Goal: Task Accomplishment & Management: Complete application form

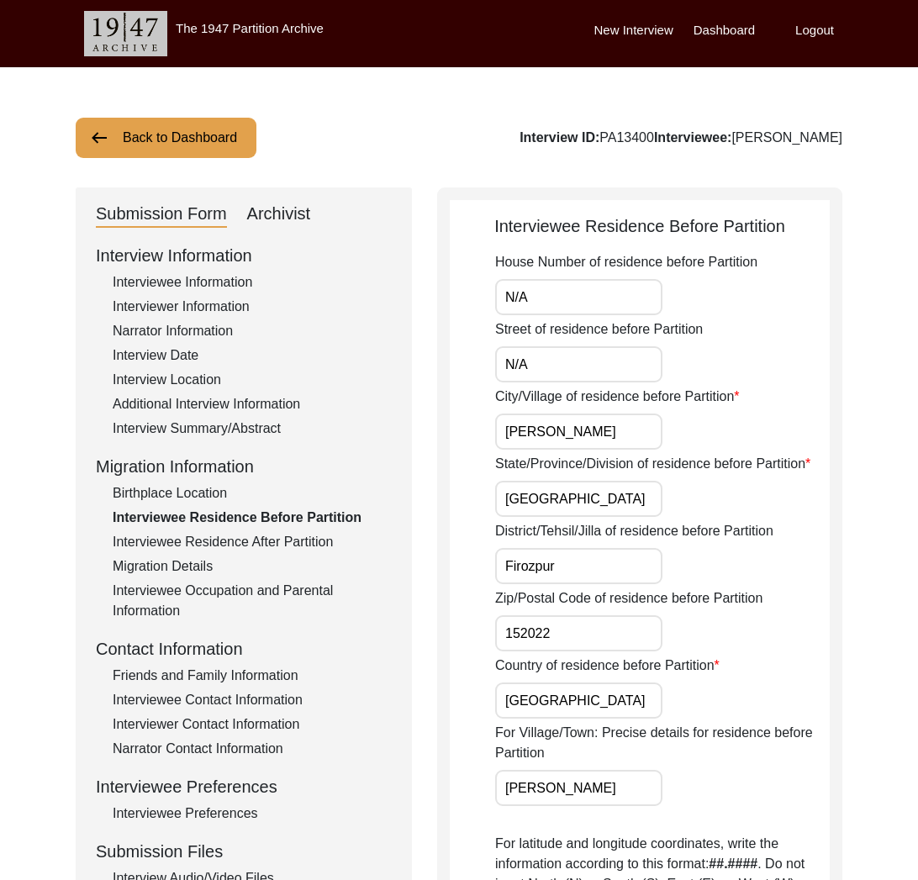
click at [229, 135] on button "Back to Dashboard" at bounding box center [166, 138] width 181 height 40
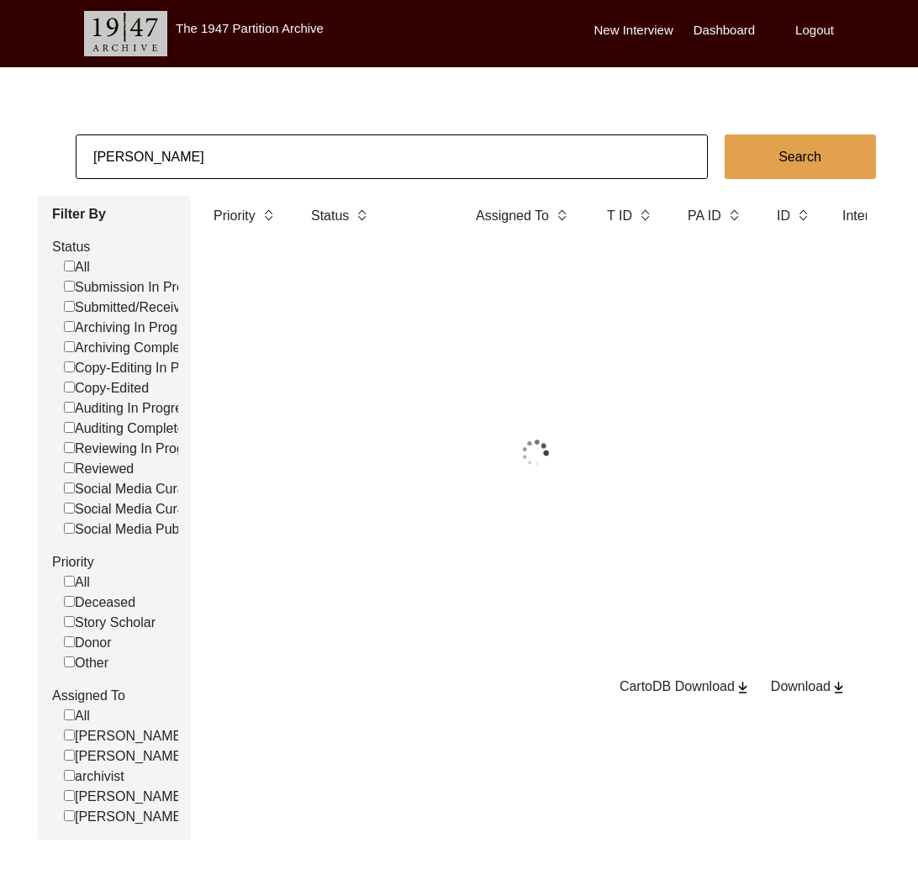
click at [239, 148] on input "[PERSON_NAME]" at bounding box center [392, 156] width 632 height 45
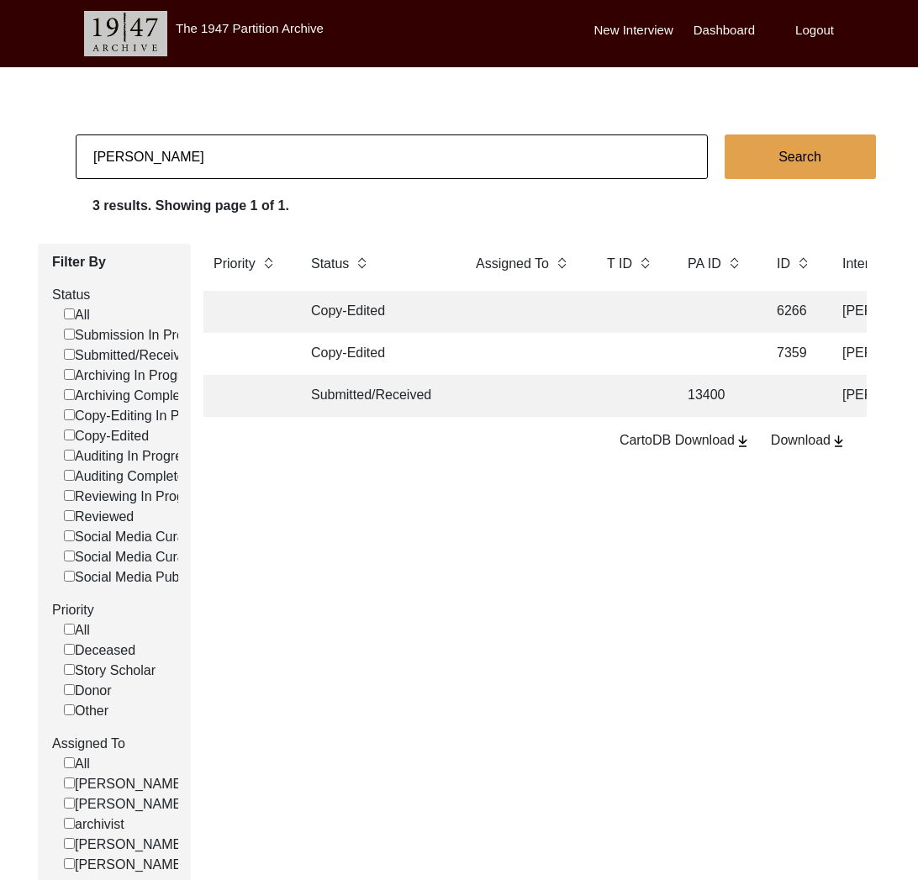
click at [239, 148] on input "[PERSON_NAME]" at bounding box center [392, 156] width 632 height 45
type input "11514"
checkbox input "false"
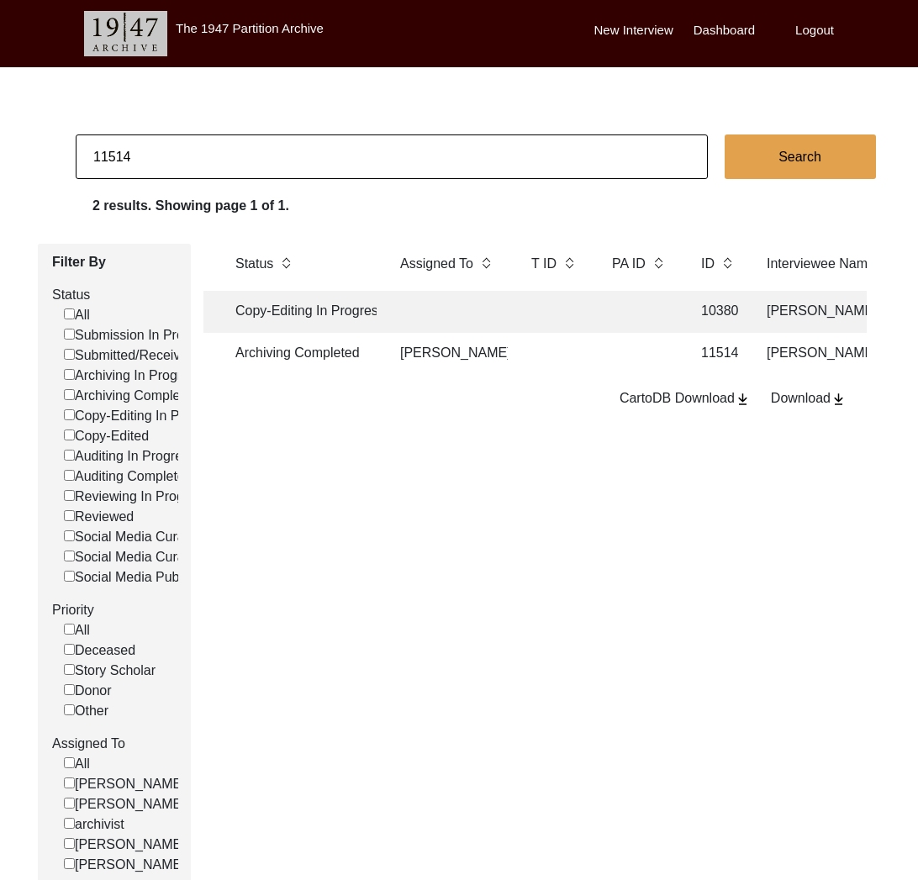
scroll to position [0, 113]
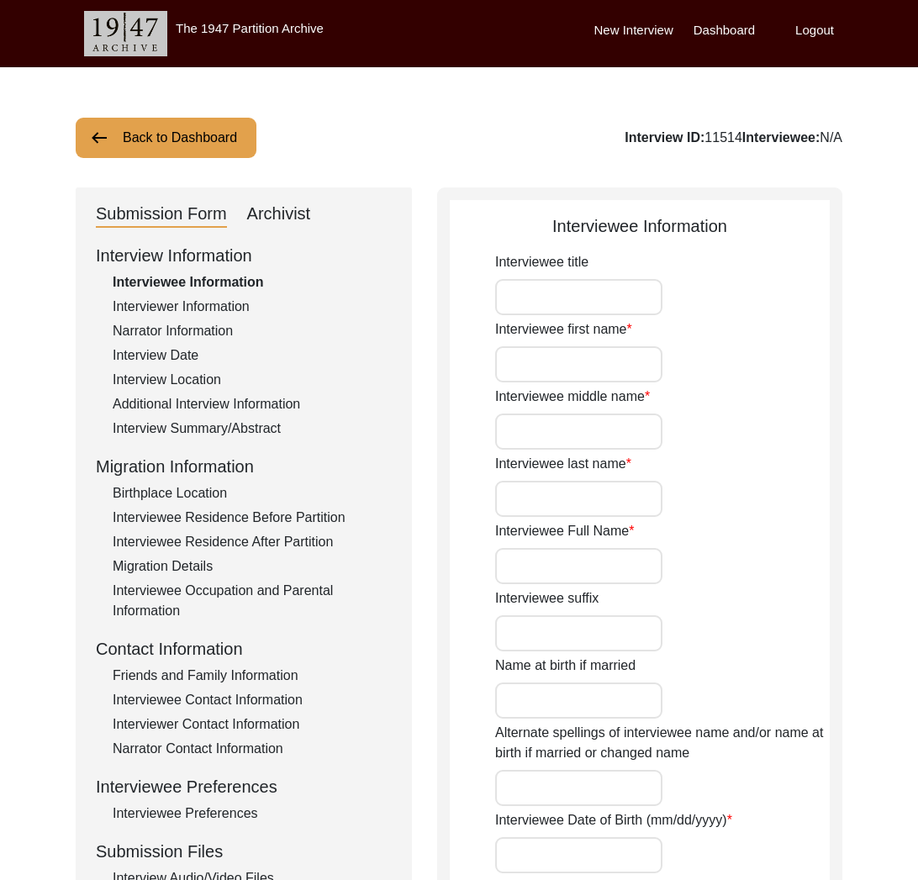
type input "Mr."
type input "Kishan"
type input "[PERSON_NAME]"
type input "Deene"
type input "[PERSON_NAME]"
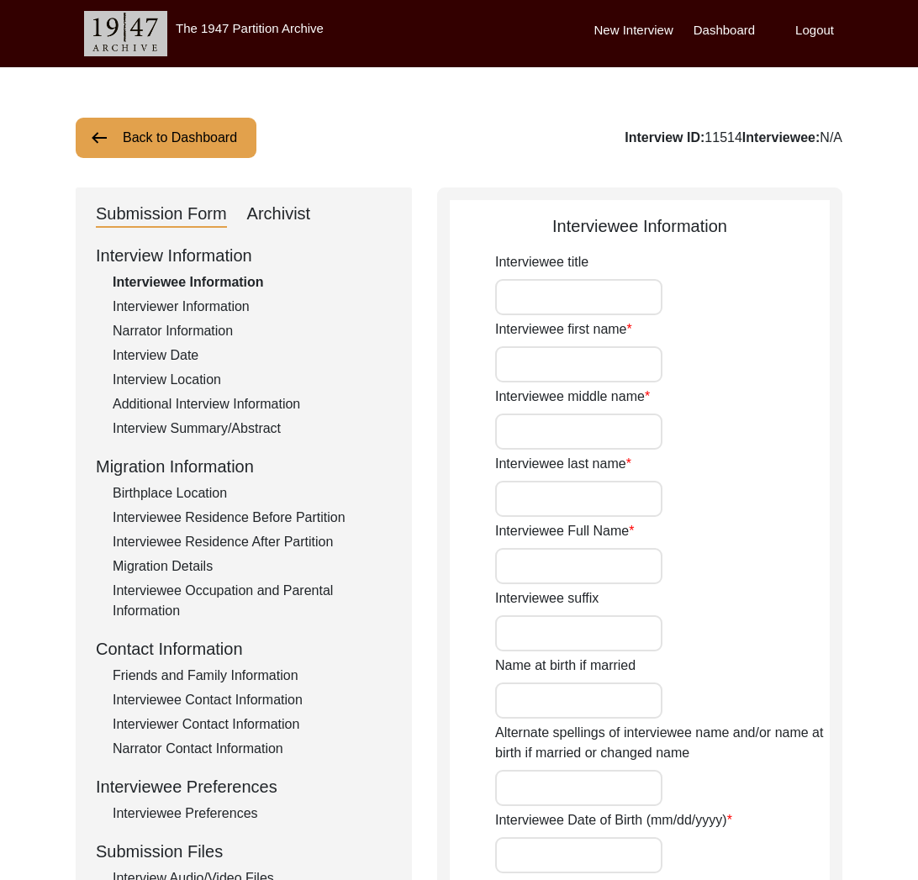
type input "[DATE]"
type input "86"
type input "[DEMOGRAPHIC_DATA]"
type textarea "Became a [DEMOGRAPHIC_DATA] under pressure when he was a child. [PERSON_NAME] t…"
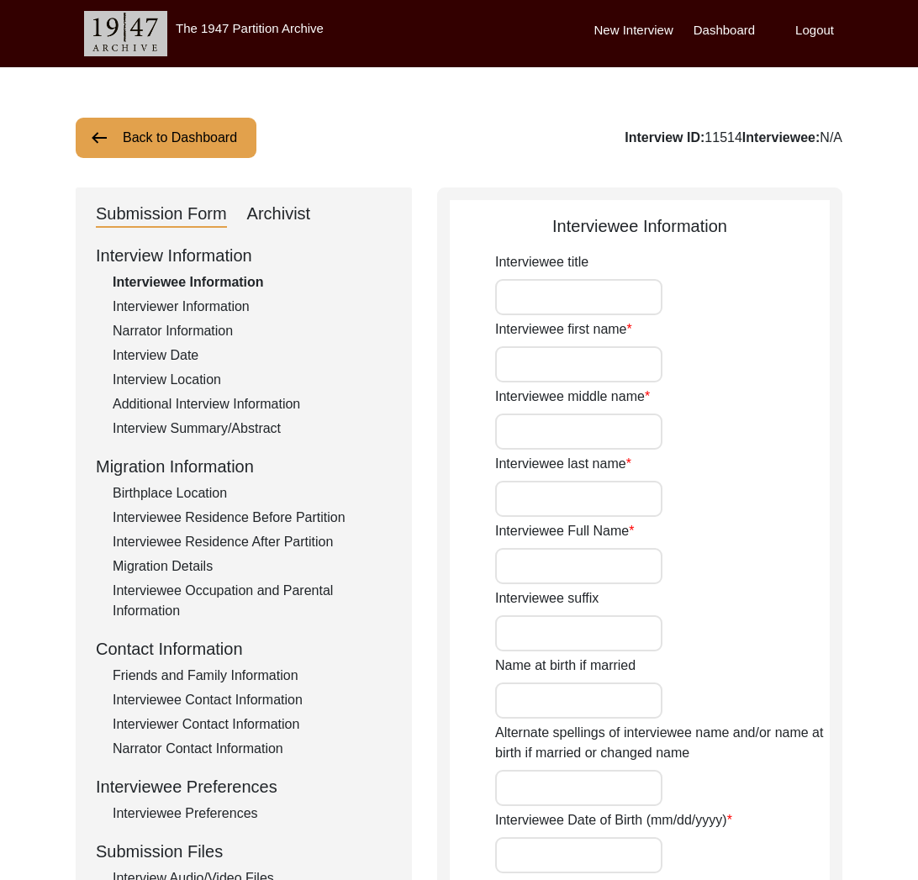
type input "[DEMOGRAPHIC_DATA]"
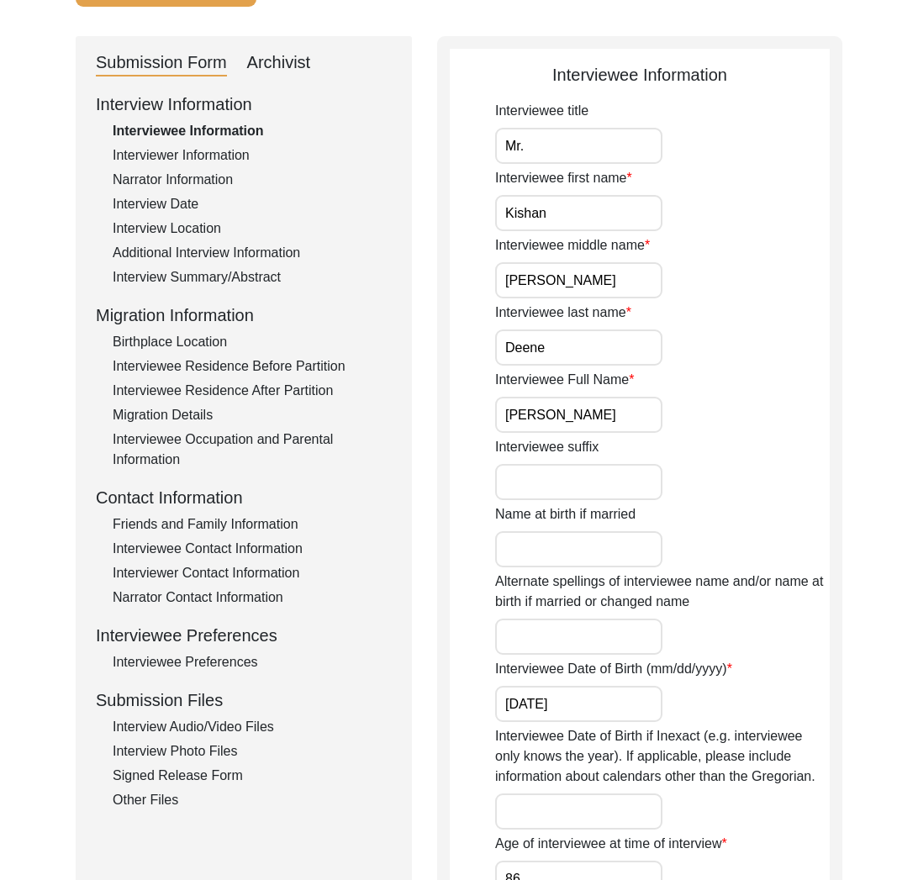
scroll to position [216, 0]
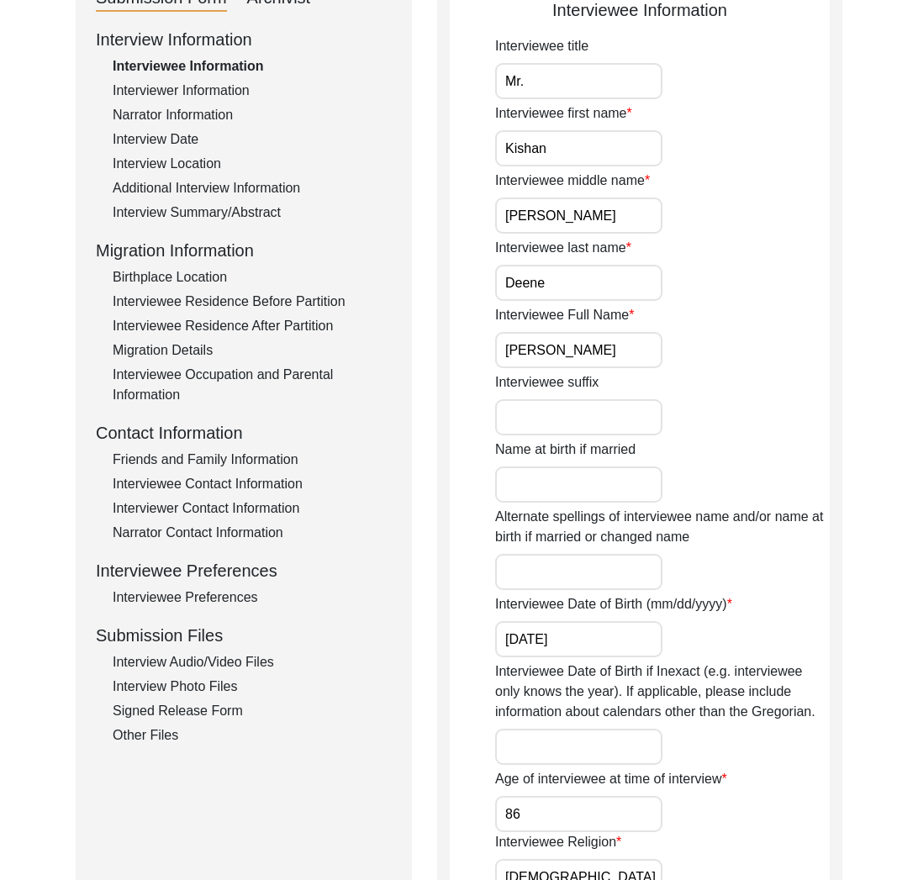
click at [229, 663] on div "Interview Audio/Video Files" at bounding box center [252, 662] width 279 height 20
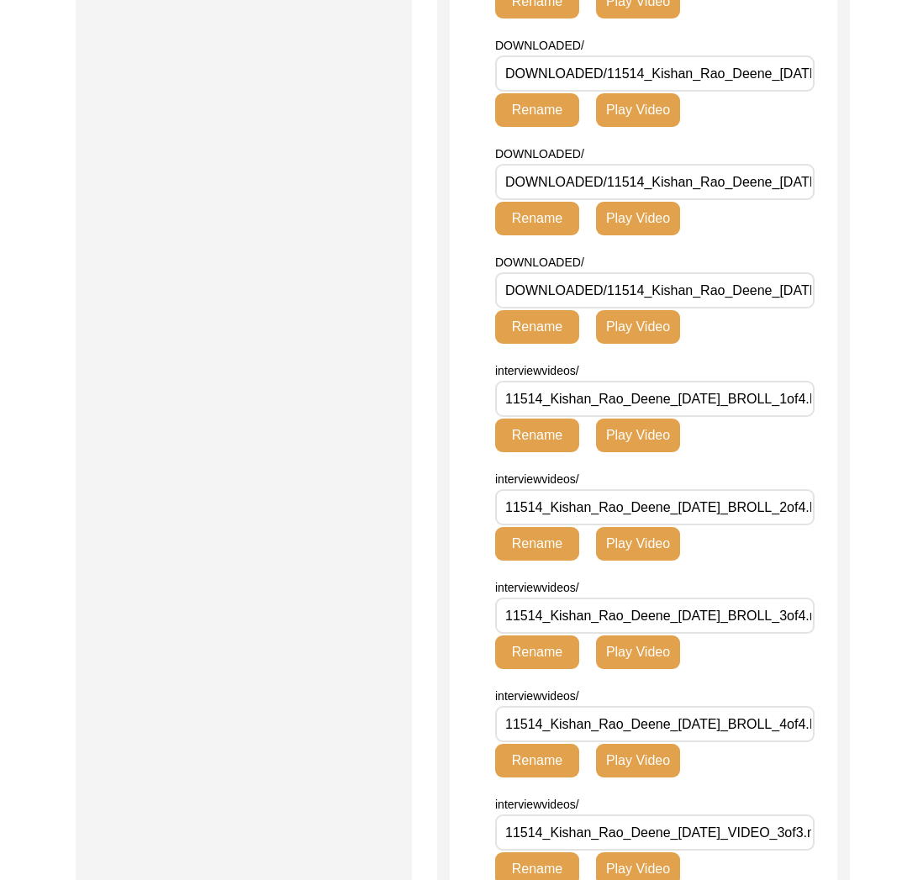
scroll to position [581, 0]
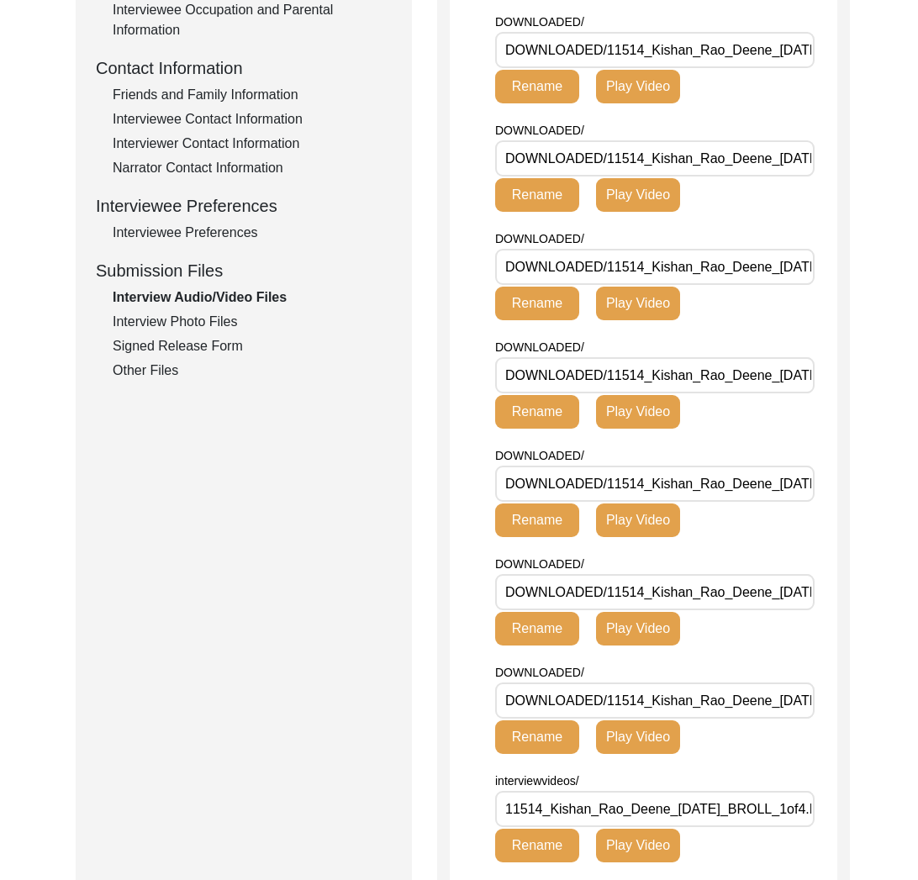
click at [213, 322] on div "Interview Photo Files" at bounding box center [252, 322] width 279 height 20
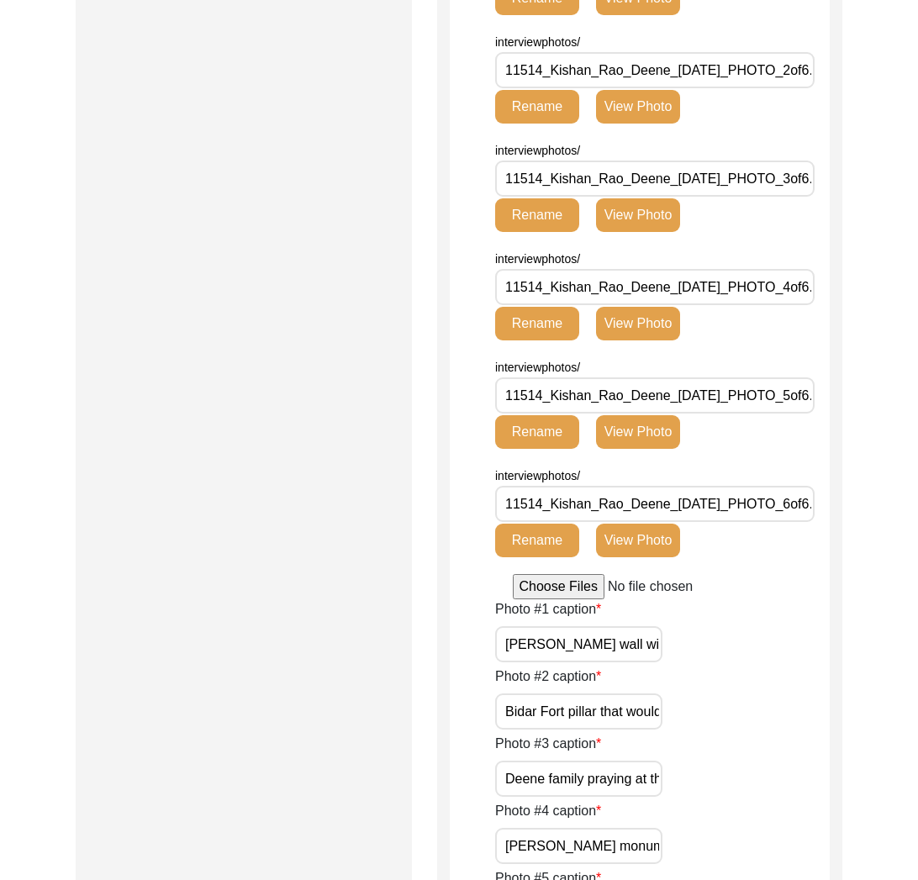
scroll to position [0, 0]
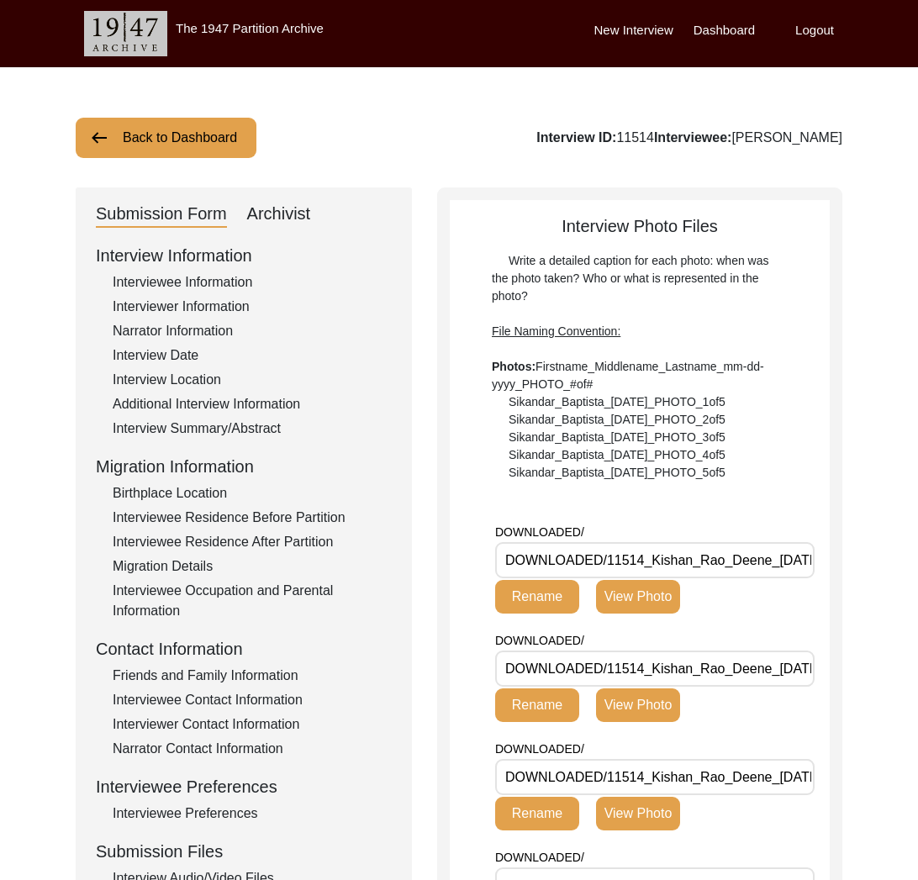
click at [210, 141] on button "Back to Dashboard" at bounding box center [166, 138] width 181 height 40
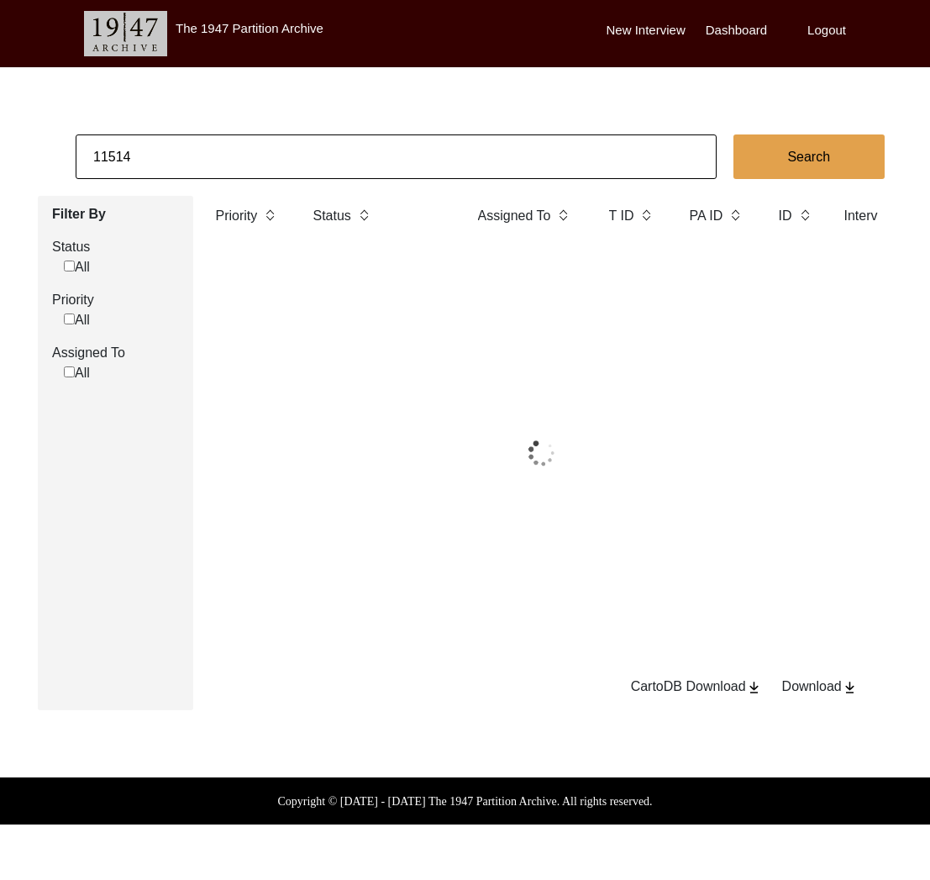
click at [260, 160] on input "11514" at bounding box center [396, 156] width 641 height 45
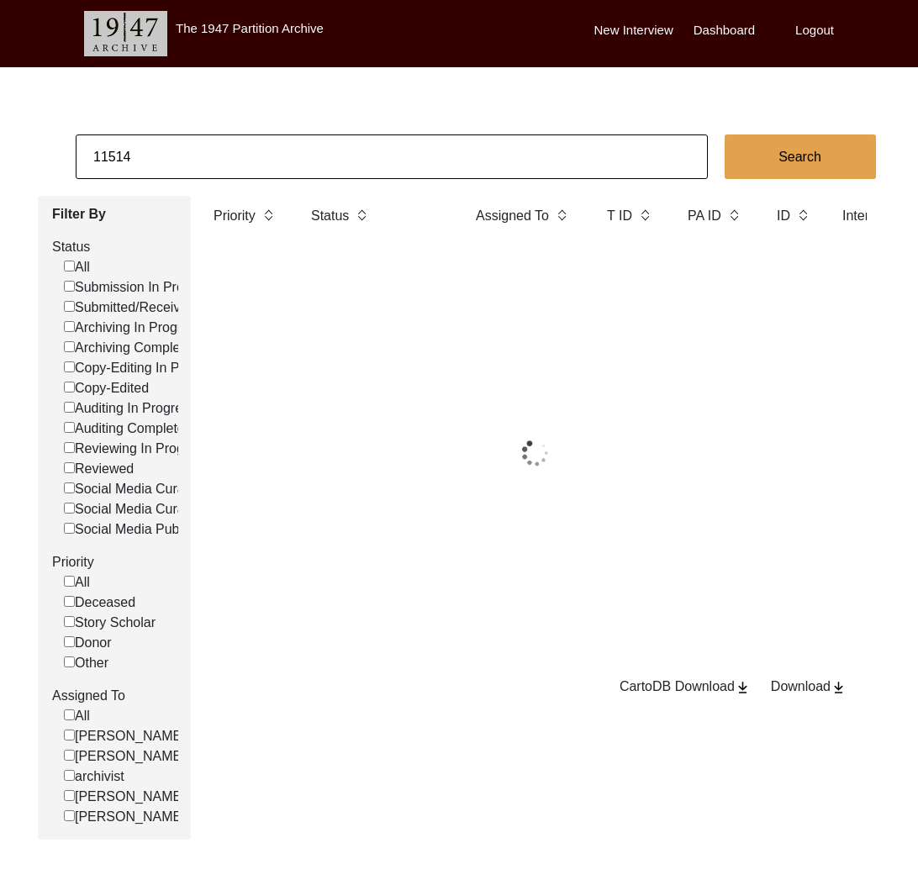
click at [260, 160] on input "11514" at bounding box center [392, 156] width 632 height 45
paste input "3256"
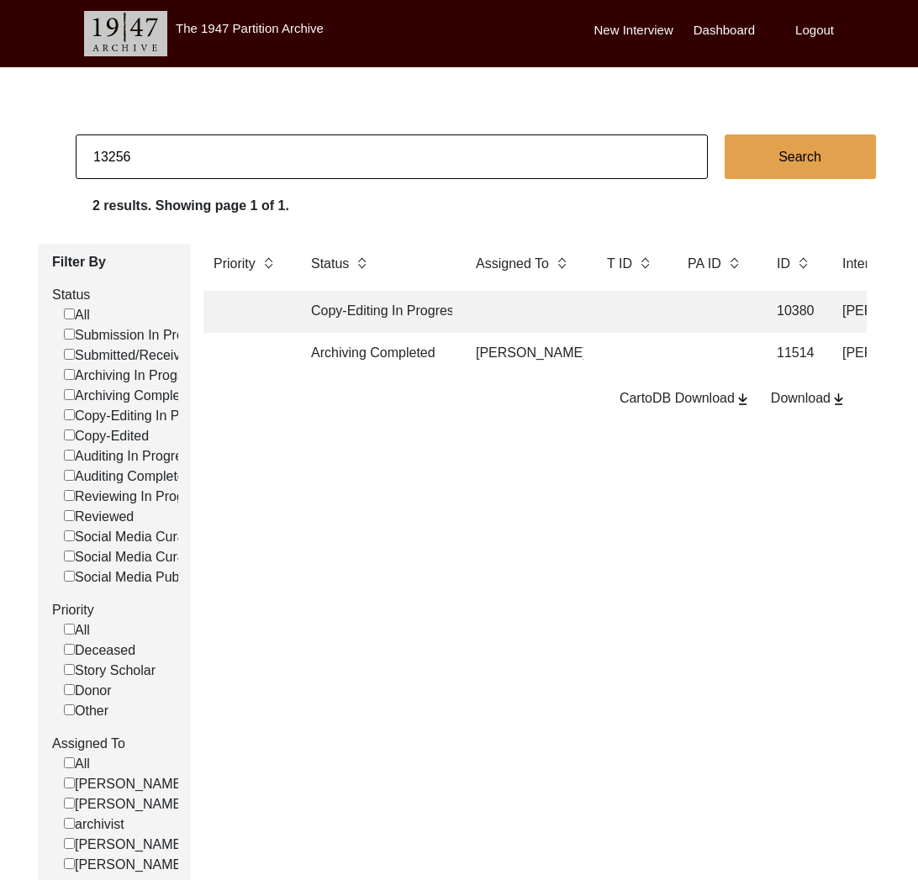
type input "13256"
checkbox input "false"
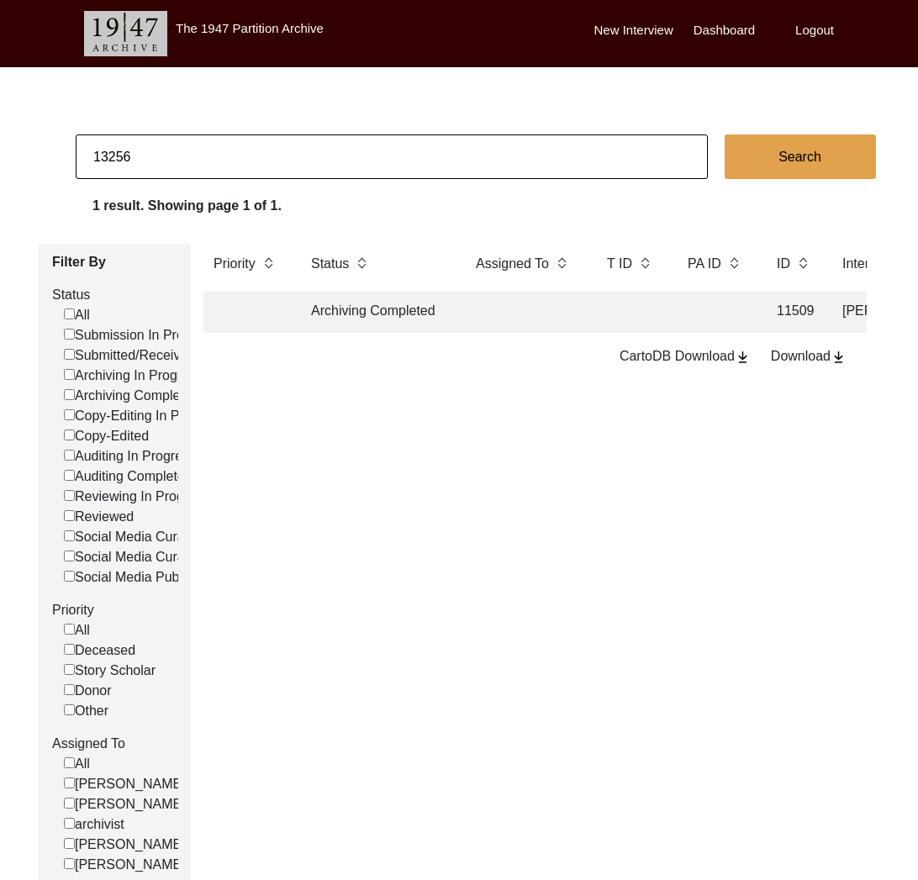
click at [488, 324] on td at bounding box center [525, 312] width 118 height 42
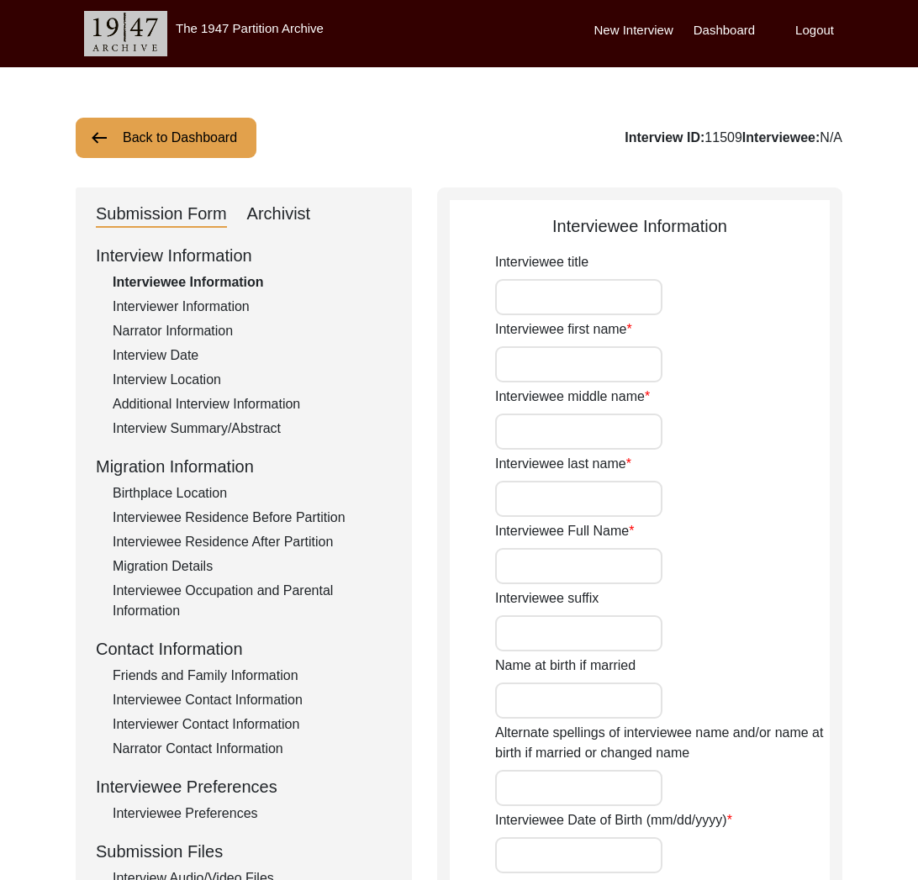
type input "Ms."
type input "[DEMOGRAPHIC_DATA]"
type input "-"
type input "Gulati"
type input "[PERSON_NAME]"
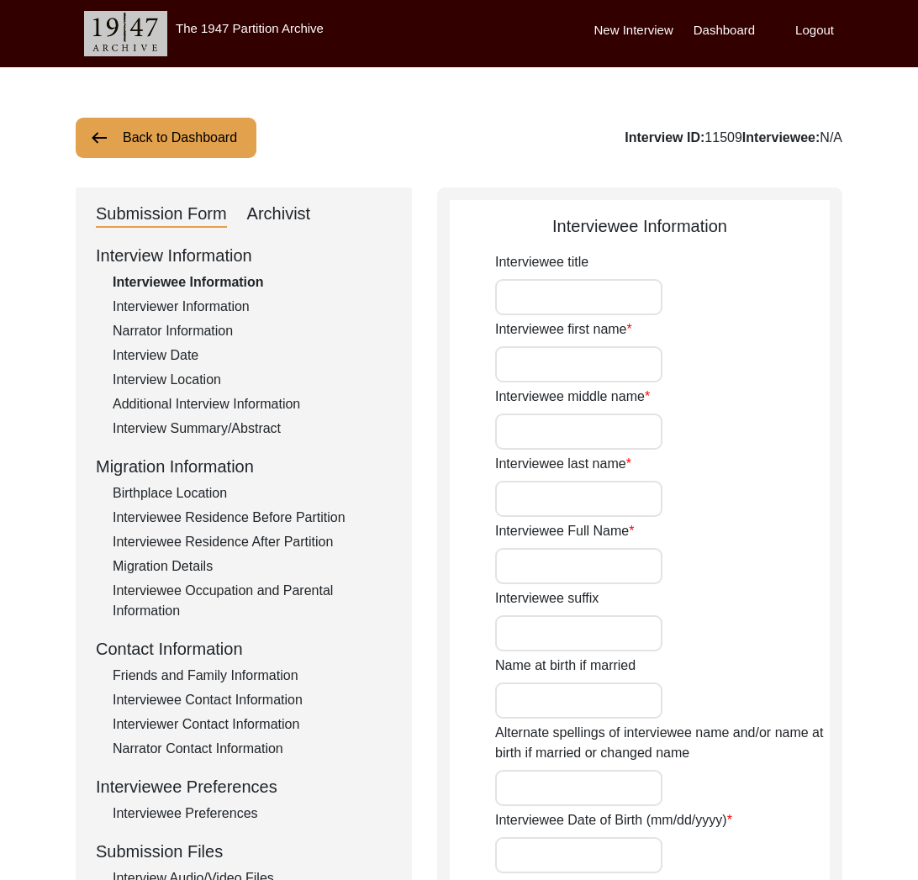
type input "[PERSON_NAME]"
type input "1937"
type input "88"
type input "[DEMOGRAPHIC_DATA]"
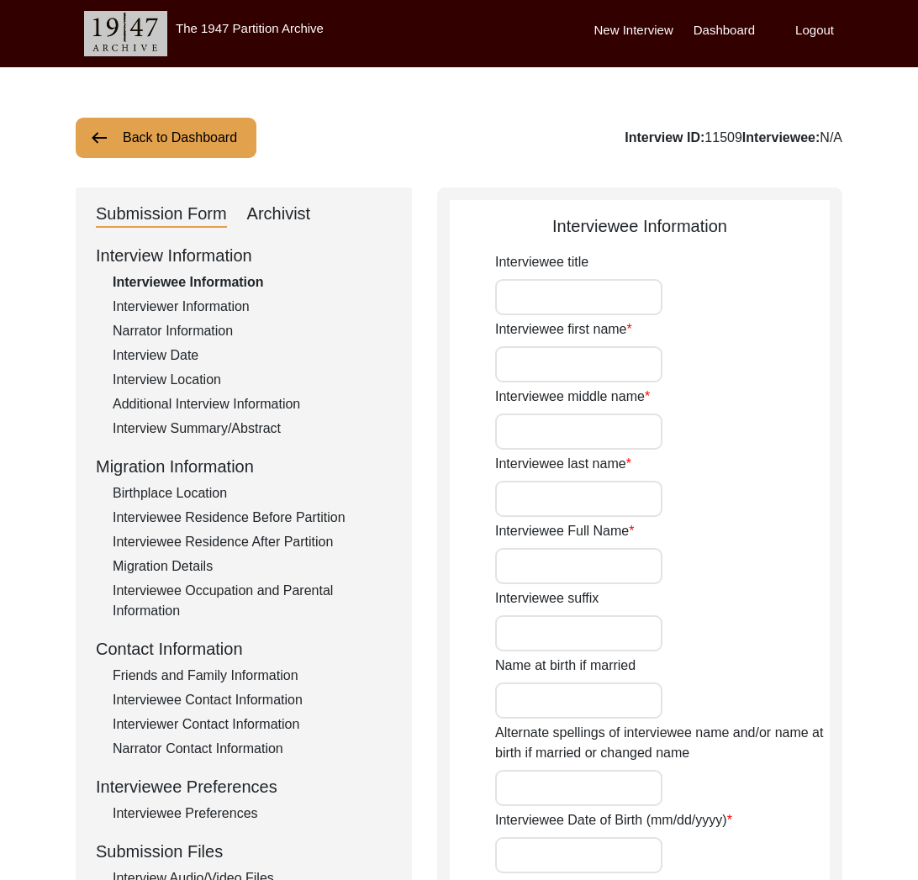
type input "Punjabi"
type input "Multani"
type input "[DEMOGRAPHIC_DATA]"
type input "Gulati/Khhatri"
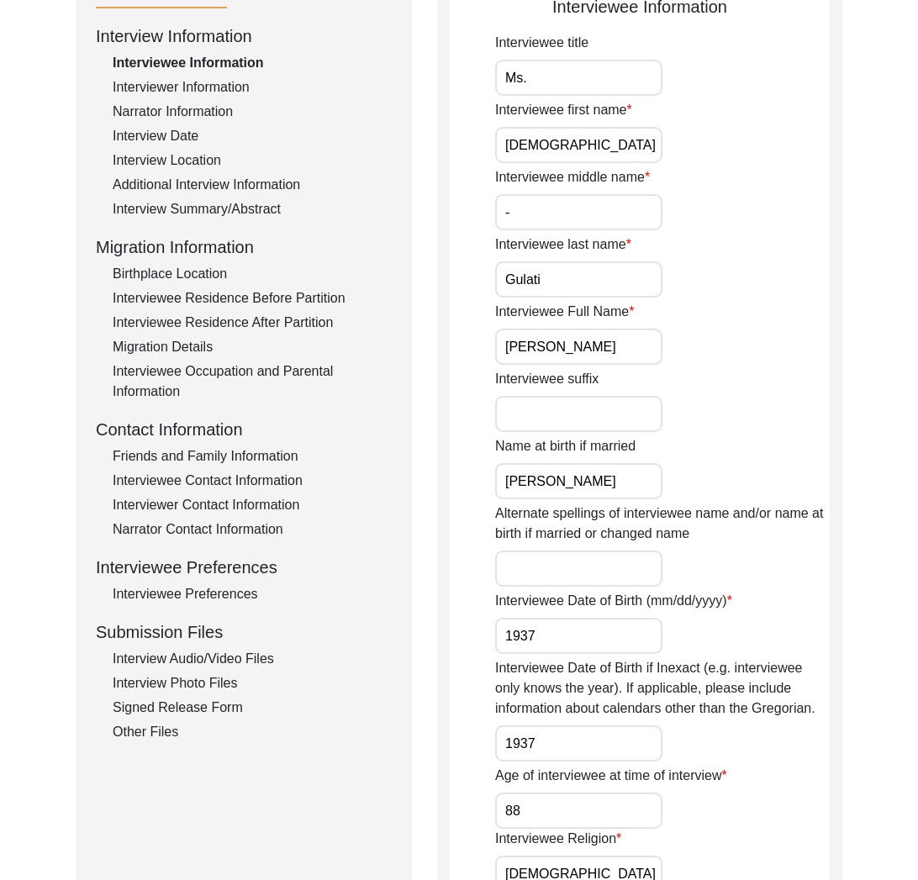
scroll to position [311, 0]
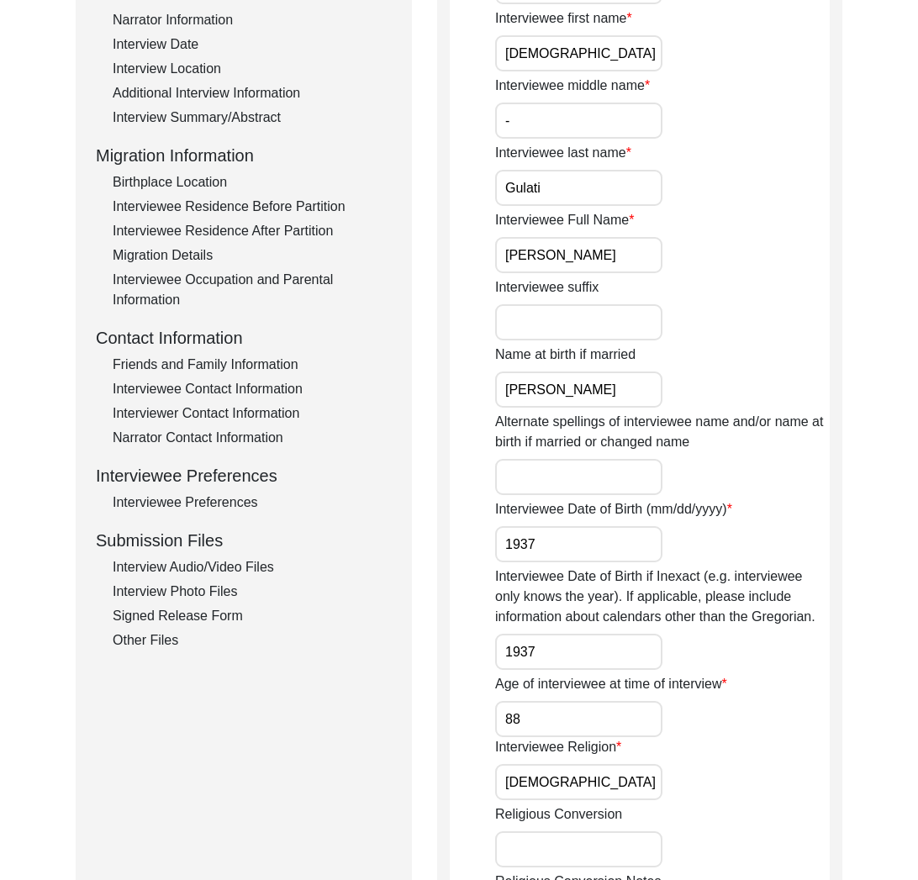
click at [176, 637] on div "Other Files" at bounding box center [252, 640] width 279 height 20
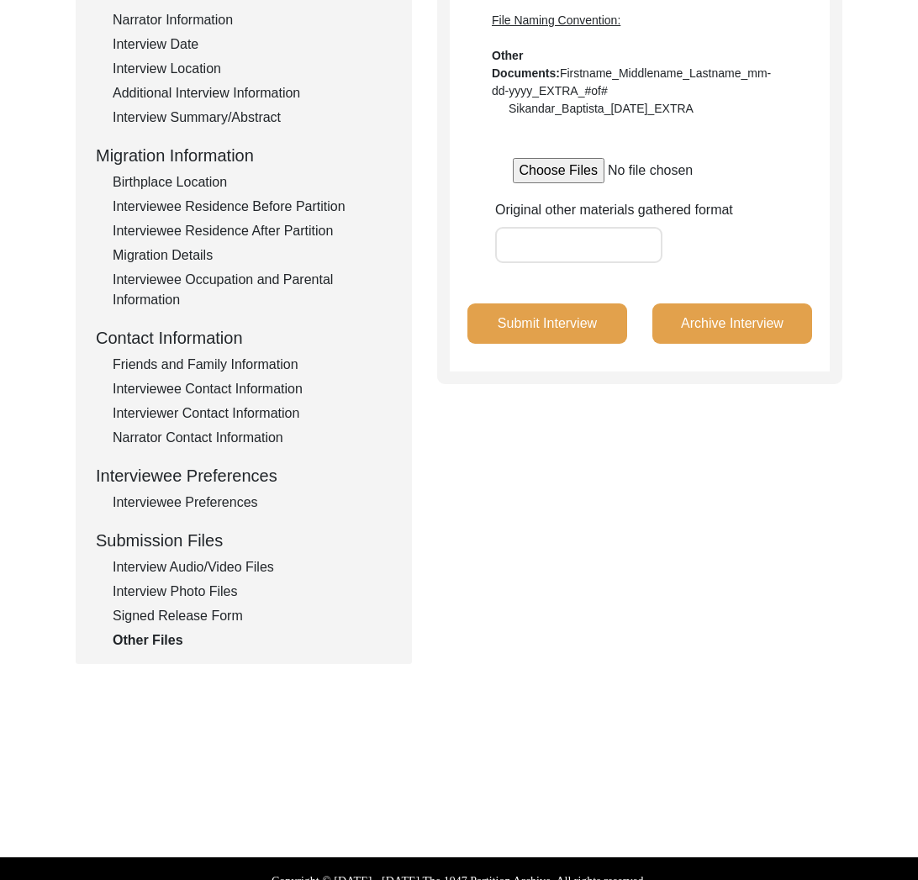
click at [194, 622] on div "Signed Release Form" at bounding box center [252, 616] width 279 height 20
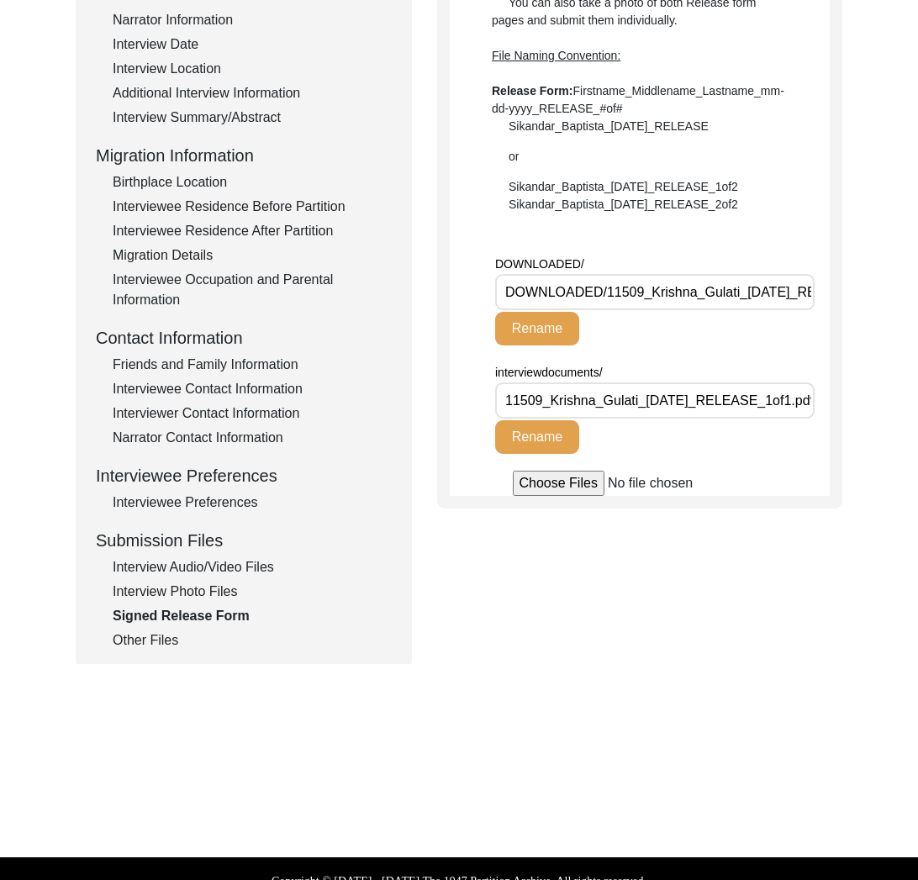
click at [202, 591] on div "Interview Photo Files" at bounding box center [252, 591] width 279 height 20
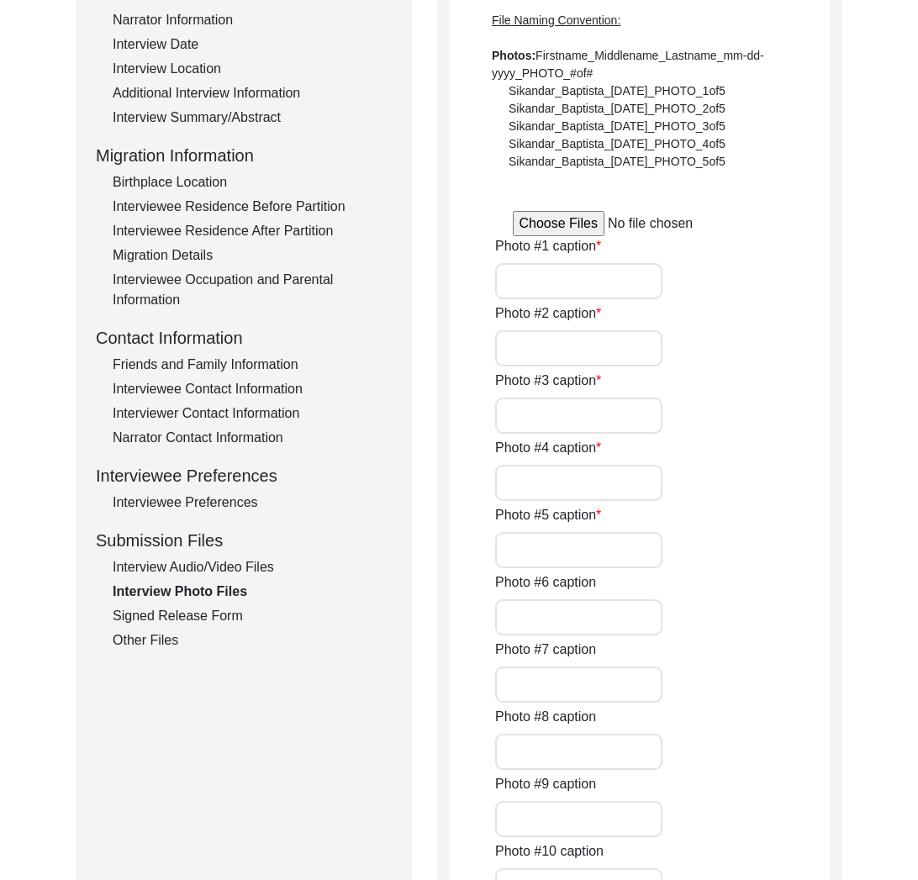
type input "Interviewee [PERSON_NAME] and interviewer [PERSON_NAME]."
type input "N/A"
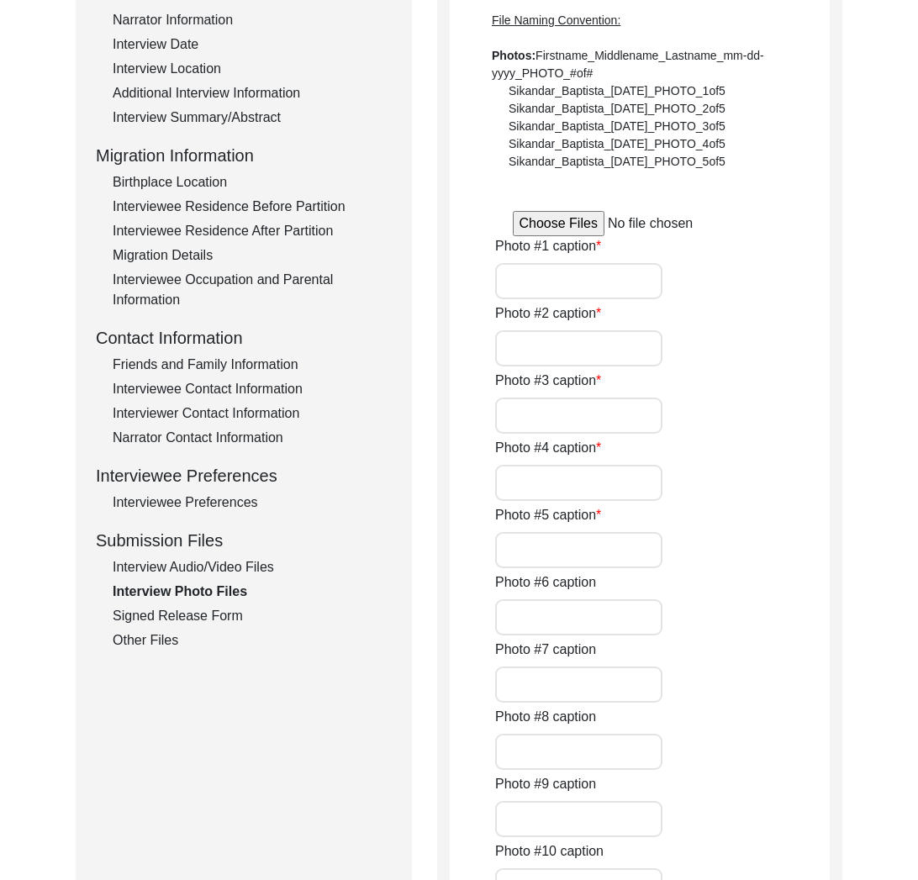
type input "0of1"
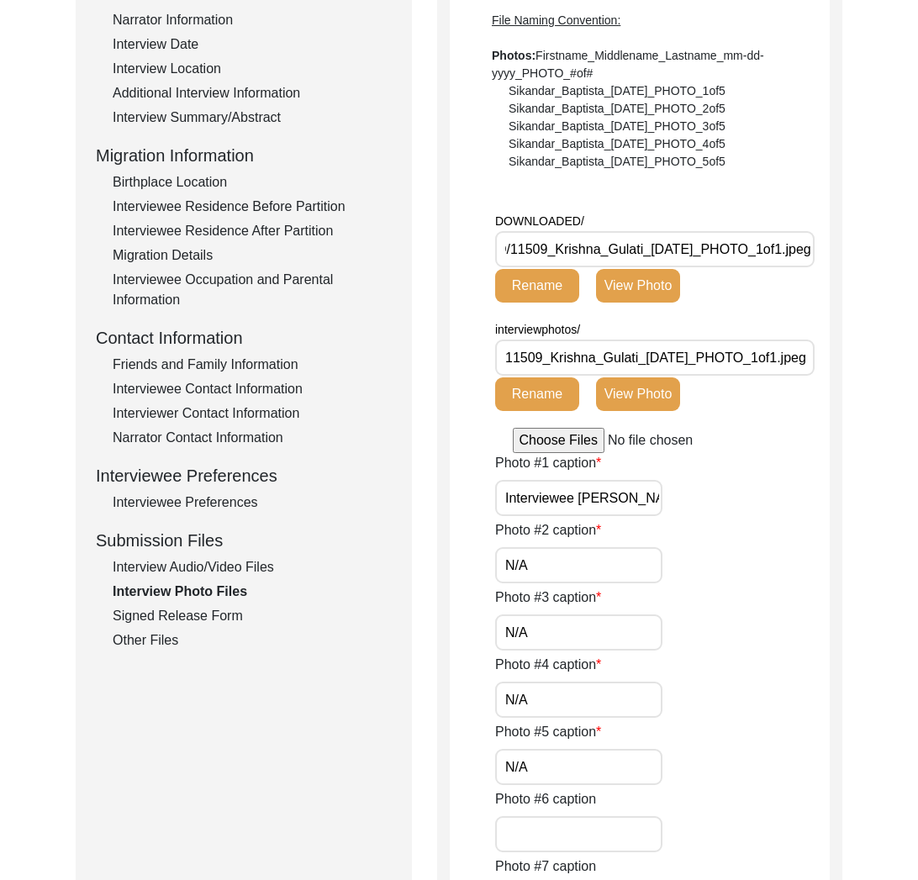
scroll to position [0, 20]
click at [237, 561] on div "Interview Audio/Video Files" at bounding box center [252, 567] width 279 height 20
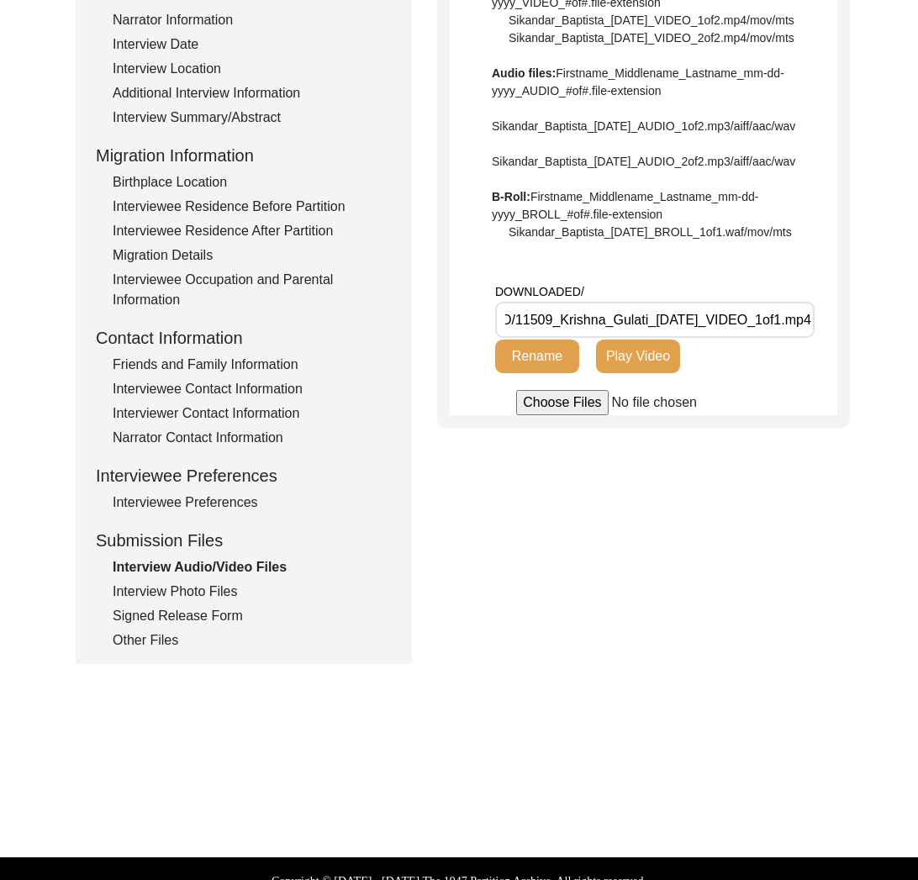
scroll to position [0, 0]
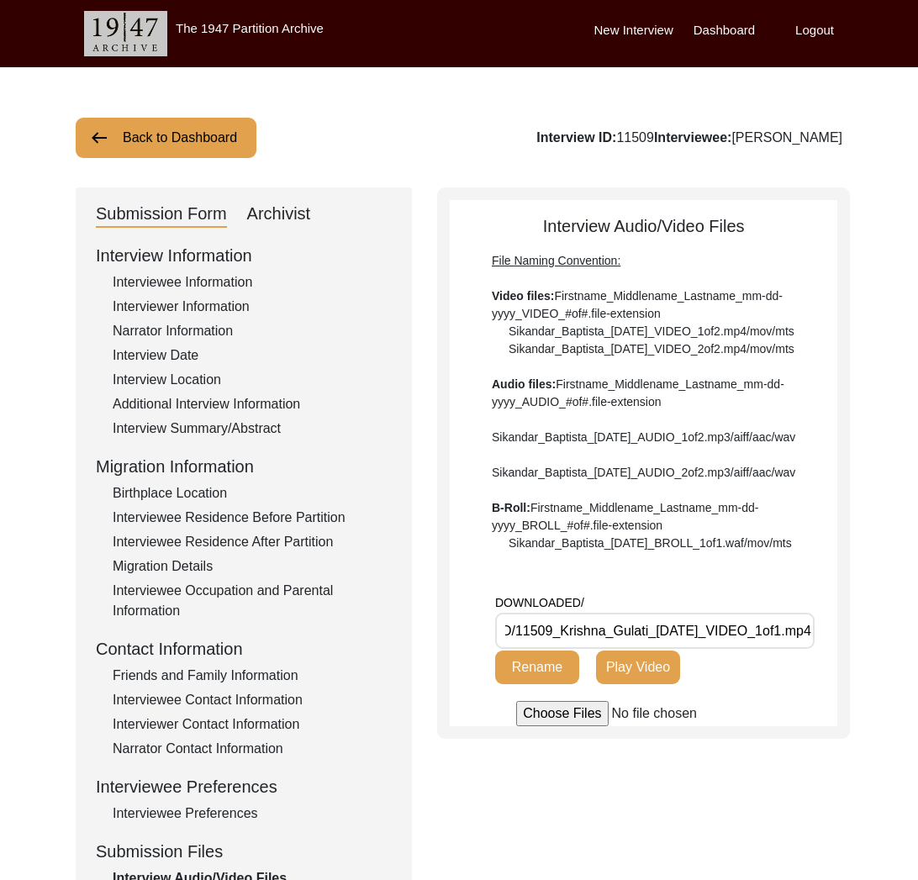
click at [174, 130] on button "Back to Dashboard" at bounding box center [166, 138] width 181 height 40
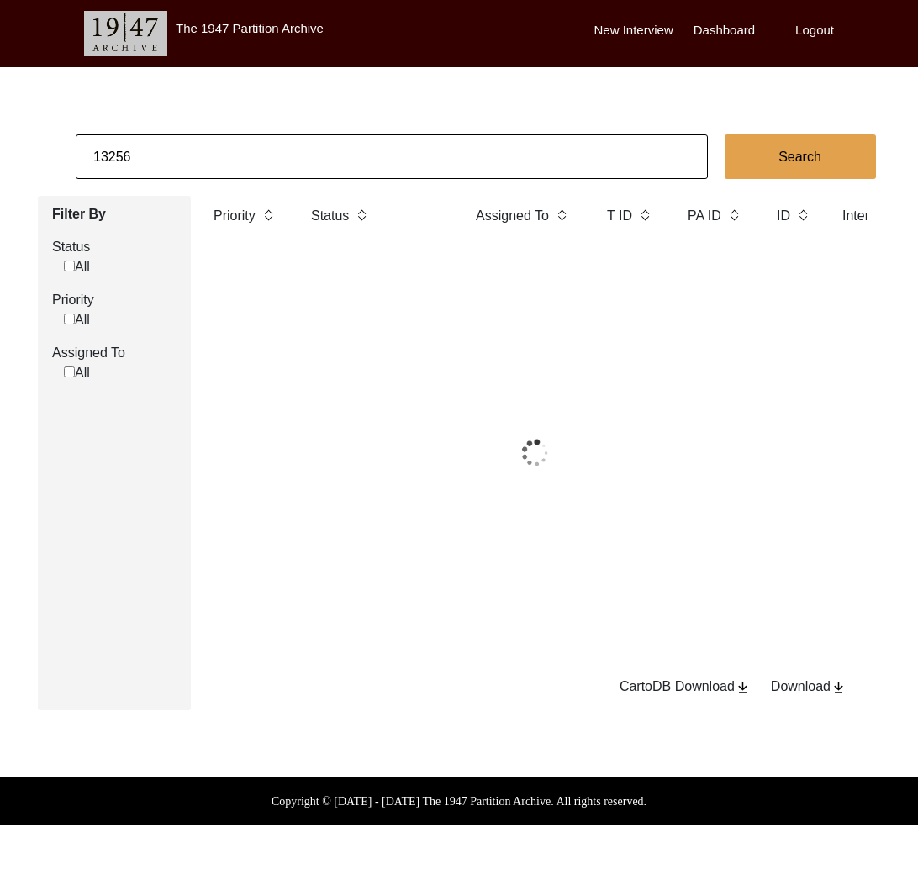
click at [211, 160] on input "13256" at bounding box center [392, 156] width 632 height 45
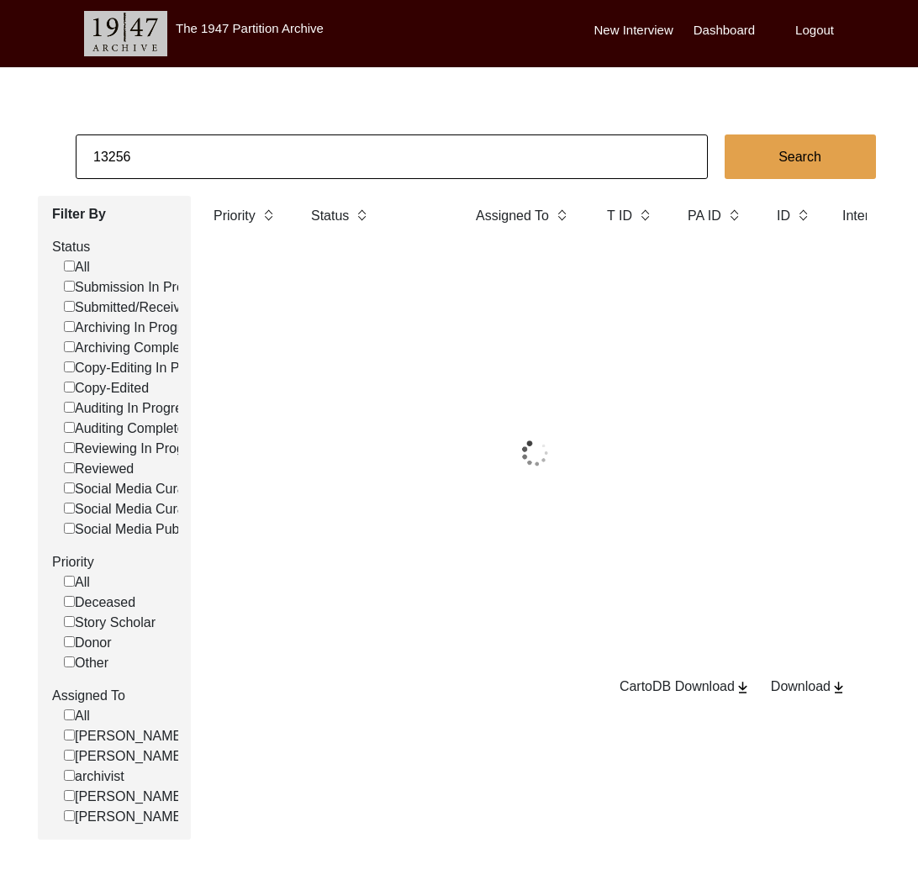
click at [211, 160] on input "13256" at bounding box center [392, 156] width 632 height 45
paste input "1482"
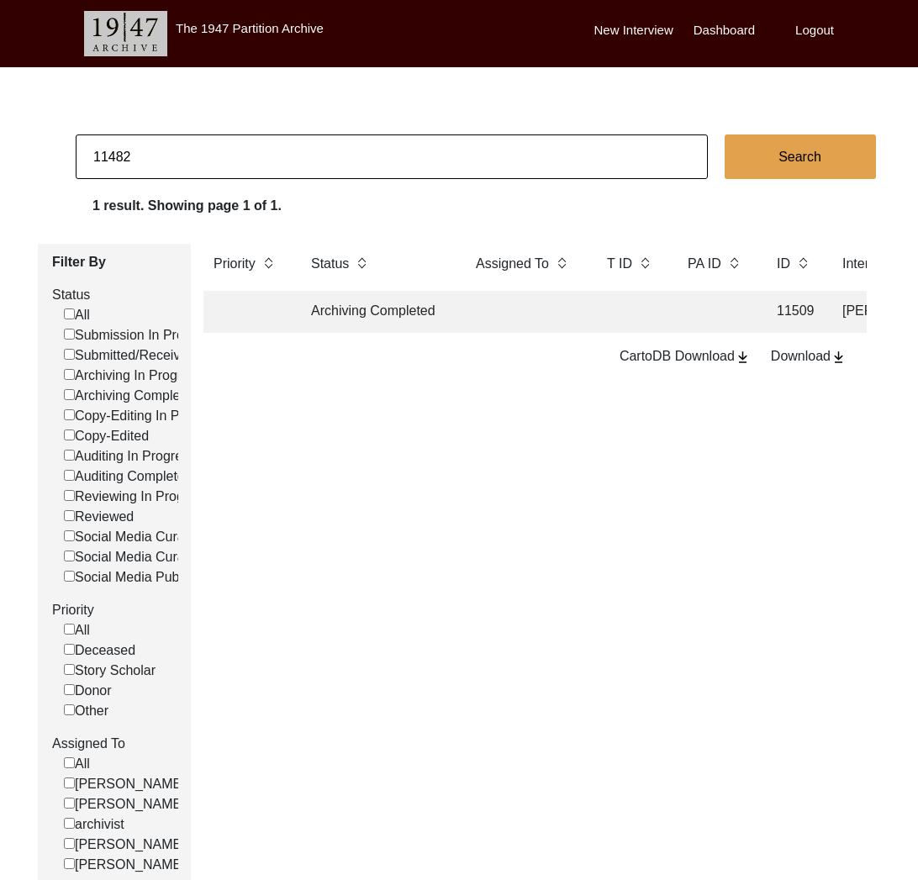
type input "11482"
checkbox input "false"
click at [443, 297] on td "Archiving Completed" at bounding box center [376, 312] width 151 height 42
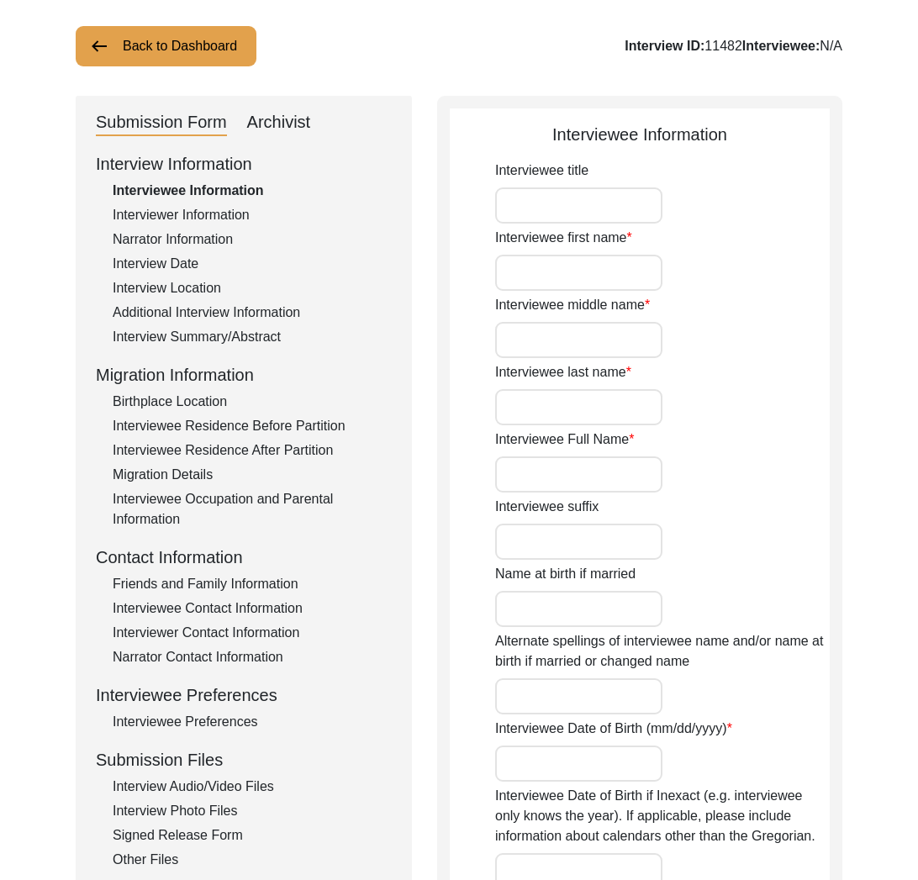
scroll to position [185, 0]
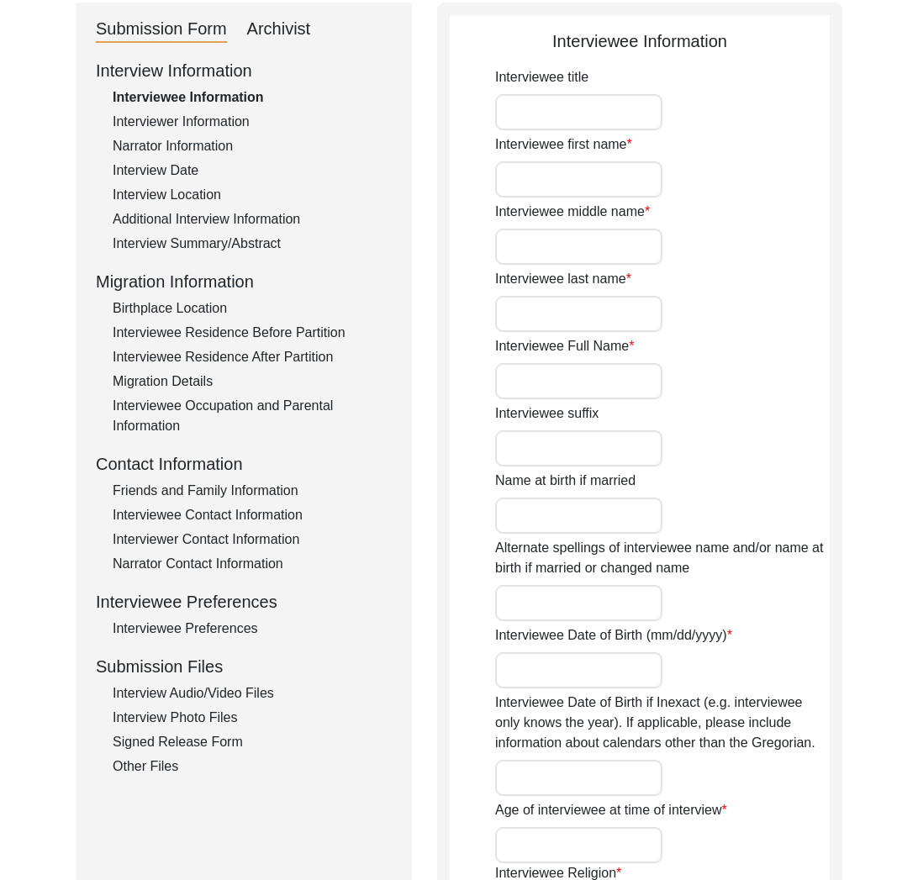
type input "Mr."
type input "[PERSON_NAME]"
type input "Krishnamurthy"
type input "[PERSON_NAME]"
type input "[DATE]"
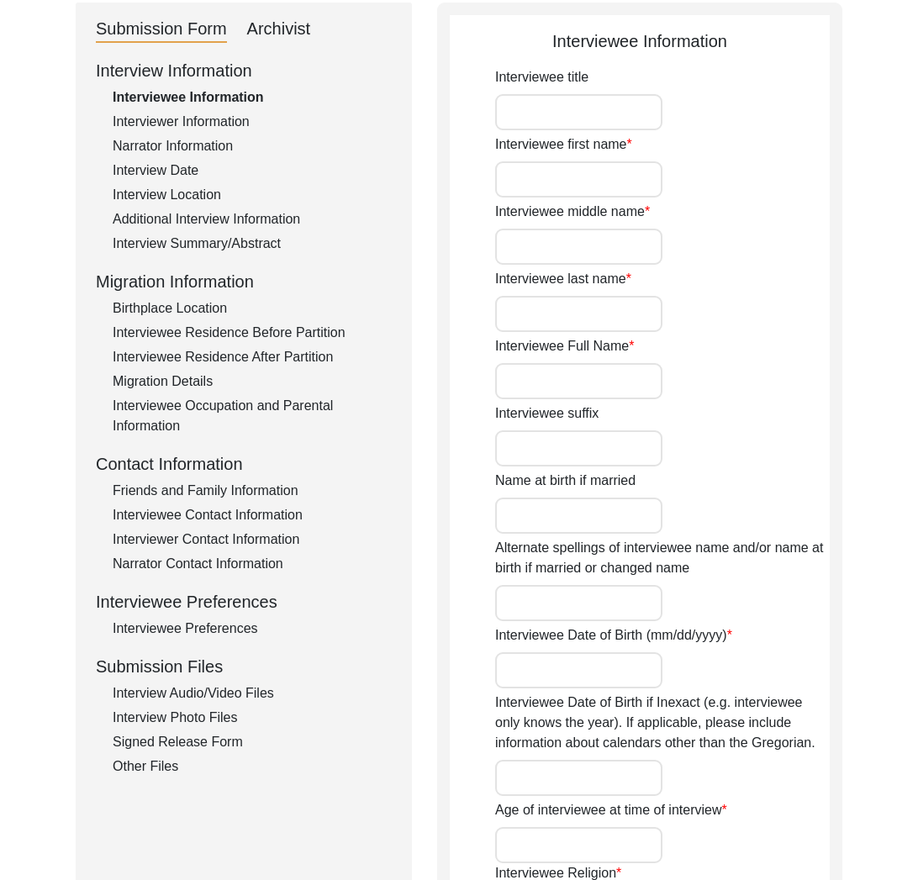
type input "85"
type input "[DEMOGRAPHIC_DATA]"
click at [215, 692] on div "Interview Audio/Video Files" at bounding box center [252, 693] width 279 height 20
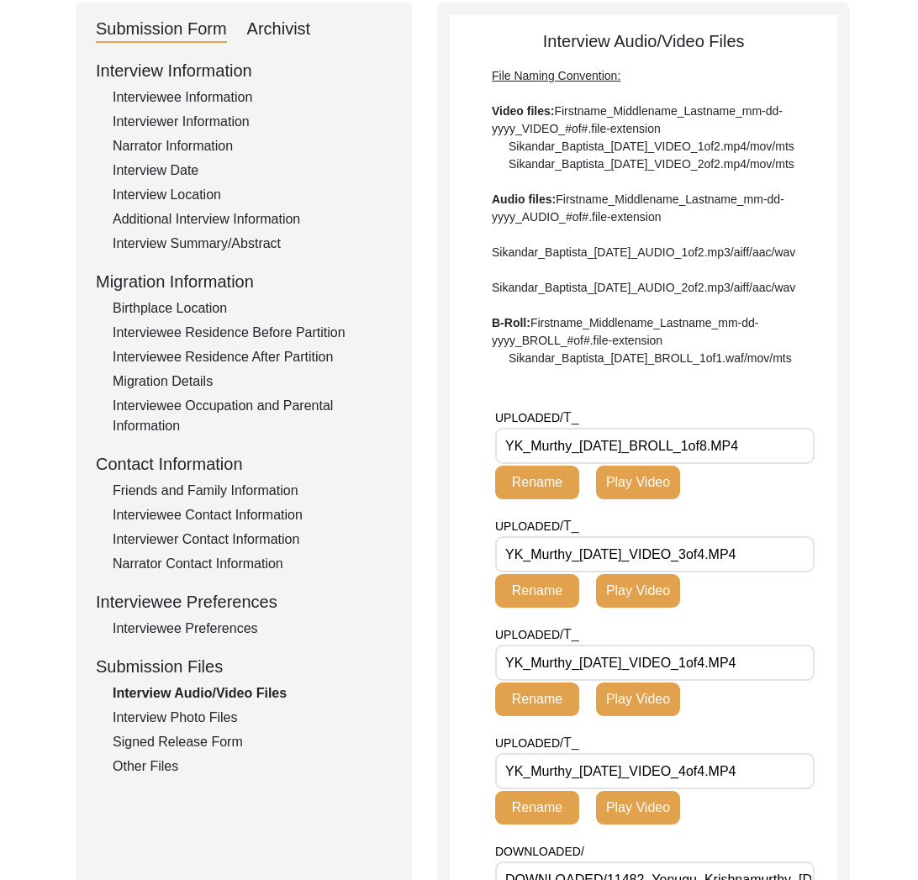
drag, startPoint x: 571, startPoint y: 497, endPoint x: 497, endPoint y: 498, distance: 74.8
click at [497, 464] on input "YK_Murthy_[DATE]_BROLL_1of8.MP4" at bounding box center [654, 446] width 319 height 36
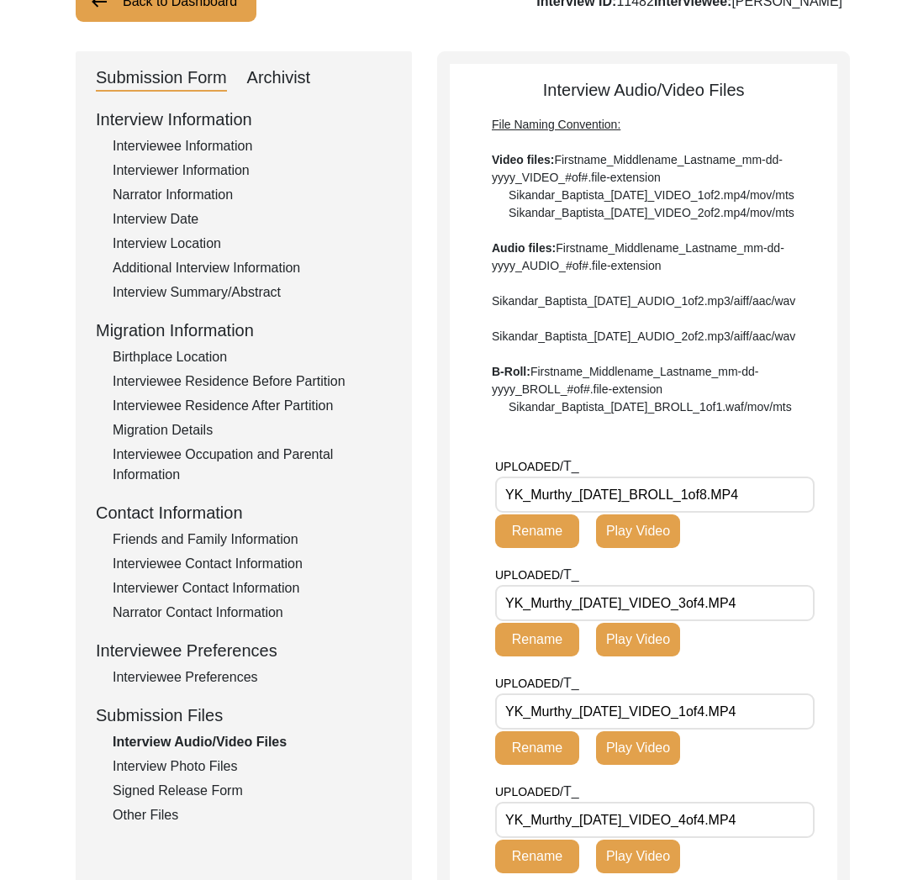
scroll to position [292, 0]
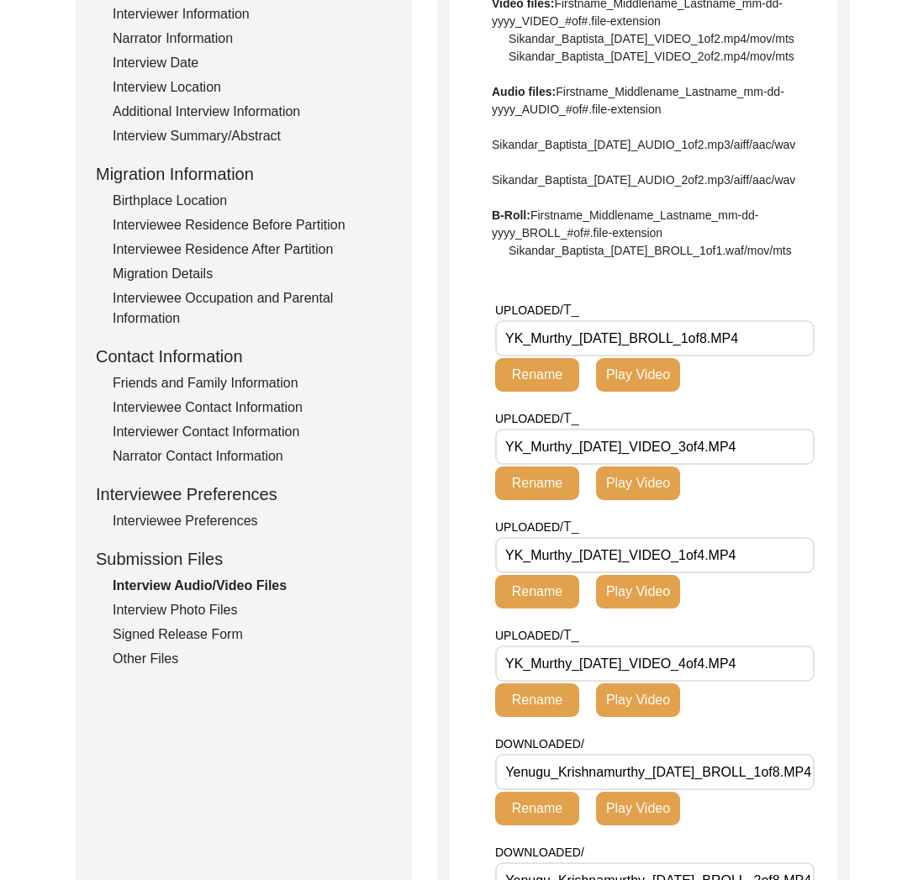
click at [192, 605] on div "Interview Photo Files" at bounding box center [252, 610] width 279 height 20
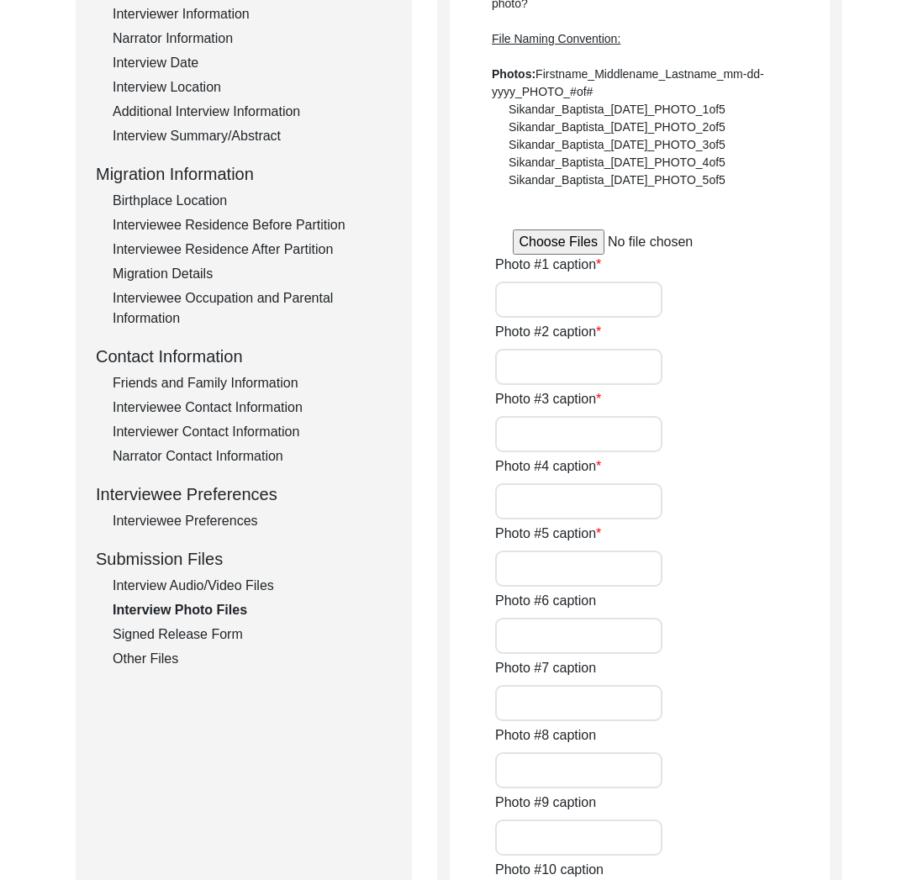
type input "[PERSON_NAME] demonstrating how rice was soaked and strained before boiling usi…"
type input "[PERSON_NAME] showing coins that were built in the underside of a pot"
type input "[PERSON_NAME] showing an old paan box"
type input "Display of old paan boxes, betel nut crackers, and other objects"
type input "[PERSON_NAME] showing an old kajal box hanger next to a mirror"
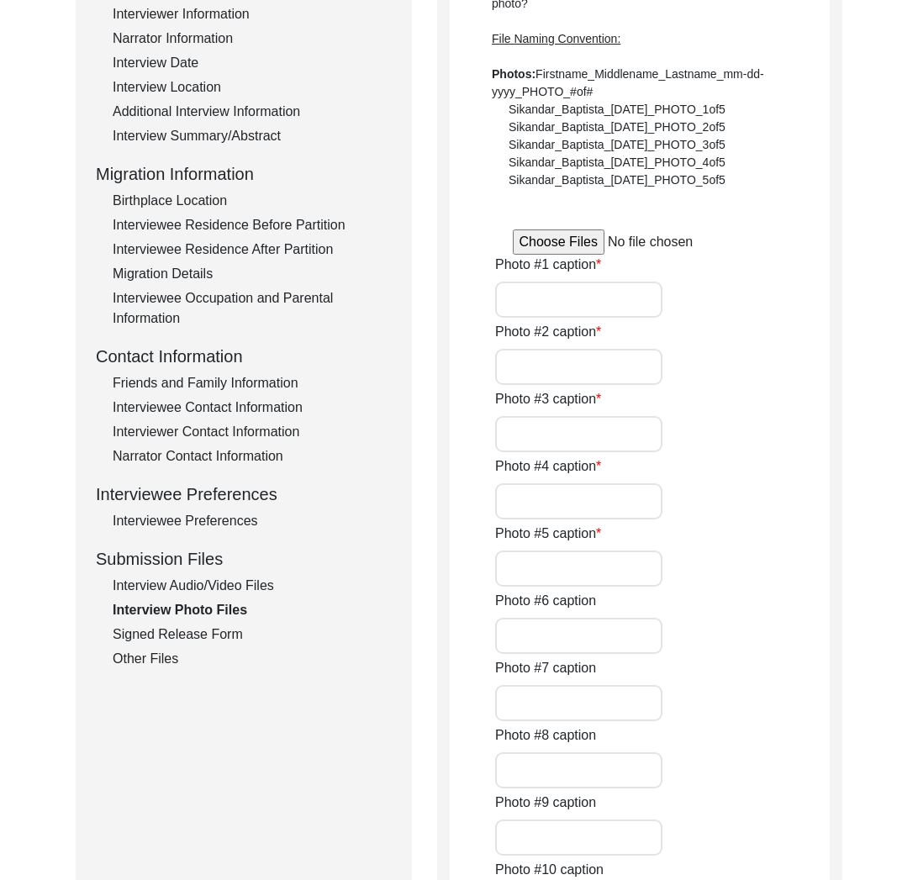
type input "0of5"
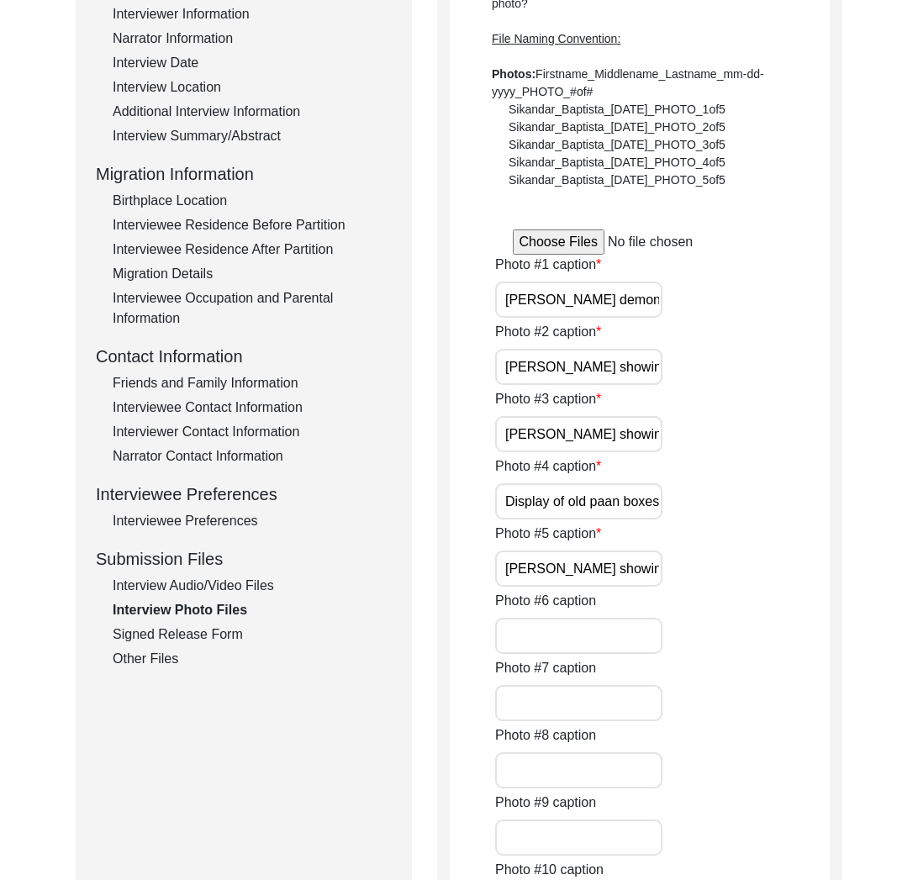
click at [193, 579] on div "Interview Audio/Video Files" at bounding box center [252, 586] width 279 height 20
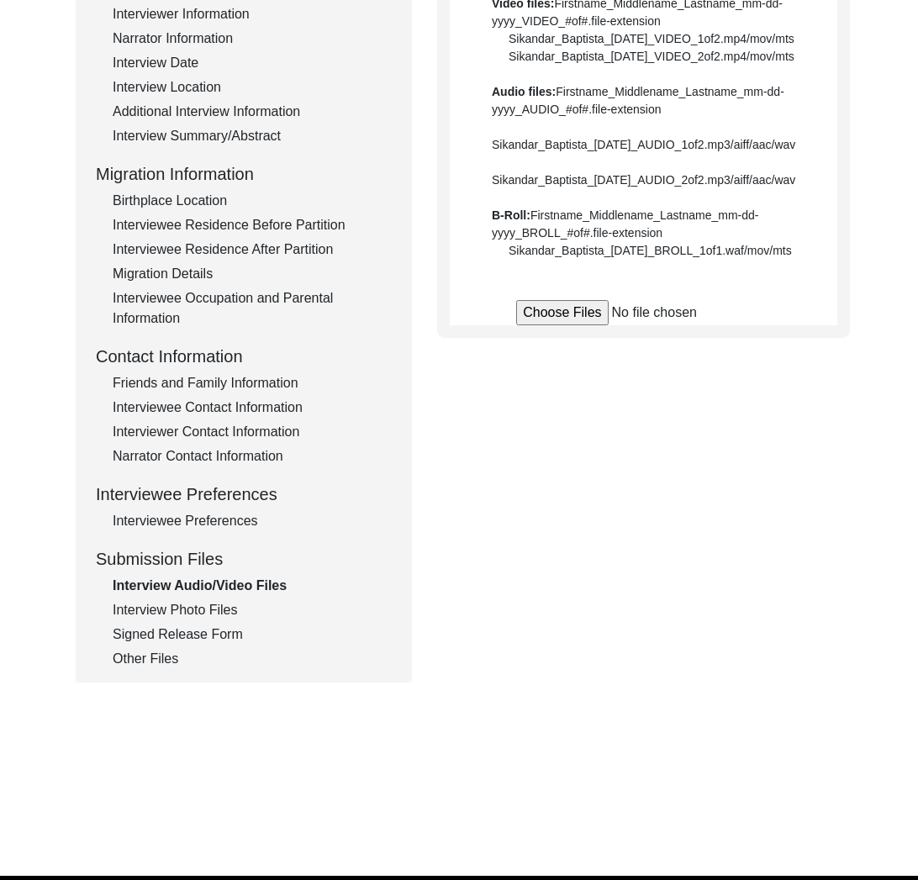
scroll to position [0, 0]
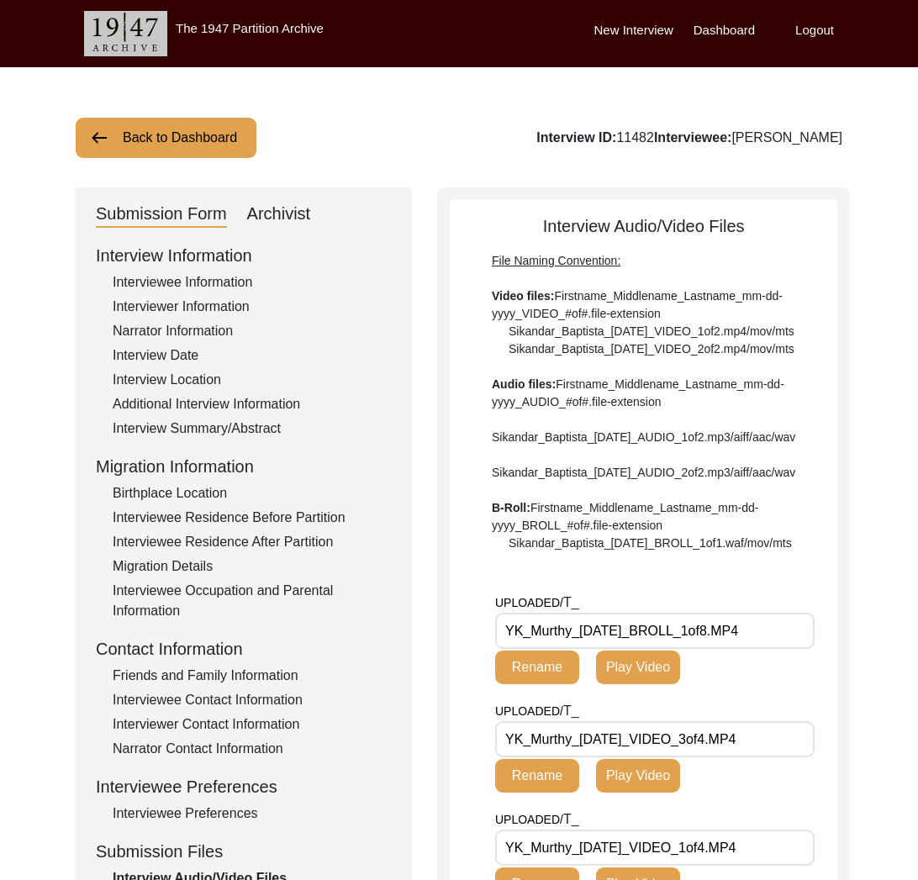
click at [188, 144] on button "Back to Dashboard" at bounding box center [166, 138] width 181 height 40
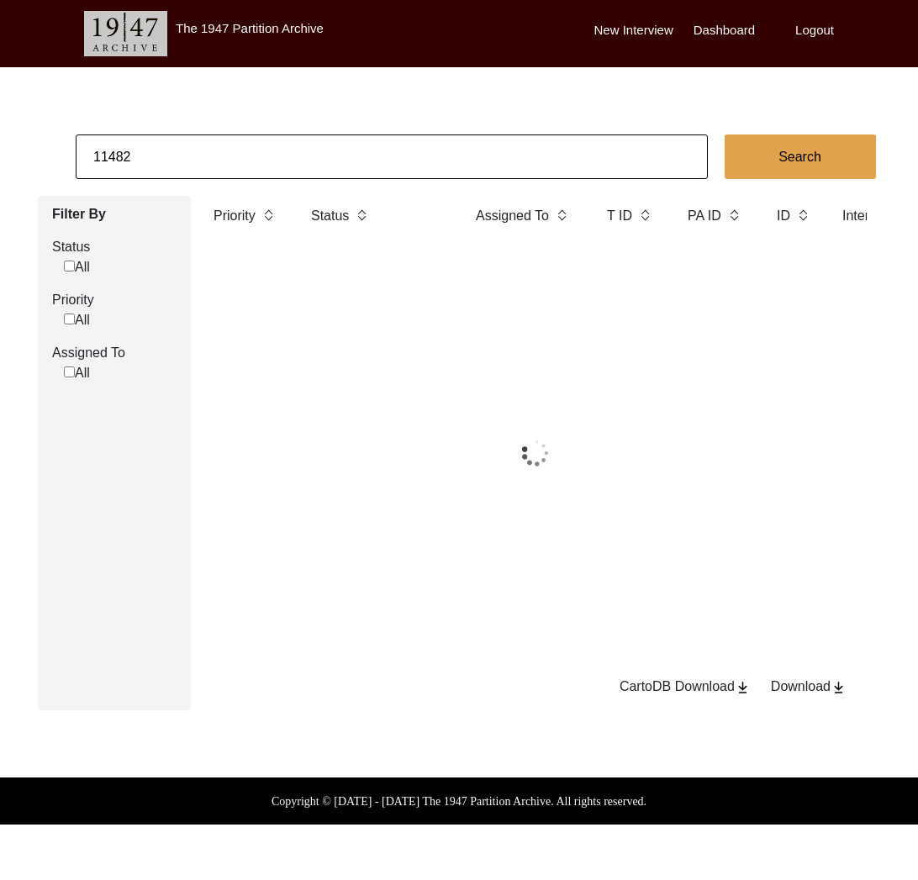
click at [211, 165] on input "11482" at bounding box center [392, 156] width 632 height 45
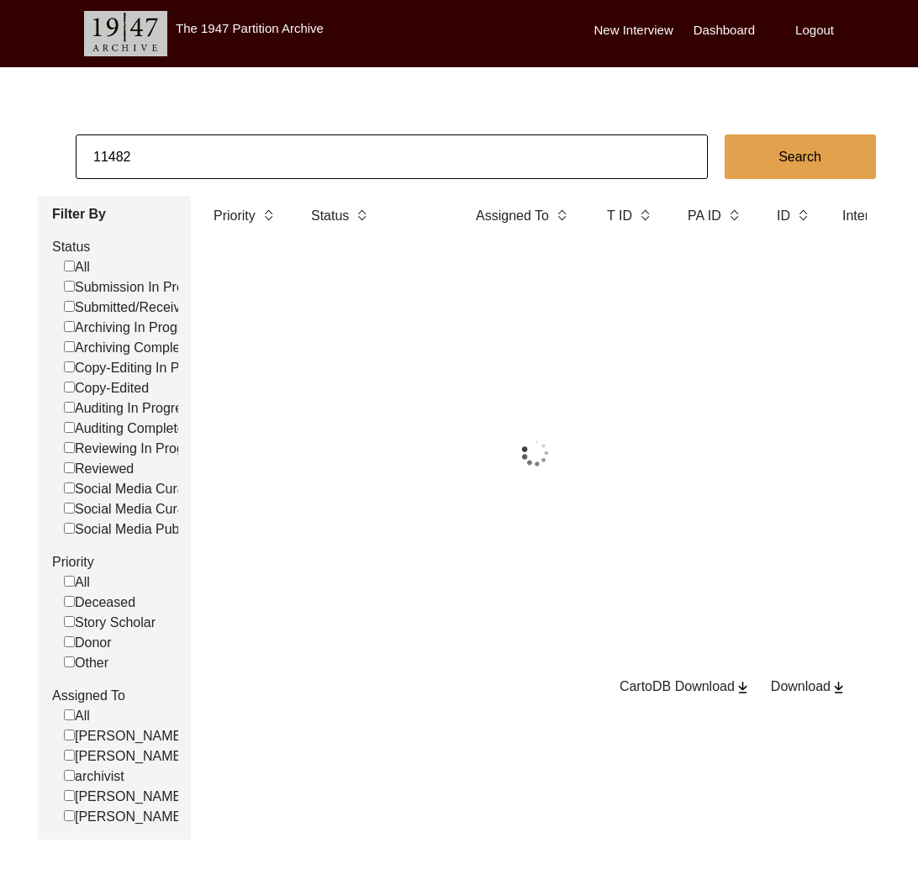
click at [211, 165] on input "11482" at bounding box center [392, 156] width 632 height 45
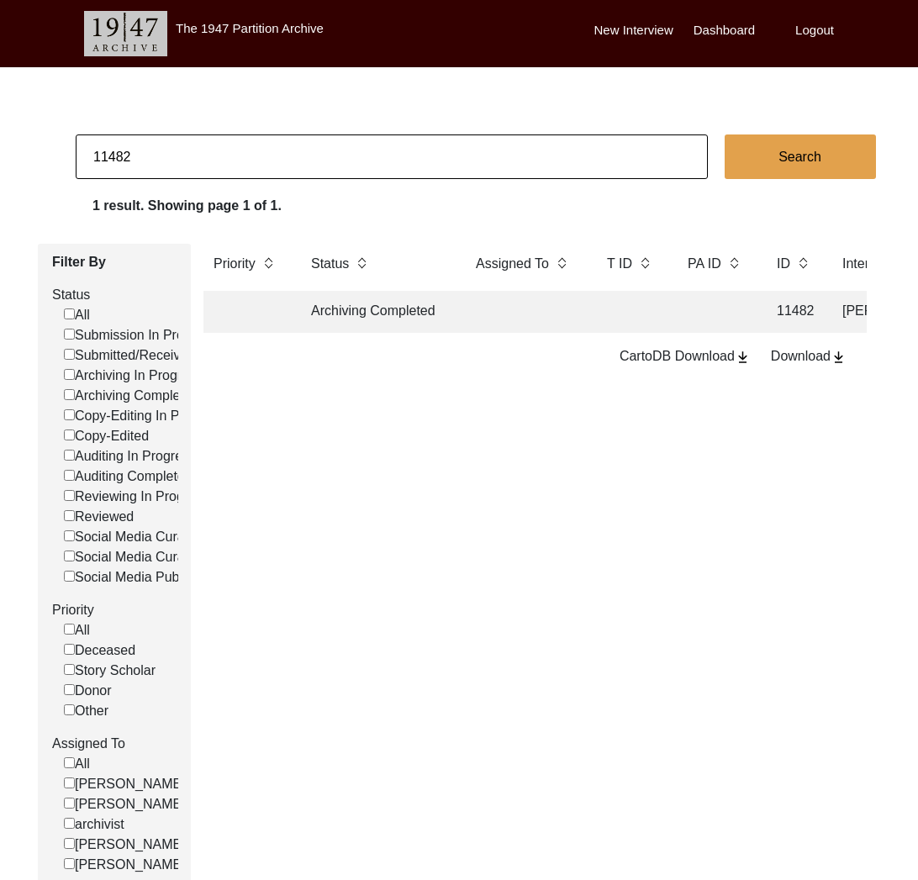
paste input "516"
type input "11516"
checkbox input "false"
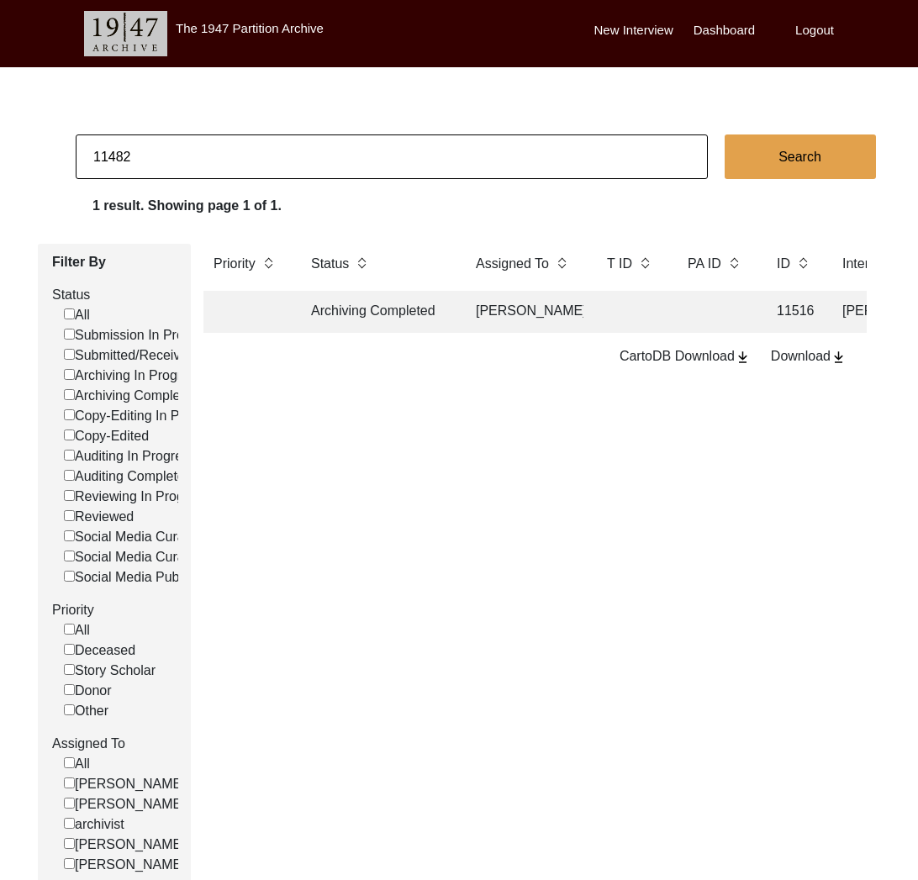
type input "11482"
checkbox input "false"
click at [351, 303] on td "Archiving Completed" at bounding box center [376, 312] width 151 height 42
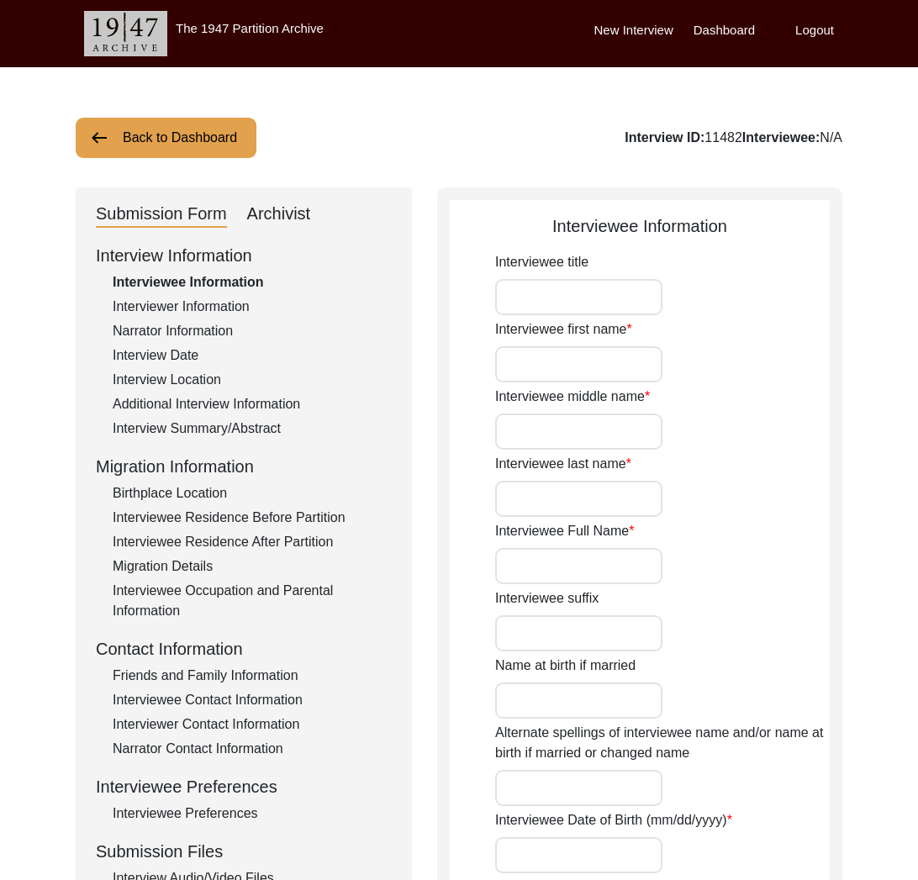
type input "Mr."
type input "[PERSON_NAME]"
type input "Krishnamurthy"
type input "[PERSON_NAME]"
type input "[DATE]"
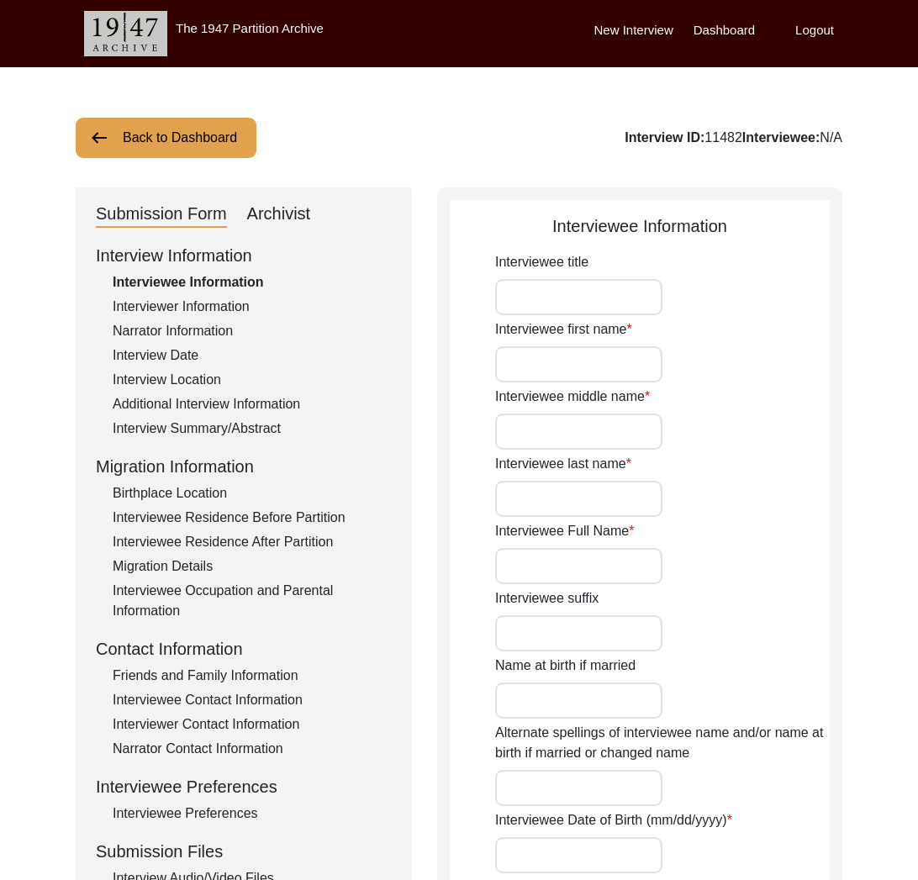
type input "85"
type input "[DEMOGRAPHIC_DATA]"
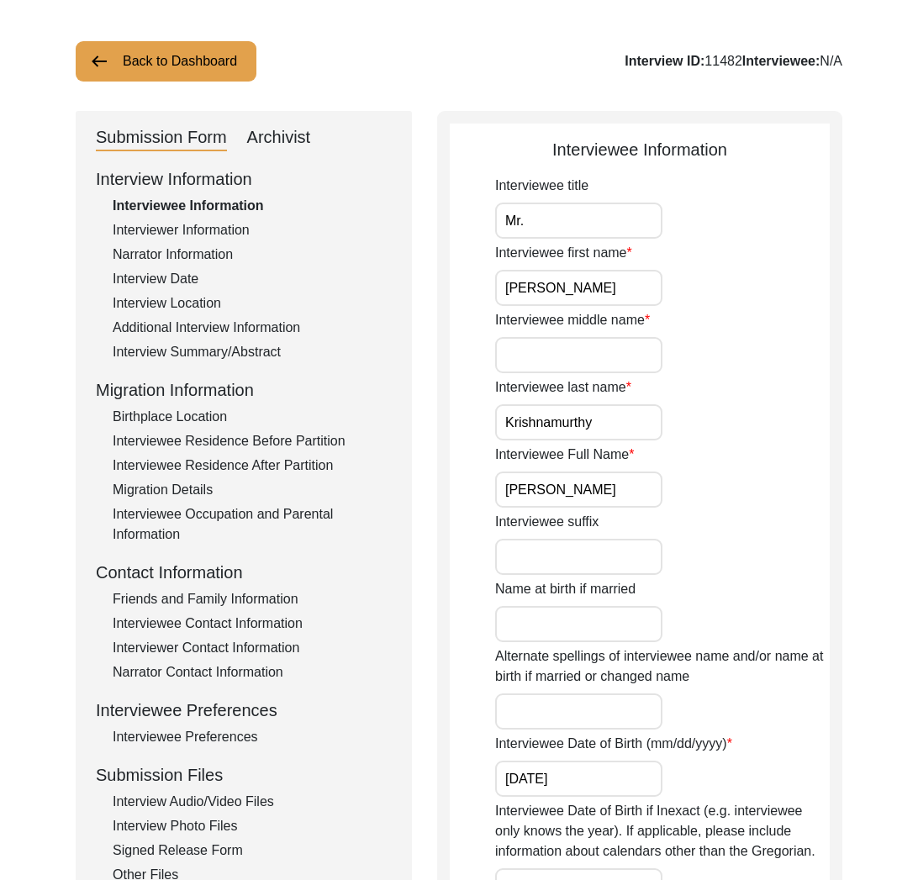
scroll to position [218, 0]
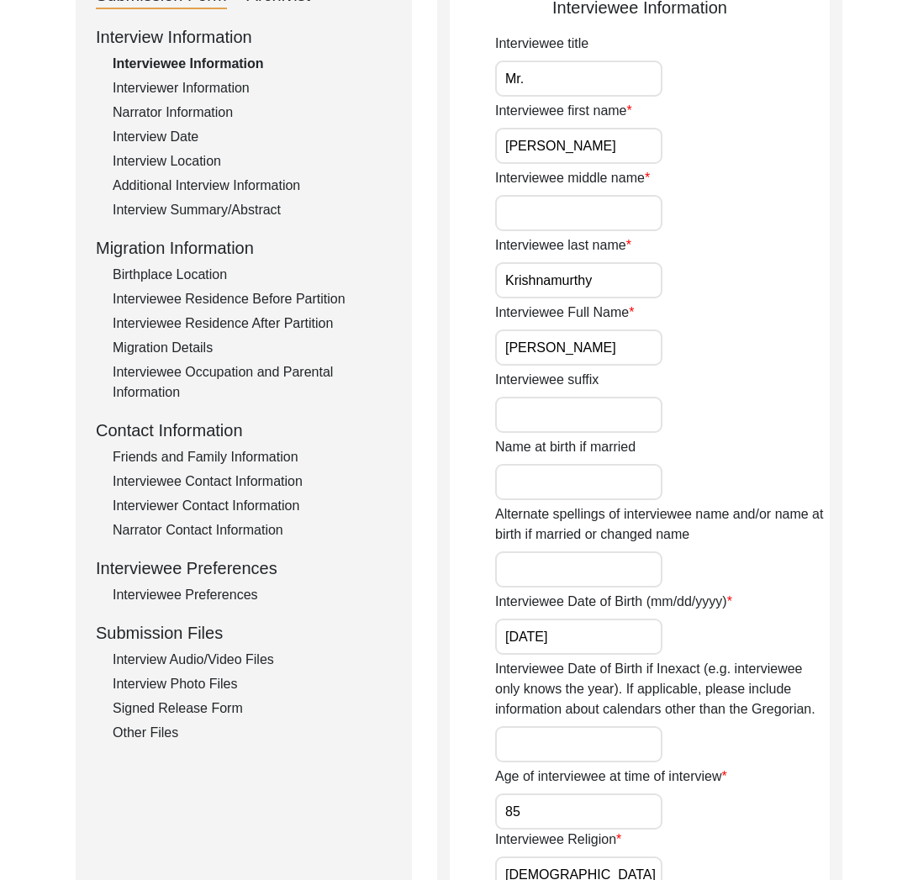
drag, startPoint x: 226, startPoint y: 654, endPoint x: 224, endPoint y: 687, distance: 32.8
click at [226, 654] on div "Interview Audio/Video Files" at bounding box center [252, 660] width 279 height 20
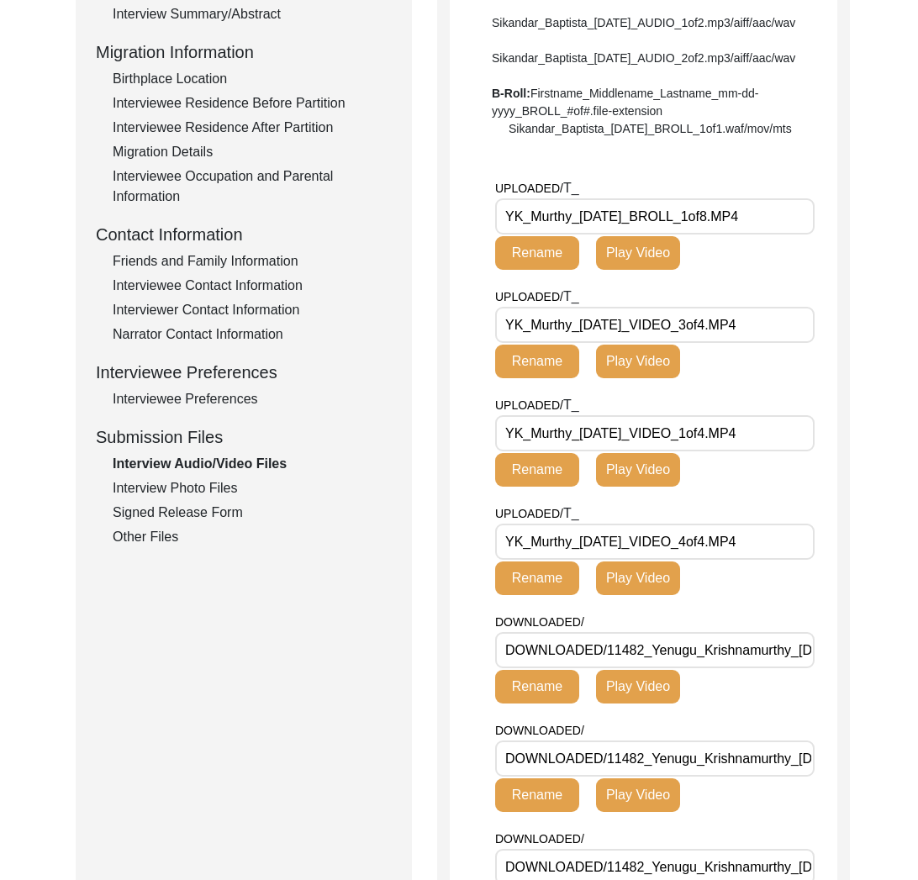
scroll to position [565, 0]
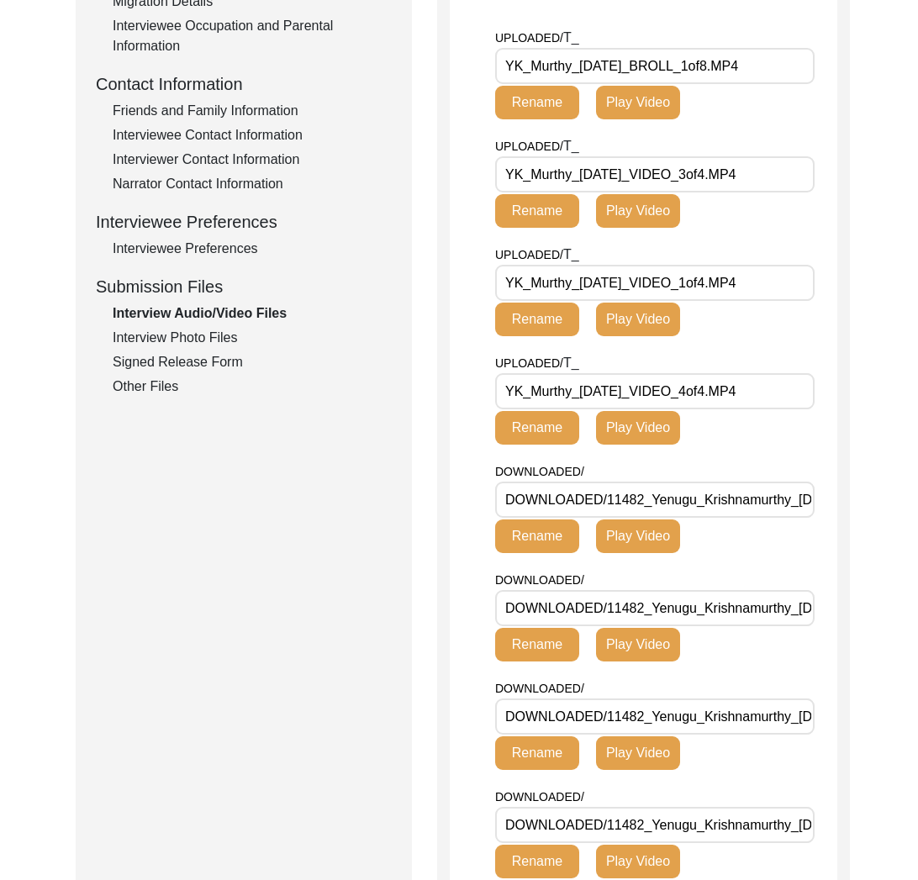
click at [213, 334] on div "Interview Photo Files" at bounding box center [252, 338] width 279 height 20
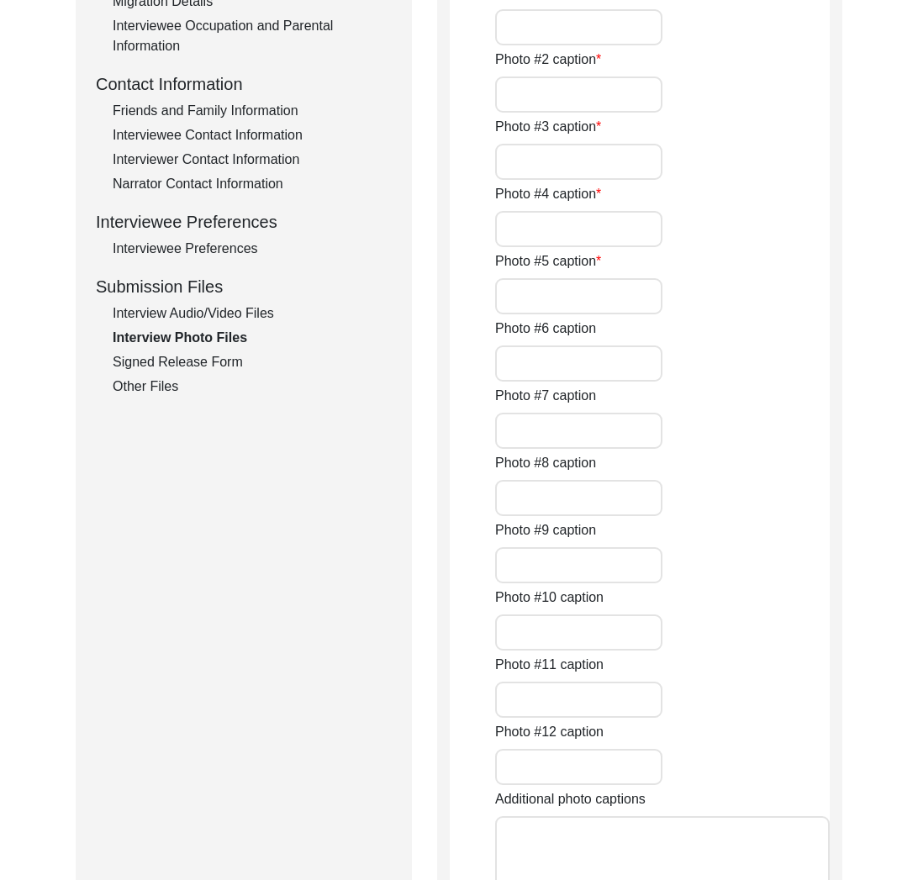
type input "[PERSON_NAME] demonstrating how rice was soaked and strained before boiling usi…"
type input "[PERSON_NAME] showing coins that were built in the underside of a pot"
type input "[PERSON_NAME] showing an old paan box"
type input "Display of old paan boxes, betel nut crackers, and other objects"
type input "[PERSON_NAME] showing an old kajal box hanger next to a mirror"
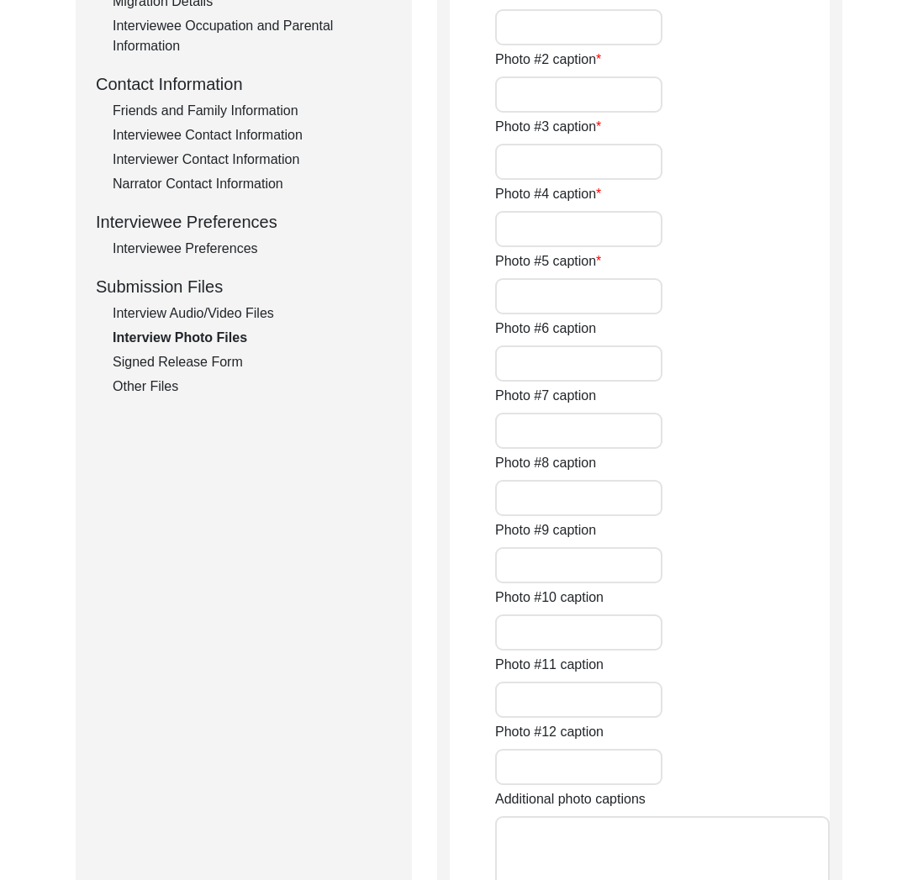
type input "0of5"
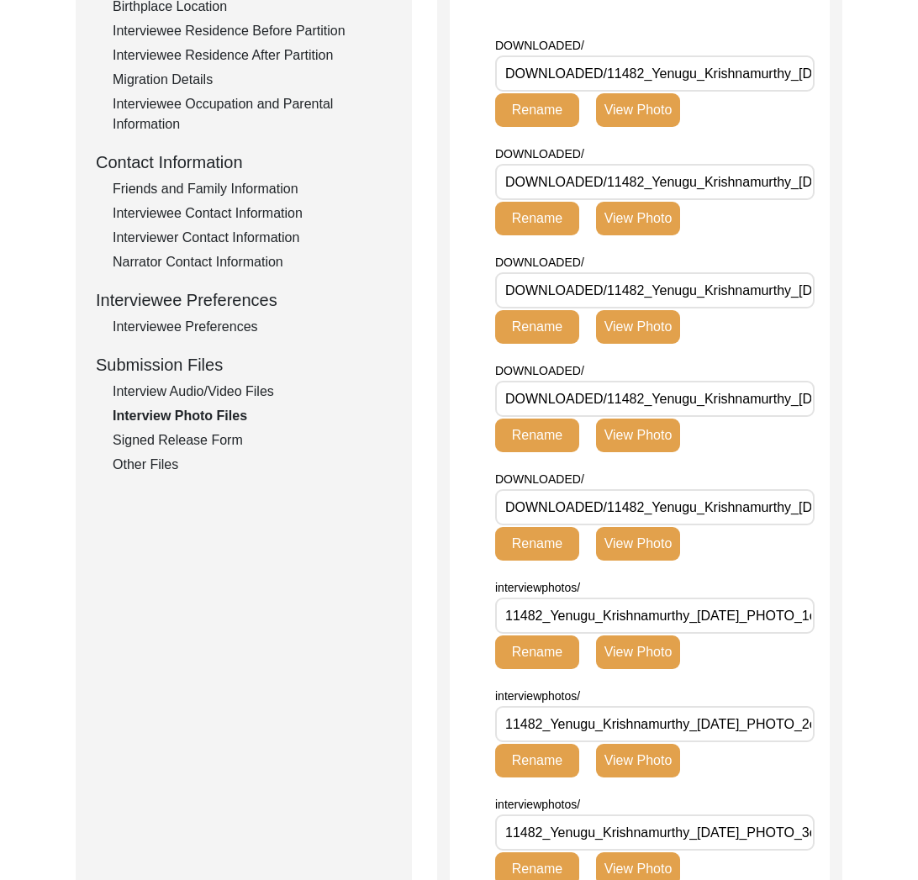
scroll to position [351, 0]
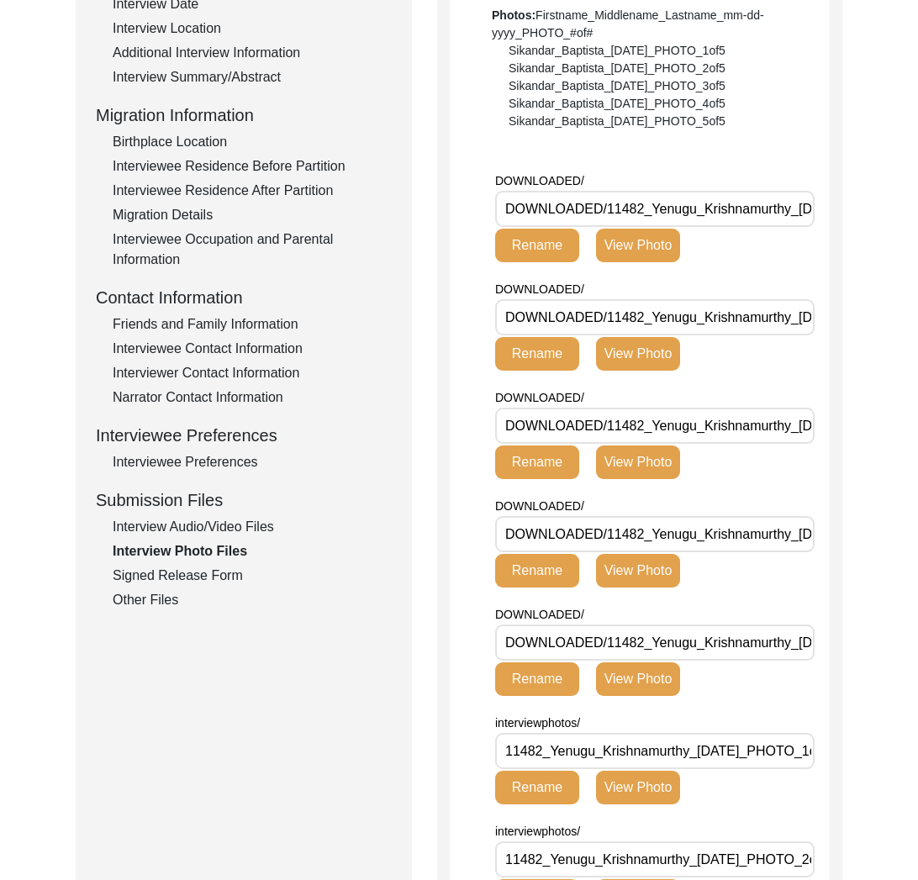
click at [213, 576] on div "Signed Release Form" at bounding box center [252, 576] width 279 height 20
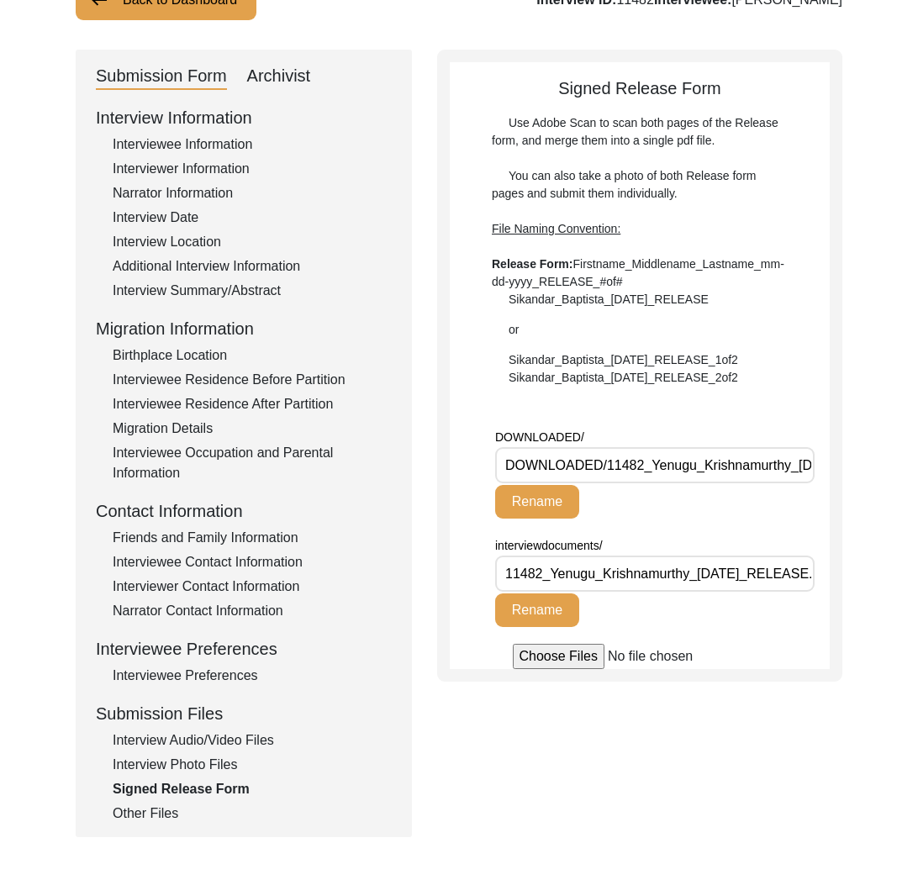
scroll to position [0, 0]
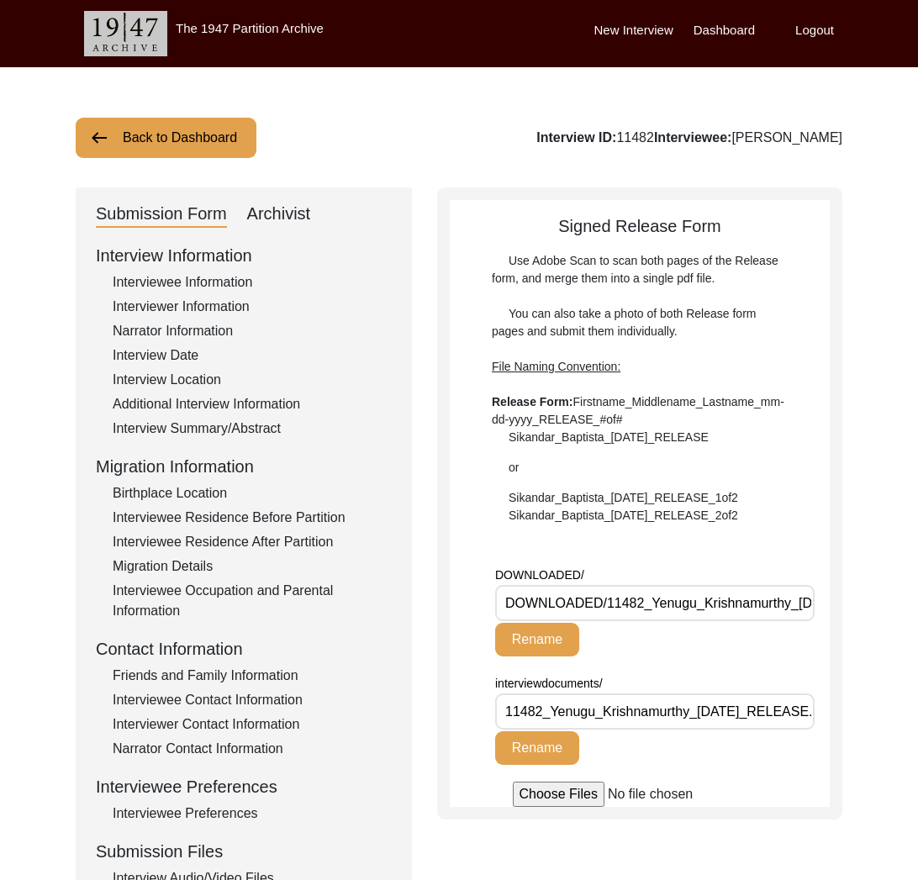
click at [184, 133] on button "Back to Dashboard" at bounding box center [166, 138] width 181 height 40
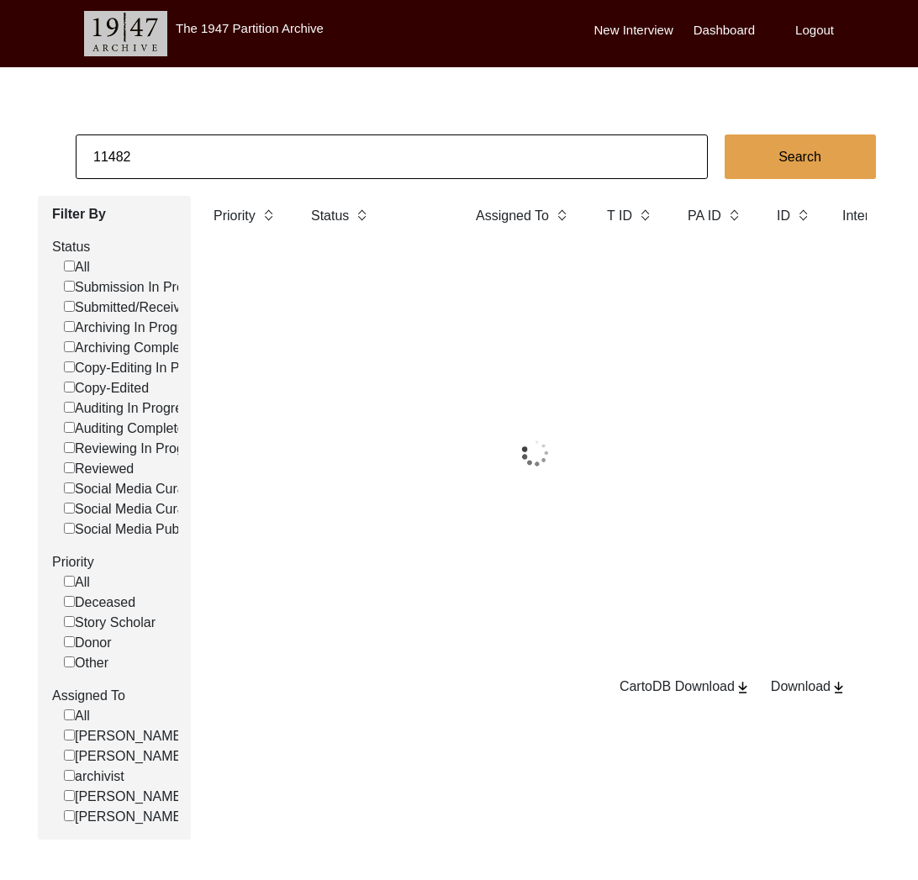
click at [202, 151] on input "11482" at bounding box center [392, 156] width 632 height 45
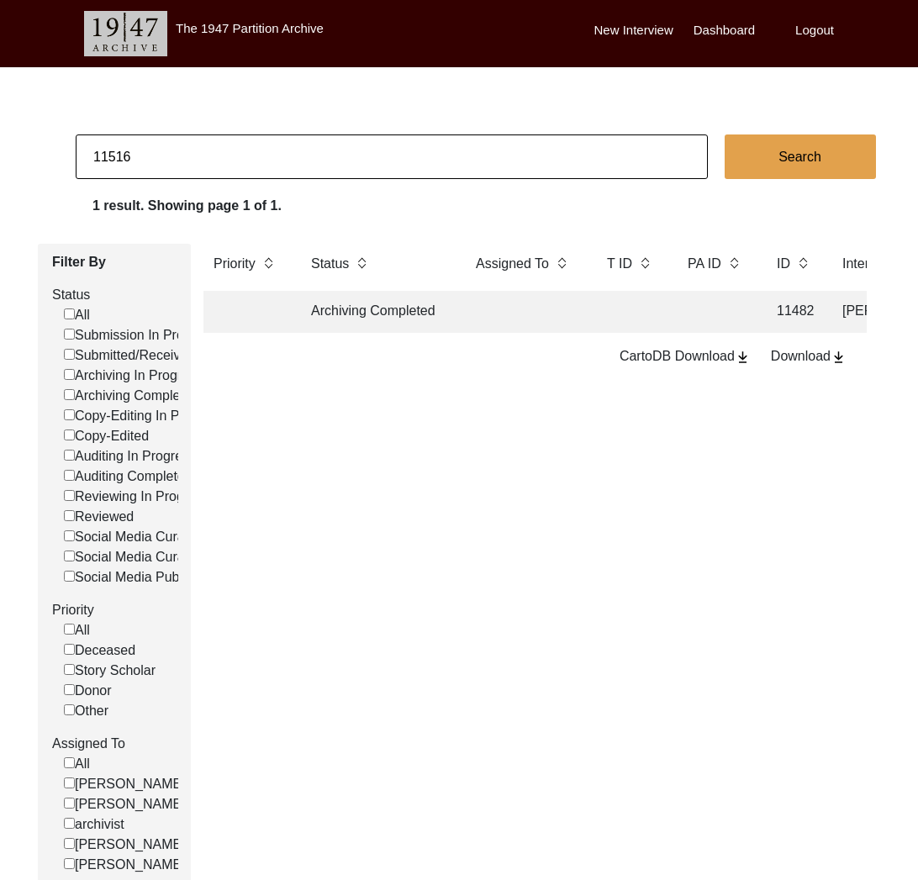
type input "11516"
checkbox input "false"
click at [401, 314] on td "Archiving Completed" at bounding box center [376, 312] width 151 height 42
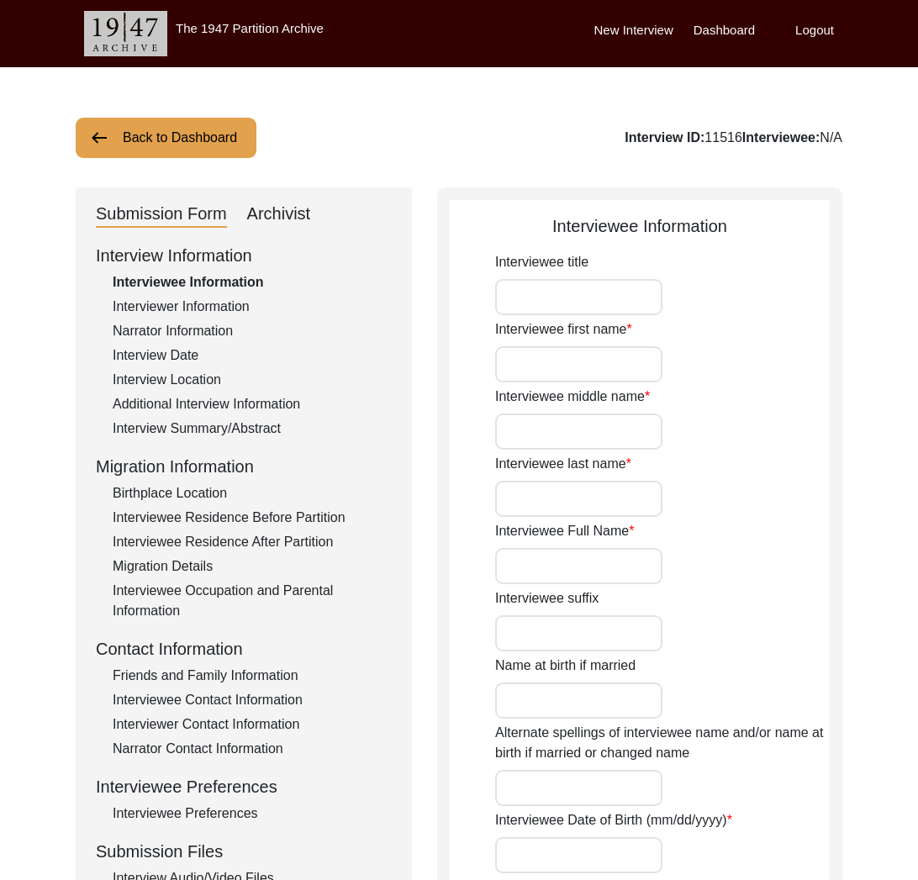
type input "Mr."
type input "[PERSON_NAME]"
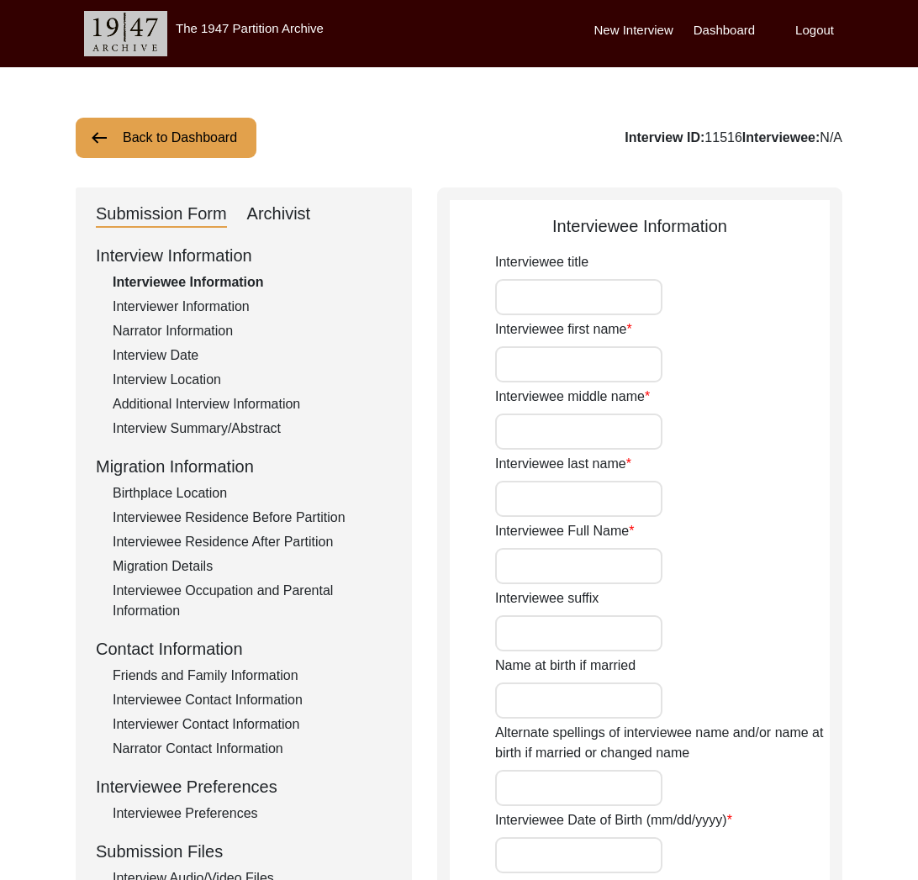
type input "[PERSON_NAME]"
type input "[DATE]"
type input "86"
type input "[DEMOGRAPHIC_DATA]"
type input "Punjabi"
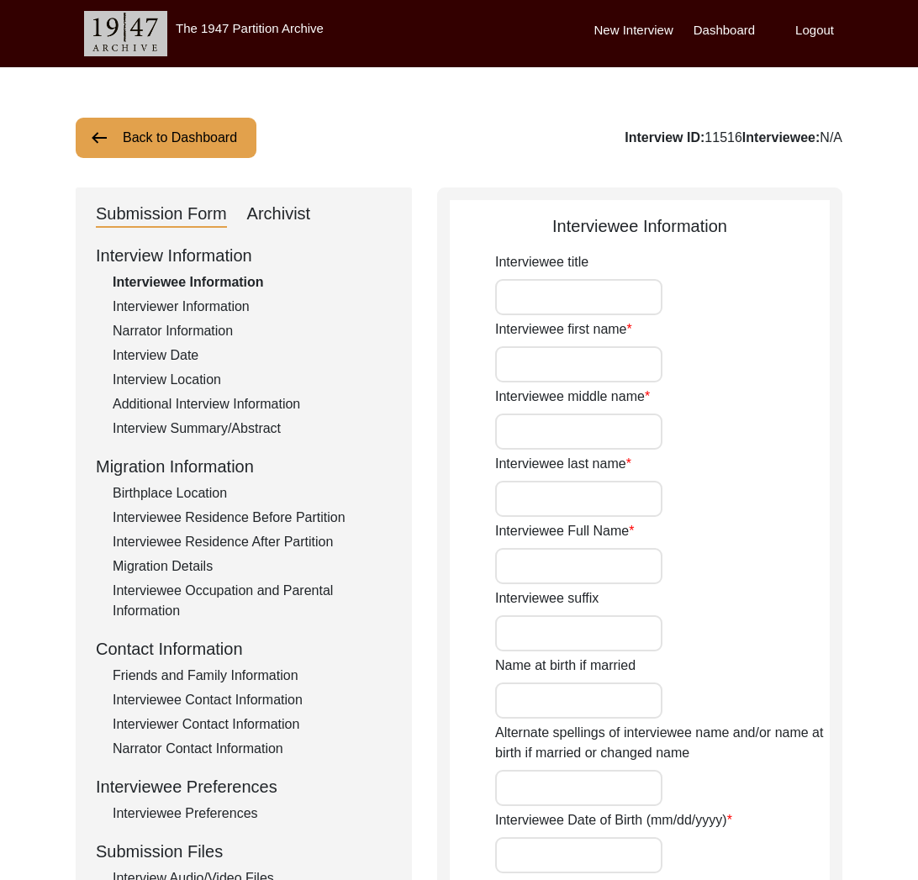
type input "Pakistani Punjabi"
type input "[DEMOGRAPHIC_DATA]"
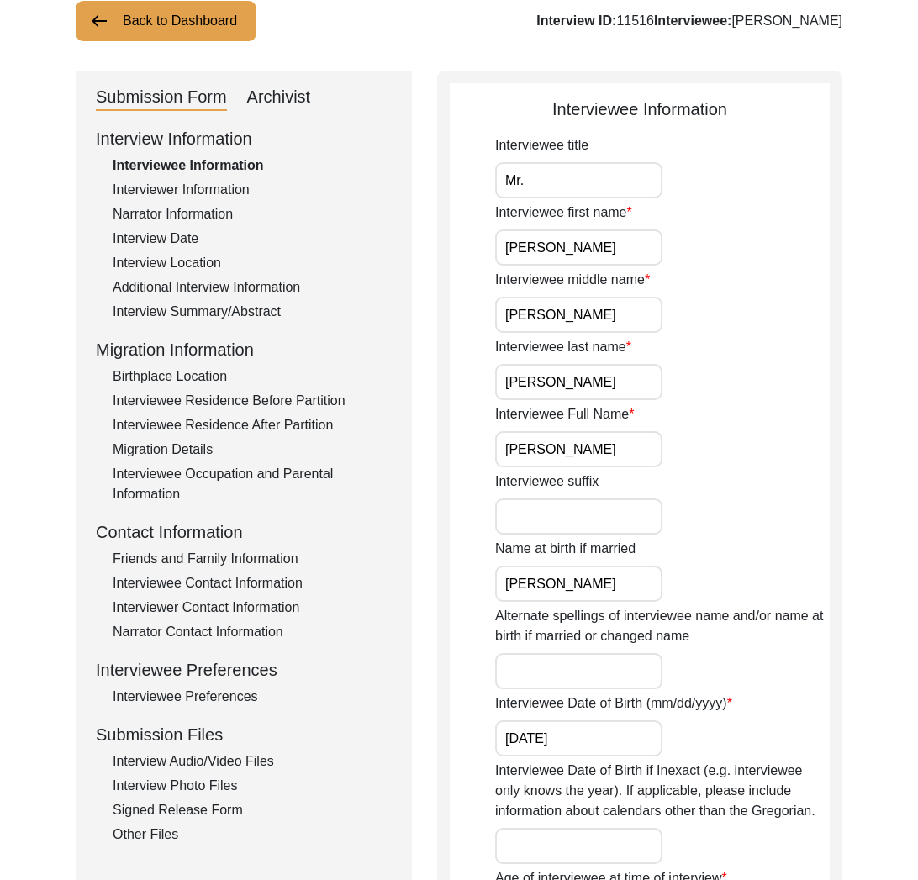
scroll to position [187, 0]
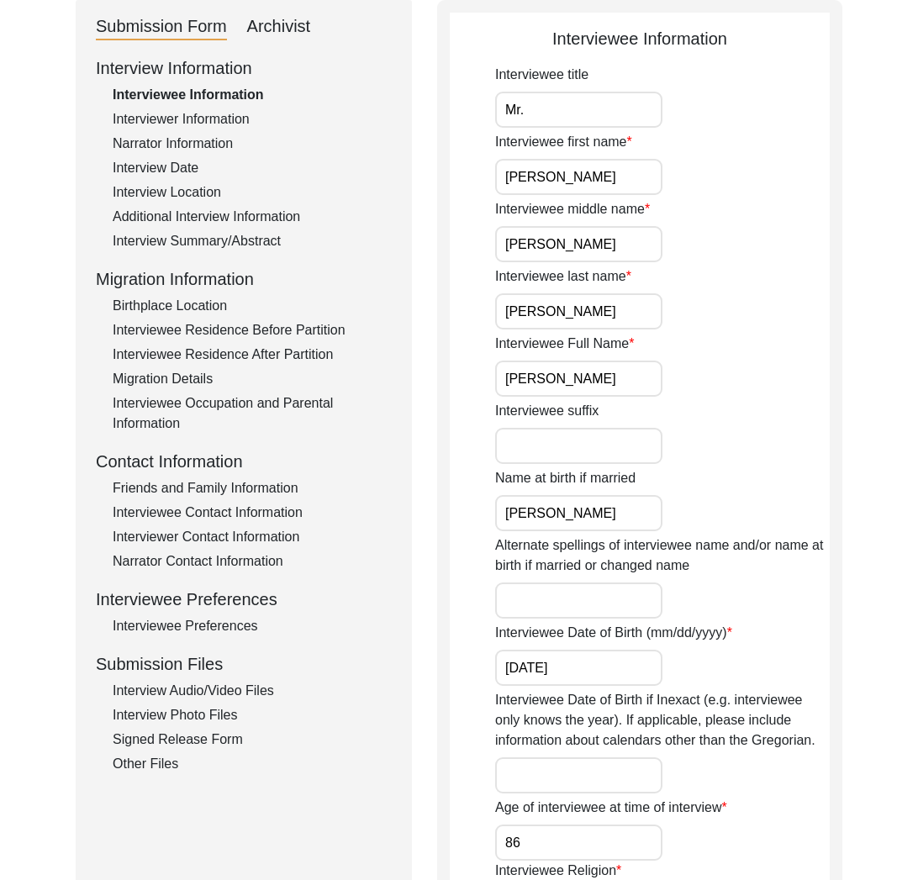
click at [244, 682] on div "Interview Audio/Video Files" at bounding box center [252, 691] width 279 height 20
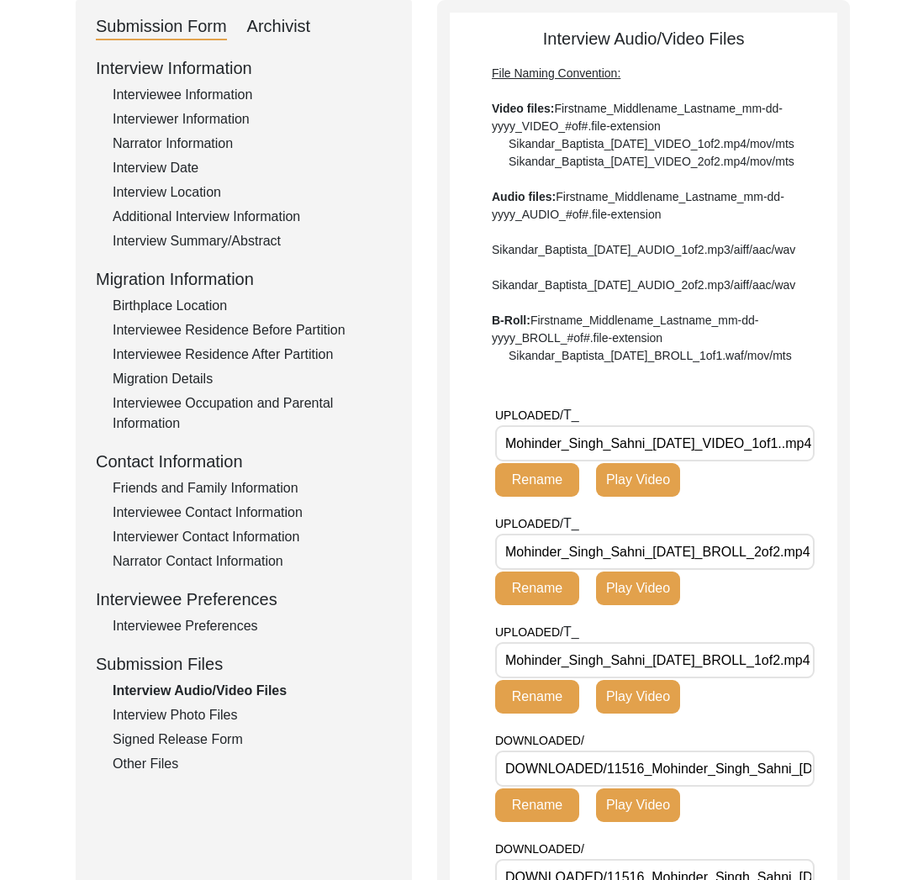
drag, startPoint x: 645, startPoint y: 498, endPoint x: 480, endPoint y: 493, distance: 165.6
click at [480, 493] on app-file-uploader "UPLOADED/ T_ Mohinder_Singh_Sahni_[DATE]_VIDEO_1of1..mp4 Rename Play Video UPLO…" at bounding box center [643, 743] width 387 height 676
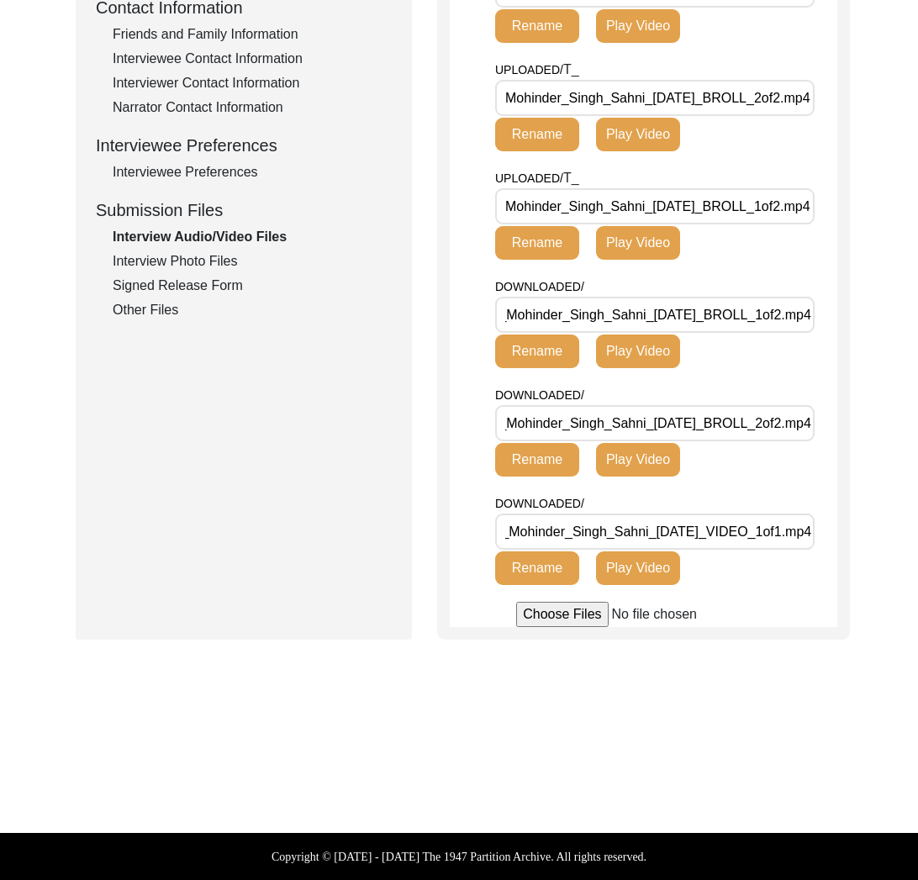
scroll to position [0, 25]
click at [226, 276] on div "Signed Release Form" at bounding box center [252, 286] width 279 height 20
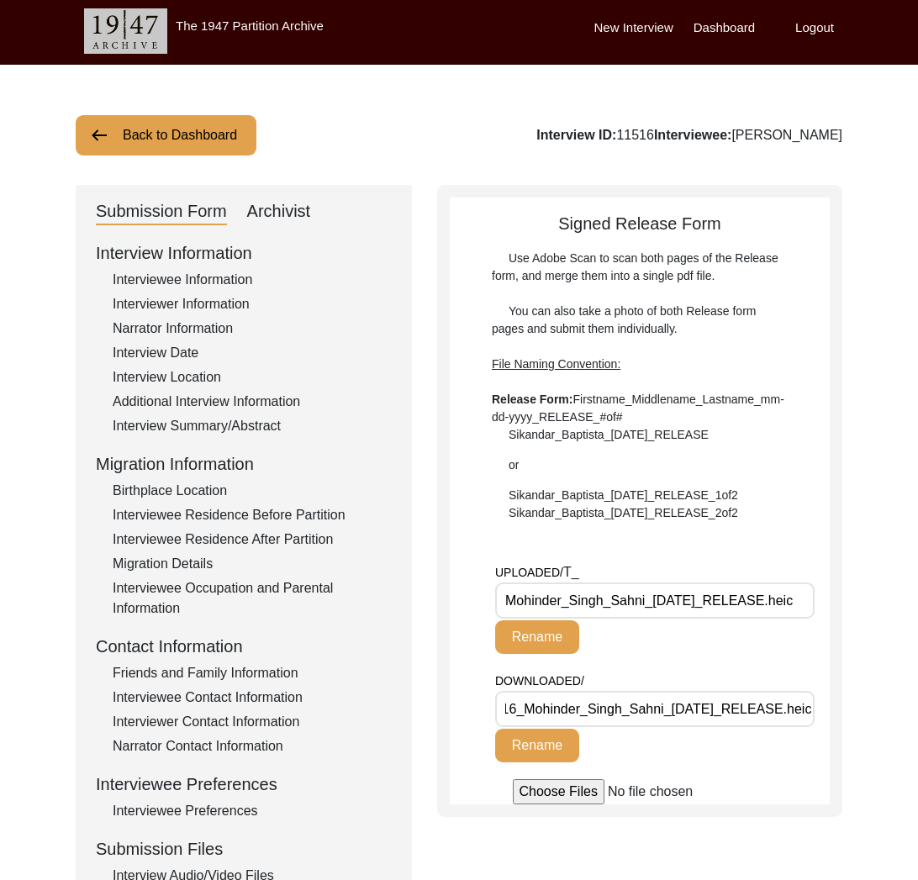
scroll to position [0, 0]
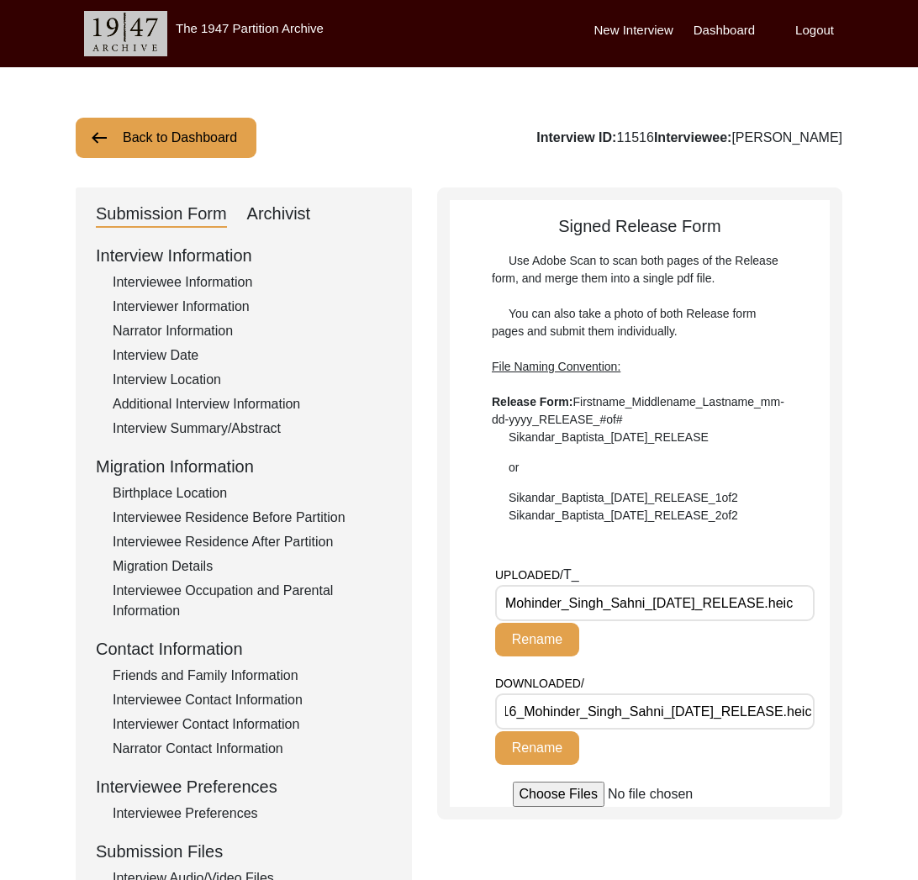
click at [216, 307] on div "Interviewer Information" at bounding box center [252, 307] width 279 height 20
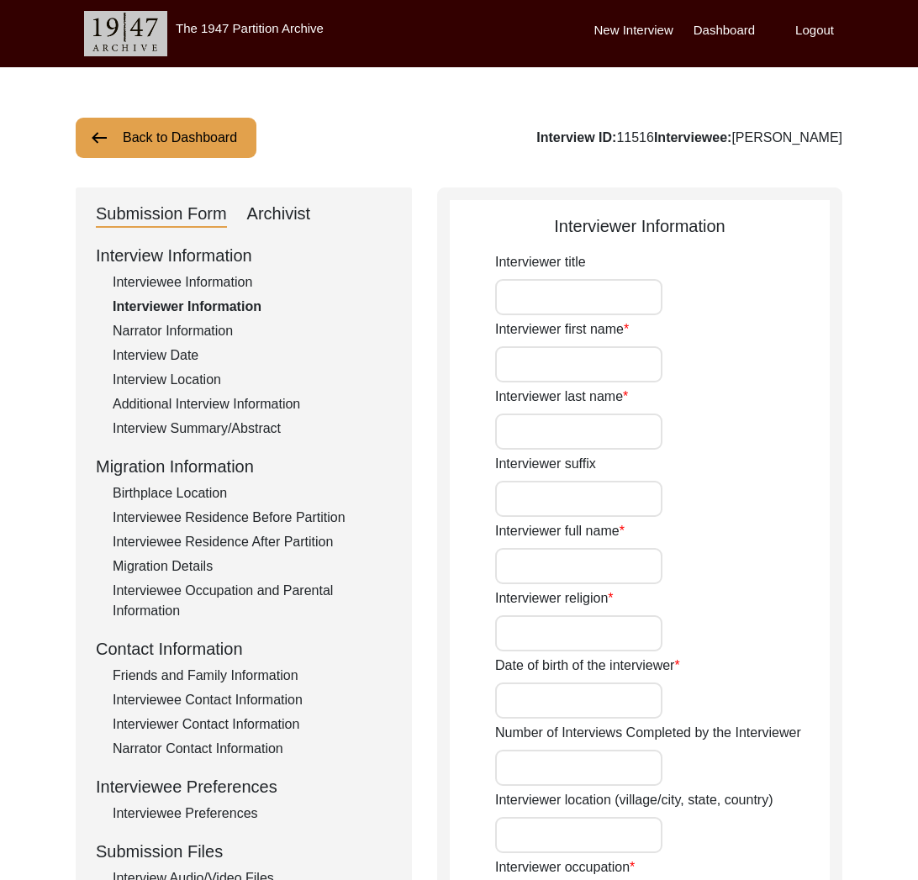
type input "Azadeh"
type input "[PERSON_NAME] [PERSON_NAME]"
type input "[PERSON_NAME]"
type input "N/A"
type input "[DATE]"
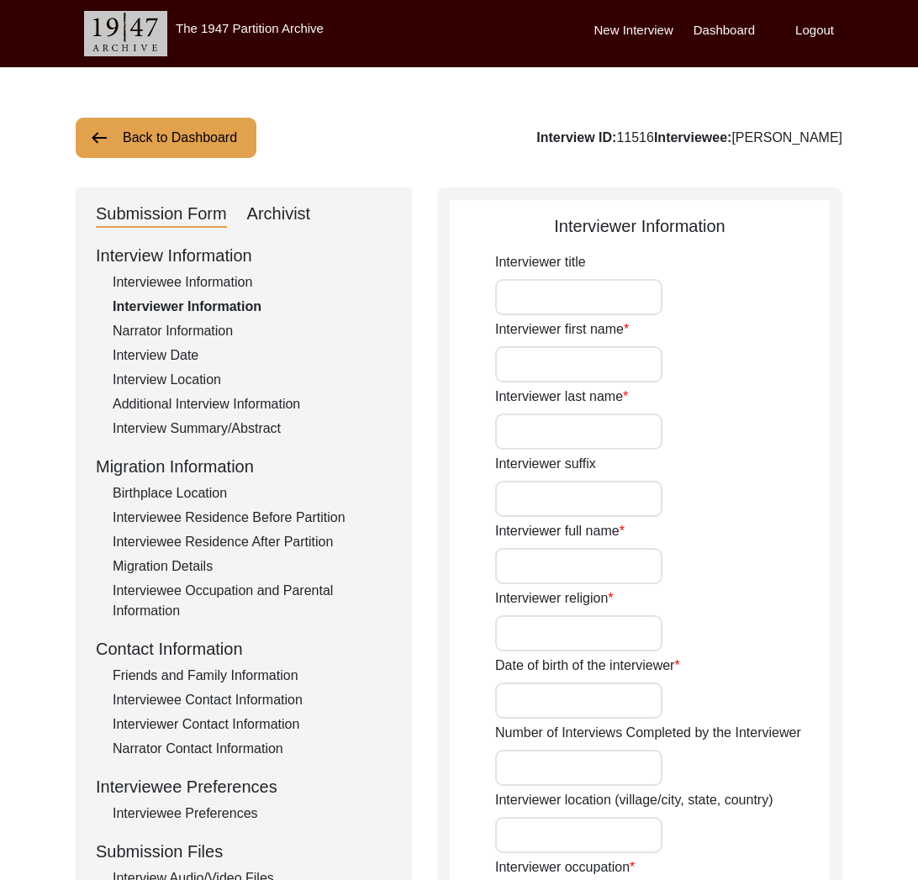
type input "[GEOGRAPHIC_DATA], [GEOGRAPHIC_DATA], [GEOGRAPHIC_DATA]"
type input "Student"
type input "Azadeh"
type input "[PERSON_NAME]"
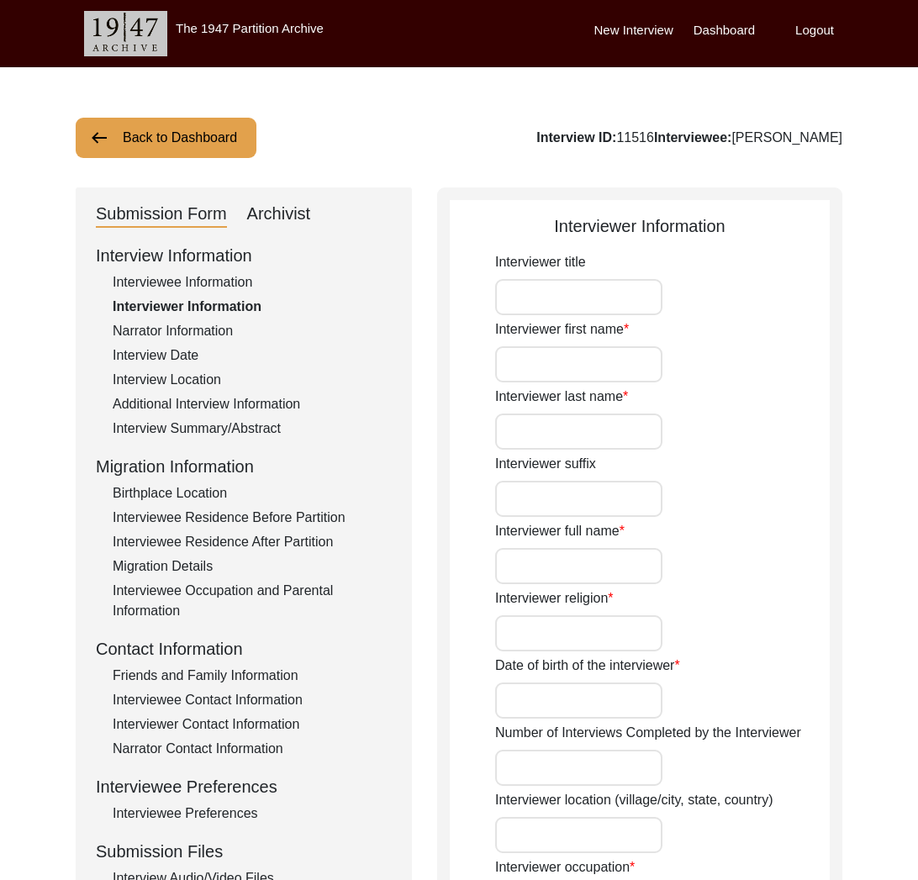
type input "Citizen Historian"
type textarea "Both of my maternal grandparents migrated to [GEOGRAPHIC_DATA] from [GEOGRAPHIC…"
type input "English"
type textarea "No connection. Contact was found through the 1947 Partition archive."
click at [206, 139] on button "Back to Dashboard" at bounding box center [166, 138] width 181 height 40
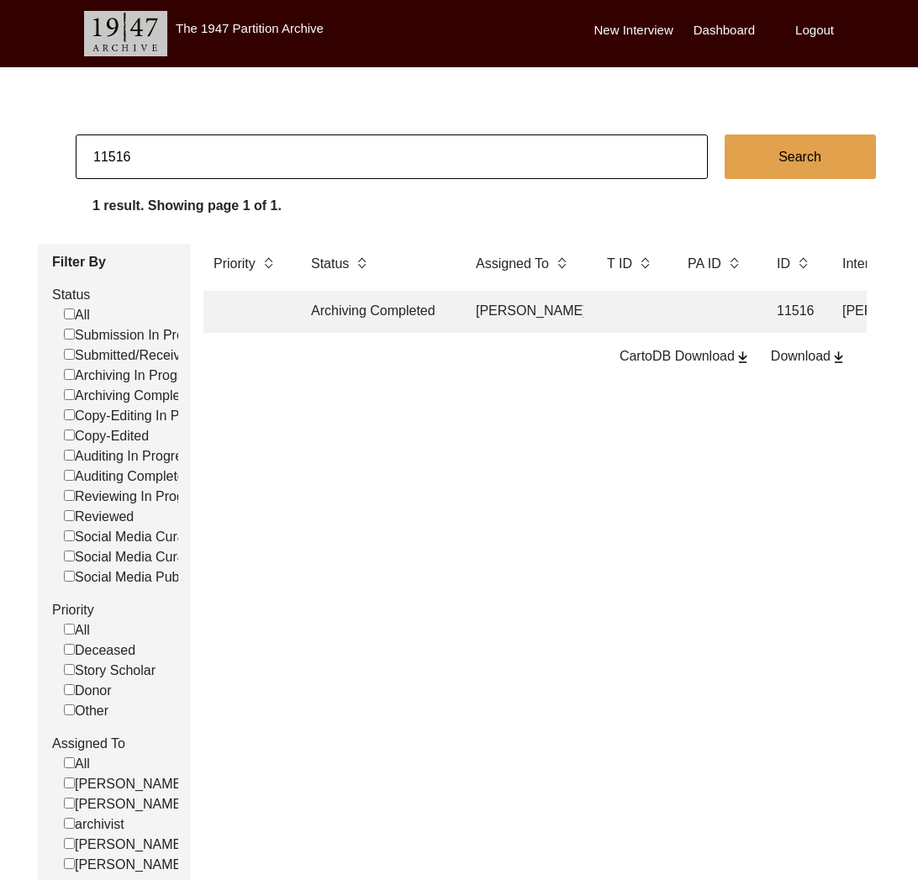
click at [239, 165] on input "11516" at bounding box center [392, 156] width 632 height 45
type input "7906"
checkbox input "false"
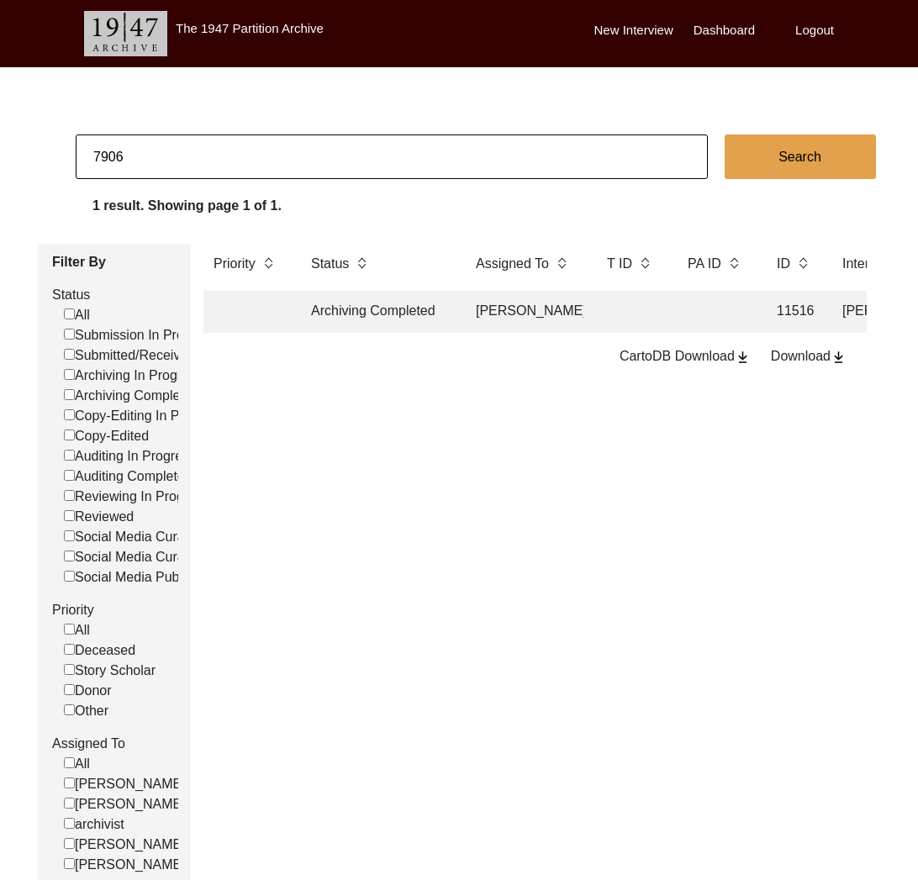
checkbox input "false"
click at [447, 315] on td "Copy-Edited" at bounding box center [376, 312] width 151 height 42
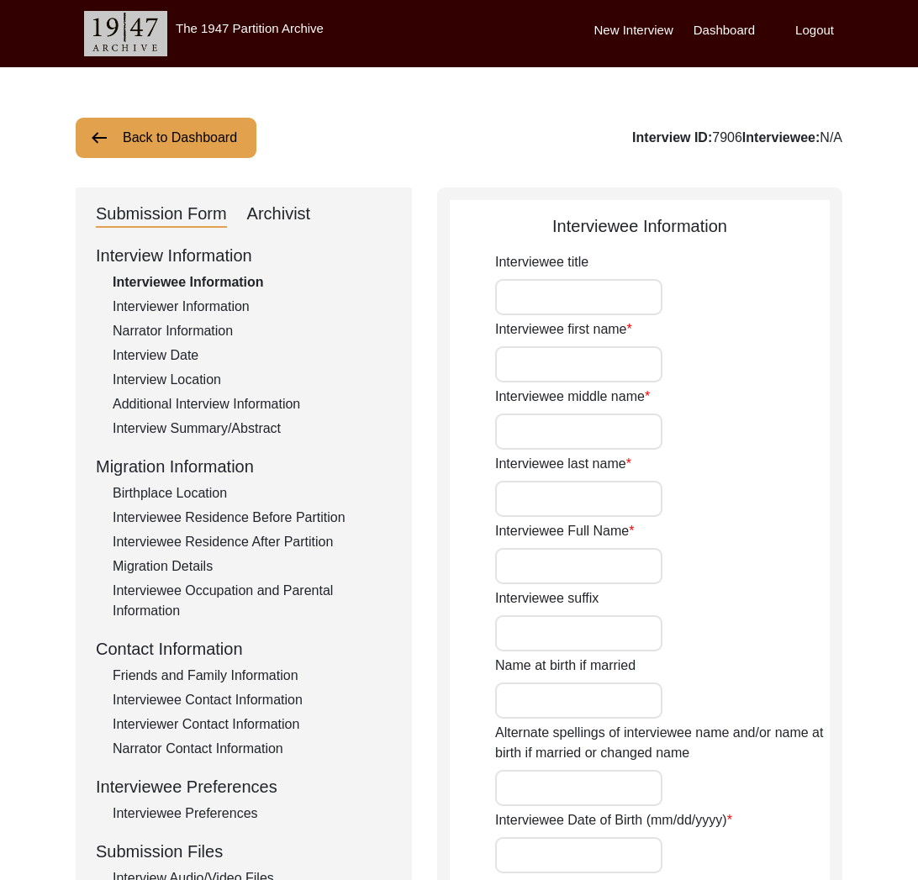
type input "[PERSON_NAME]"
type input "1938"
type input "[DEMOGRAPHIC_DATA]"
click at [239, 308] on div "Interviewer Information" at bounding box center [252, 307] width 279 height 20
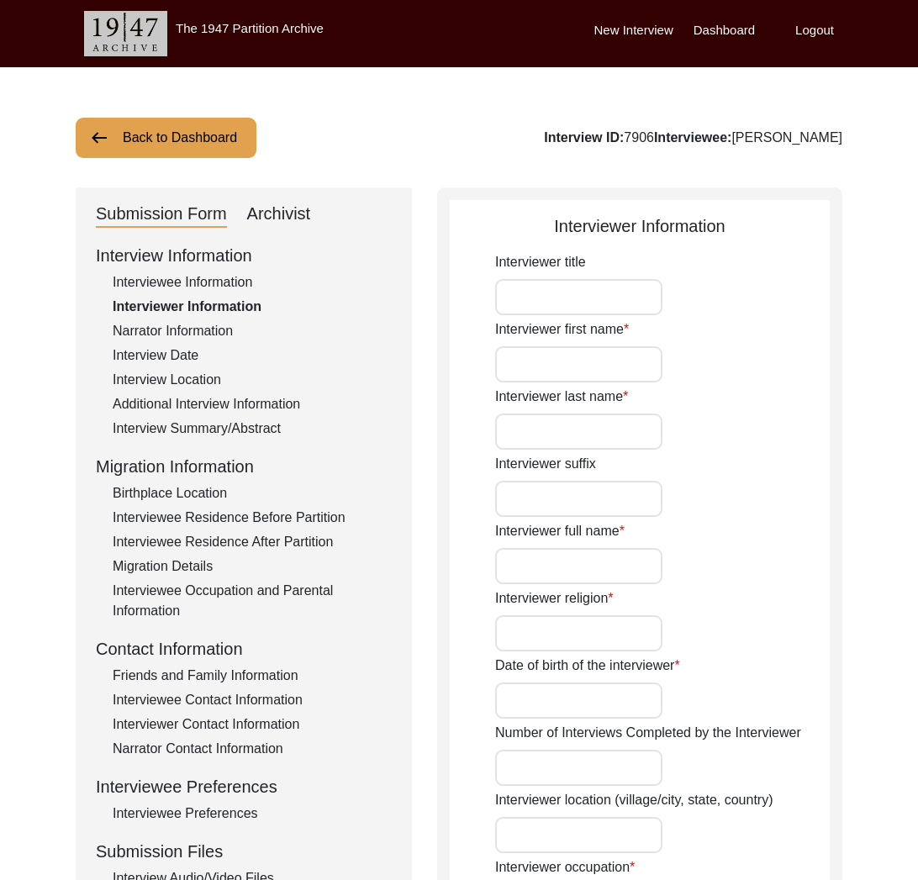
type input "[PERSON_NAME]"
type input "Oral History Student"
click at [179, 142] on button "Back to Dashboard" at bounding box center [166, 138] width 181 height 40
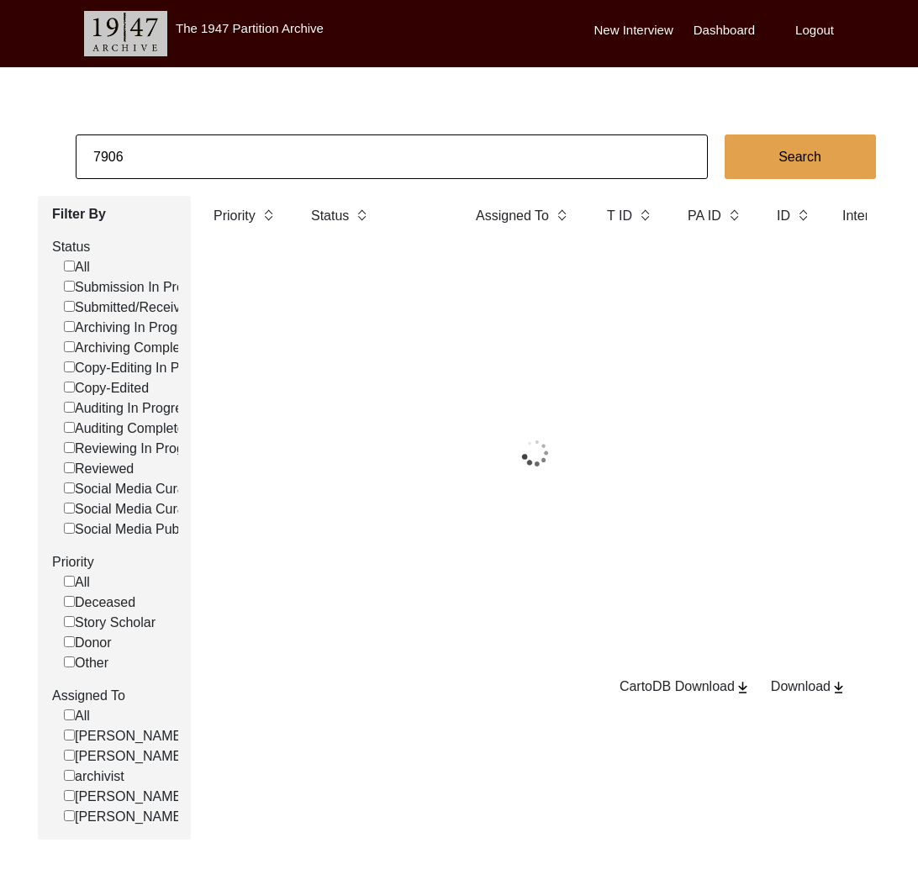
click at [179, 142] on input "7906" at bounding box center [392, 156] width 632 height 45
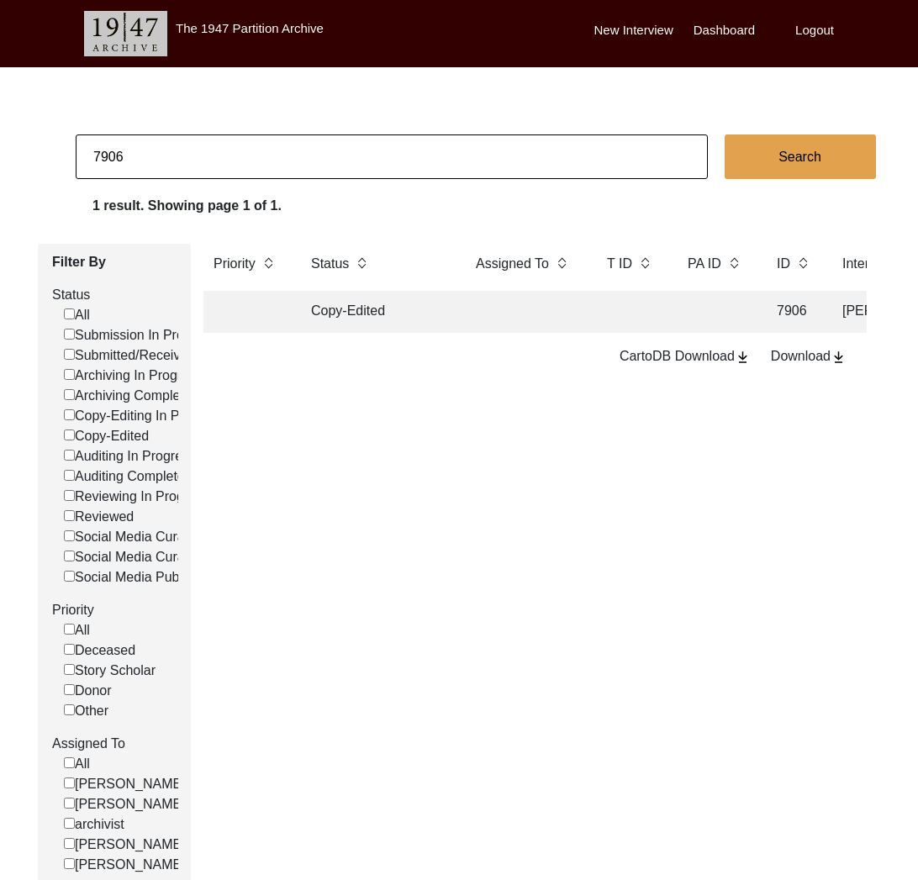
click at [179, 142] on input "7906" at bounding box center [392, 156] width 632 height 45
type input "sambanna"
checkbox input "false"
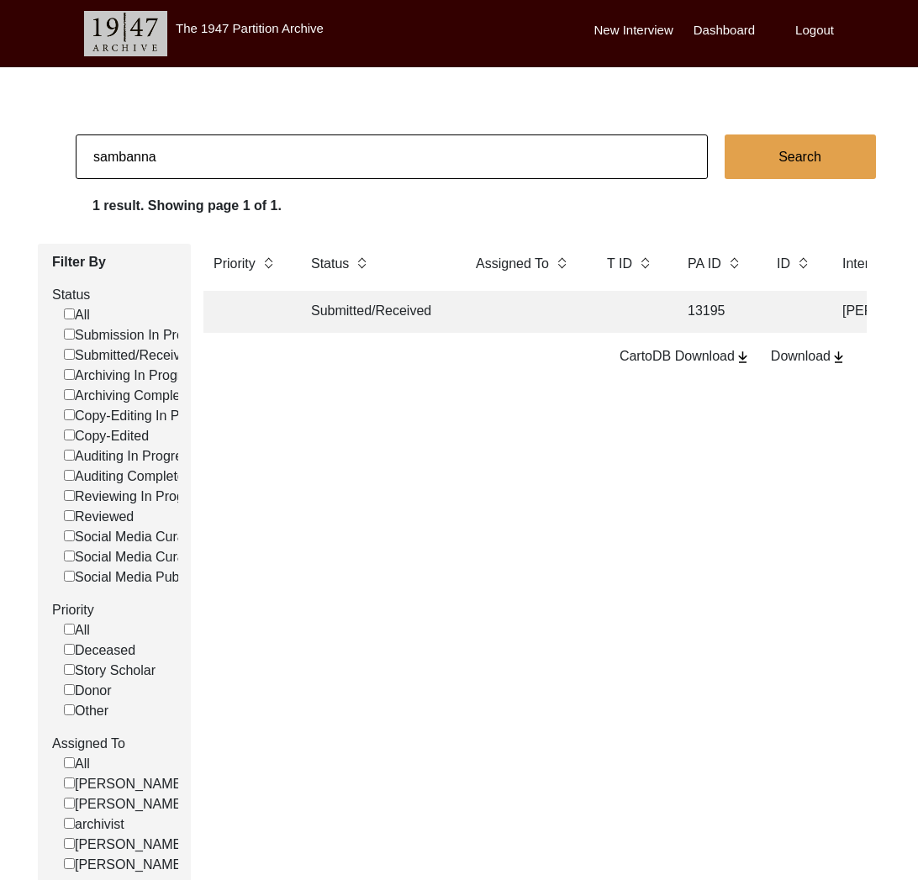
click at [376, 314] on td "Submitted/Received" at bounding box center [376, 312] width 151 height 42
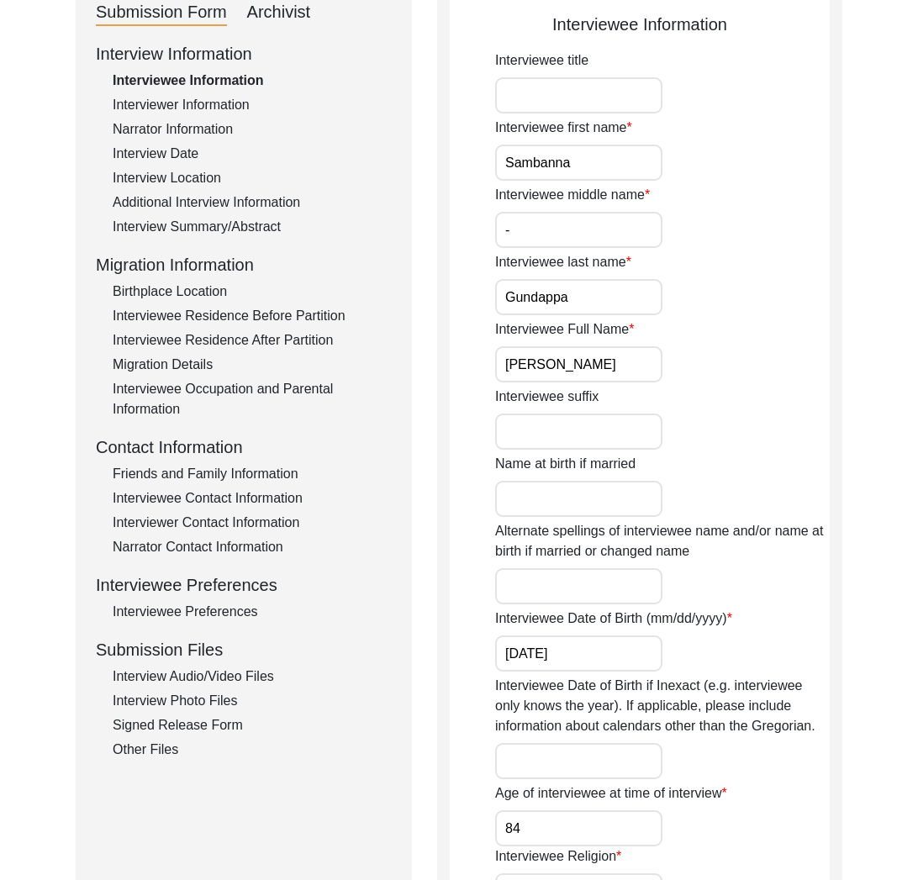
scroll to position [315, 0]
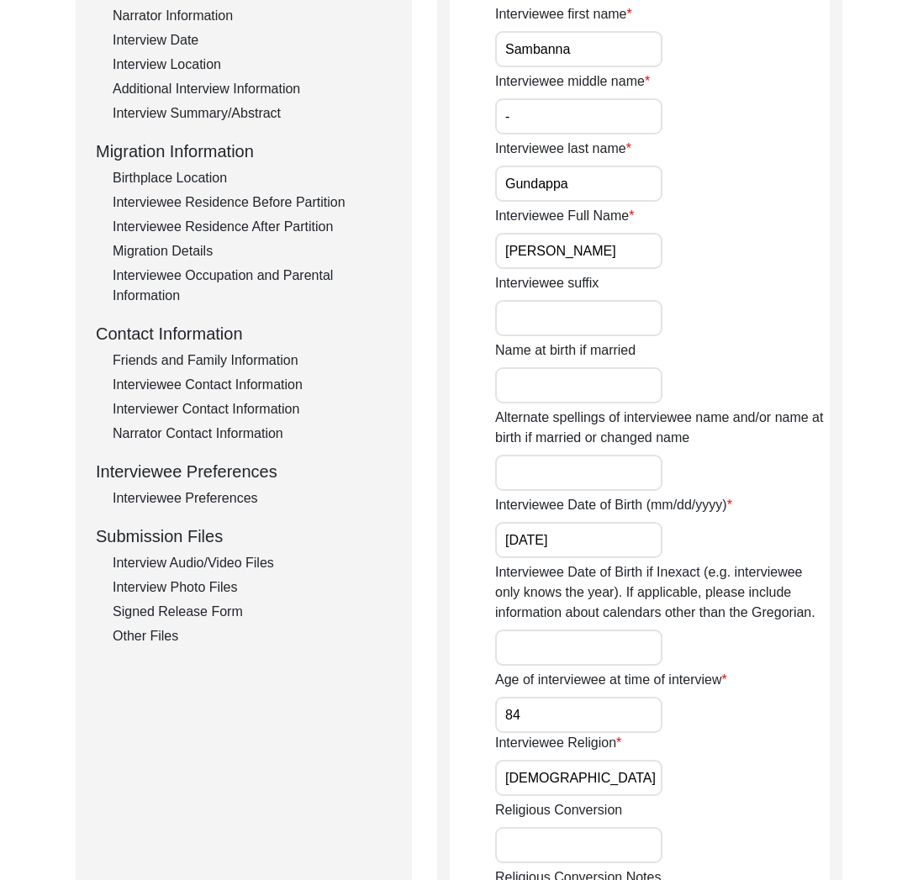
click at [276, 563] on div "Interview Audio/Video Files" at bounding box center [252, 563] width 279 height 20
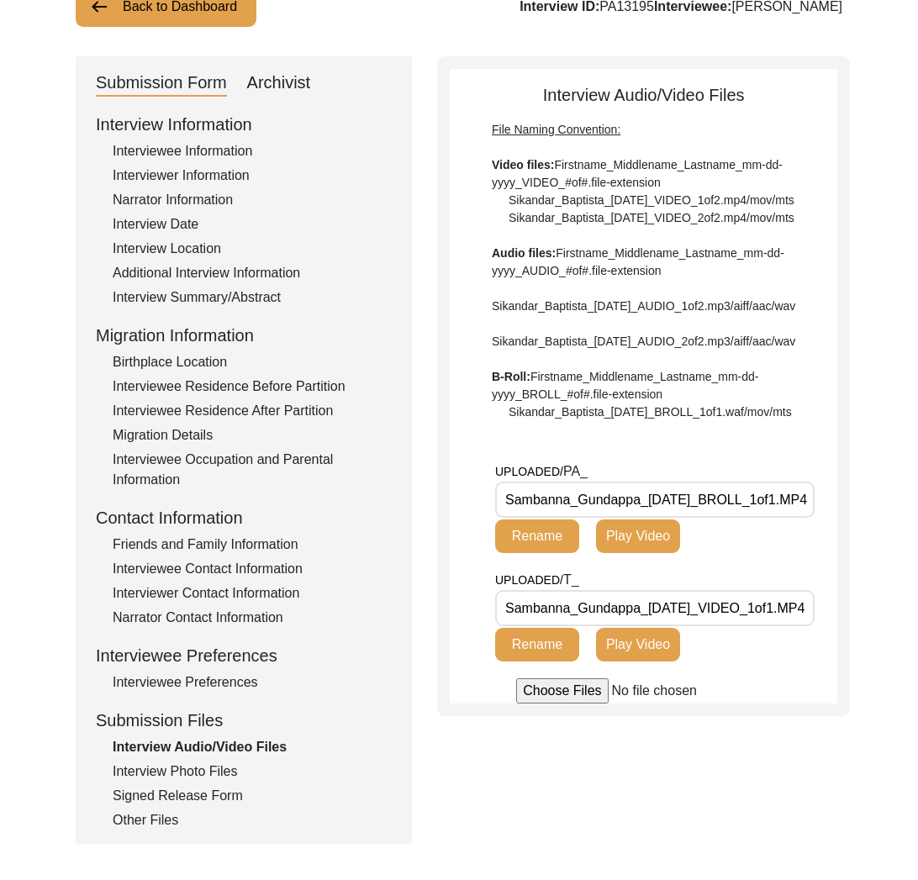
scroll to position [0, 0]
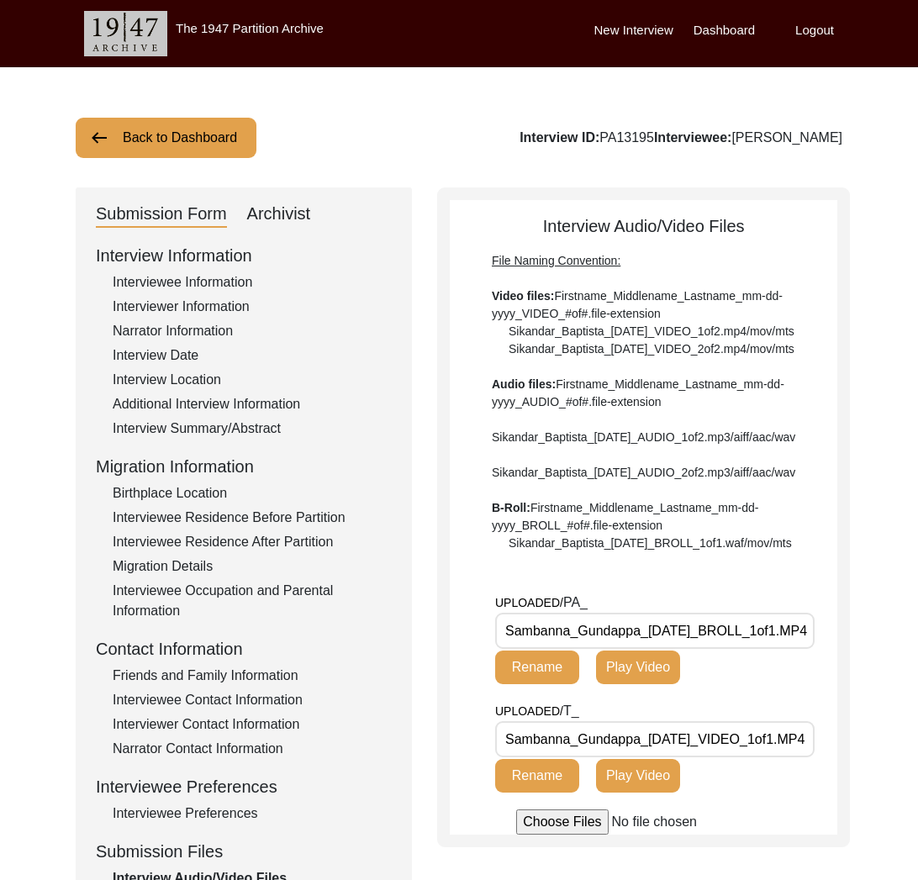
click at [173, 359] on div "Interview Date" at bounding box center [252, 355] width 279 height 20
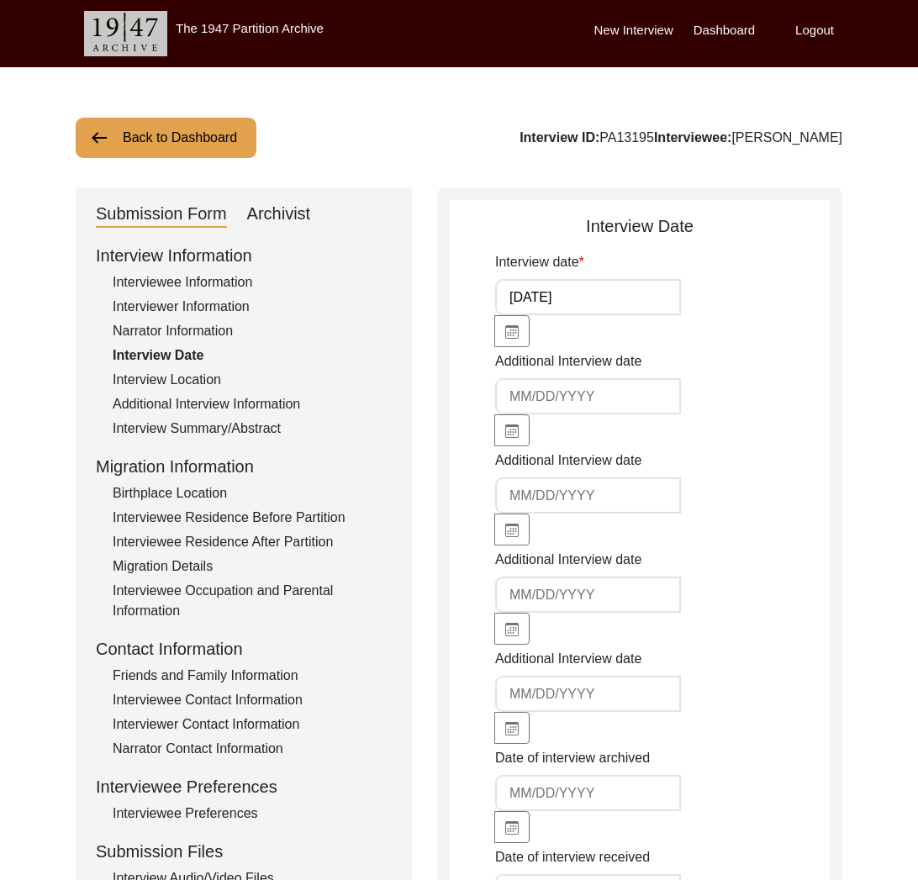
scroll to position [223, 0]
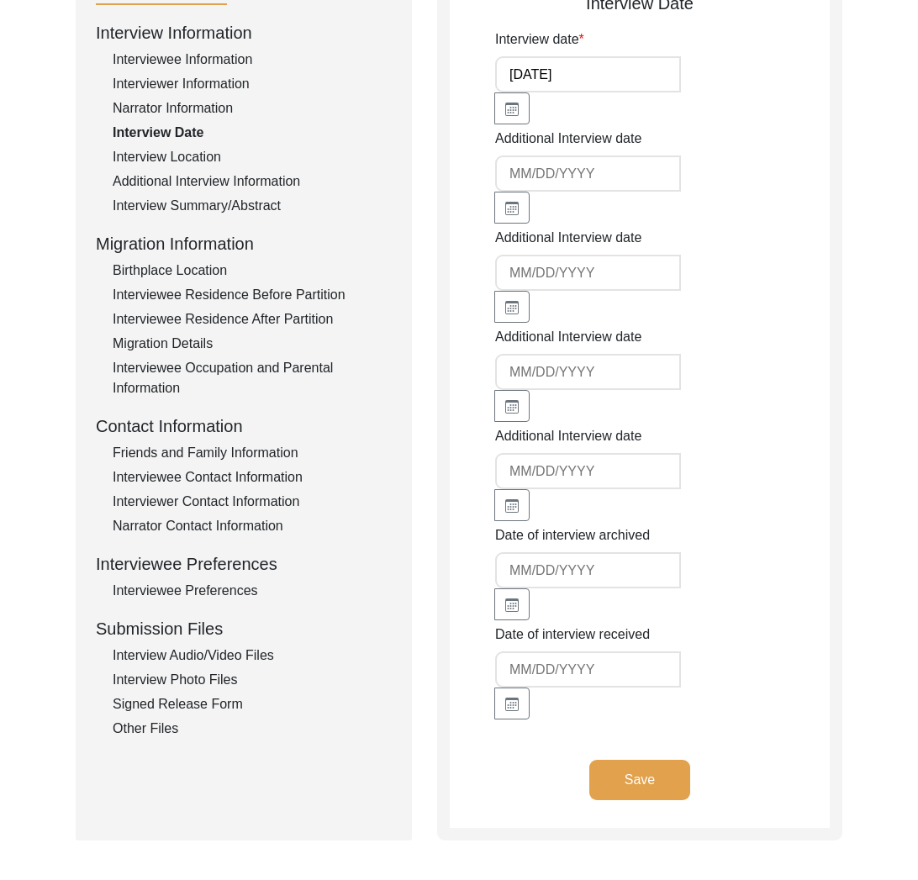
drag, startPoint x: 220, startPoint y: 650, endPoint x: 213, endPoint y: 670, distance: 21.3
click at [220, 650] on div "Interview Audio/Video Files" at bounding box center [252, 655] width 279 height 20
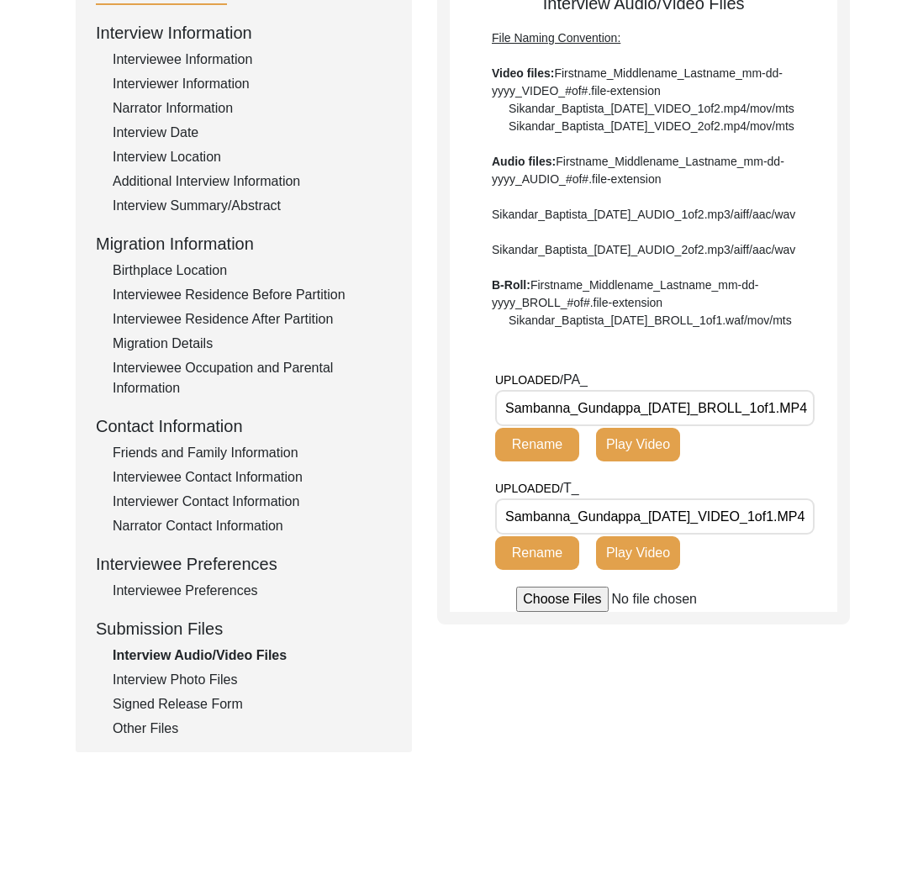
click at [213, 674] on div "Interview Photo Files" at bounding box center [252, 680] width 279 height 20
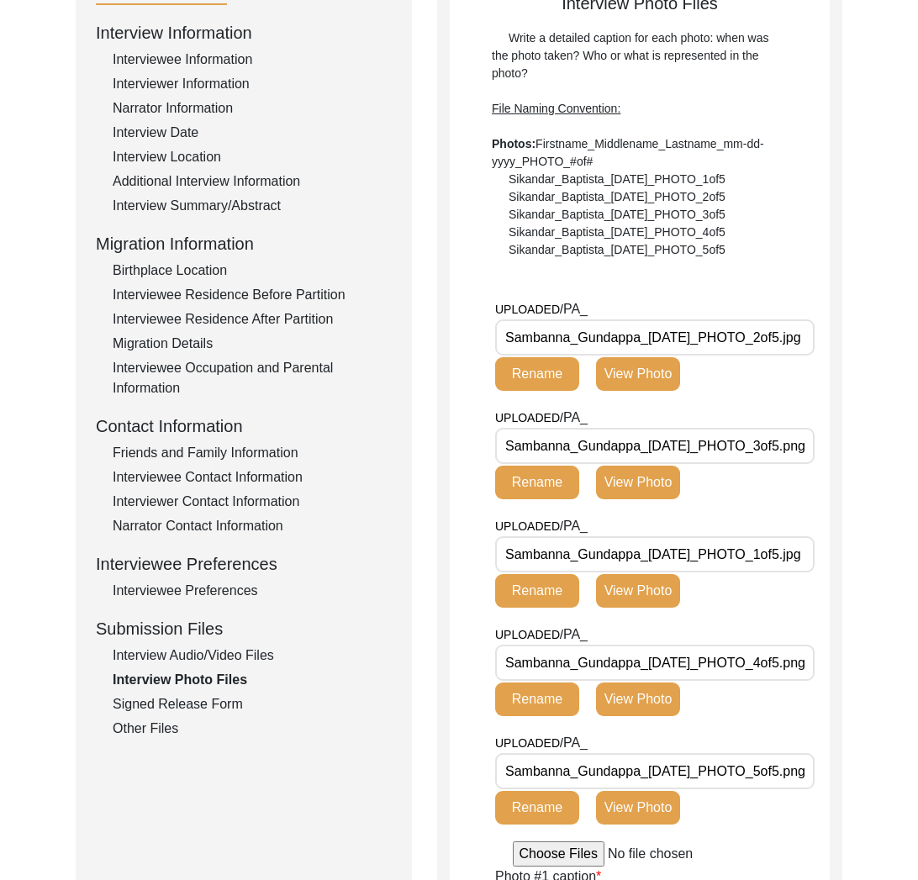
click at [216, 698] on div "Signed Release Form" at bounding box center [252, 704] width 279 height 20
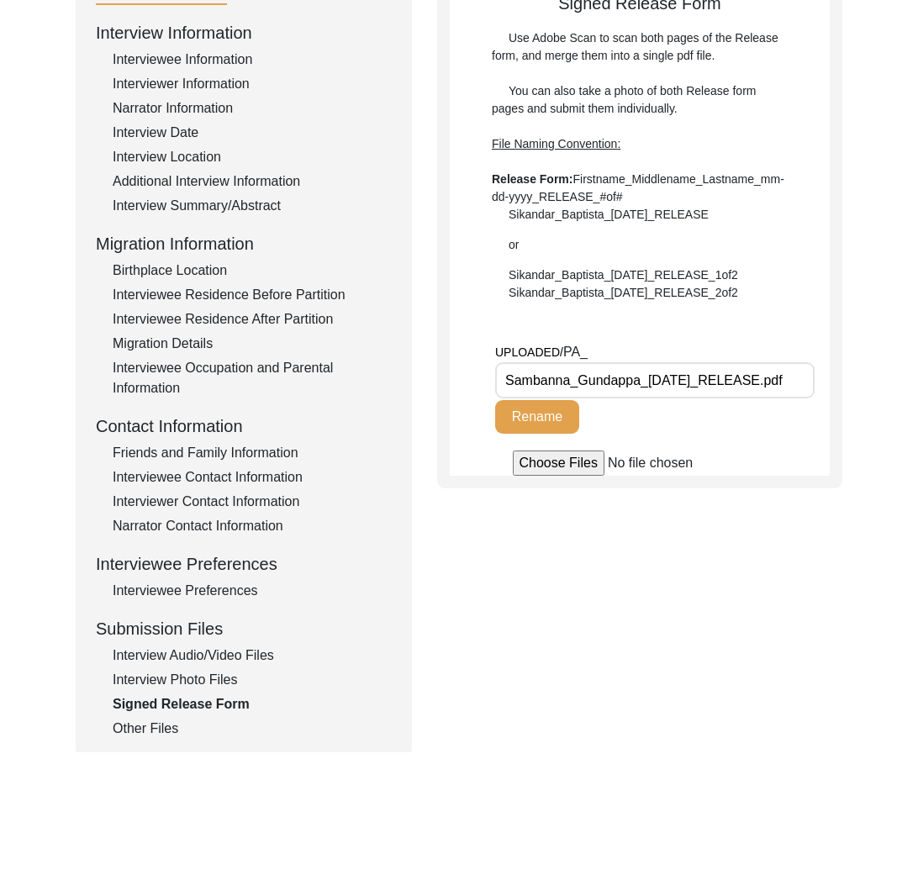
click at [172, 727] on div "Other Files" at bounding box center [252, 728] width 279 height 20
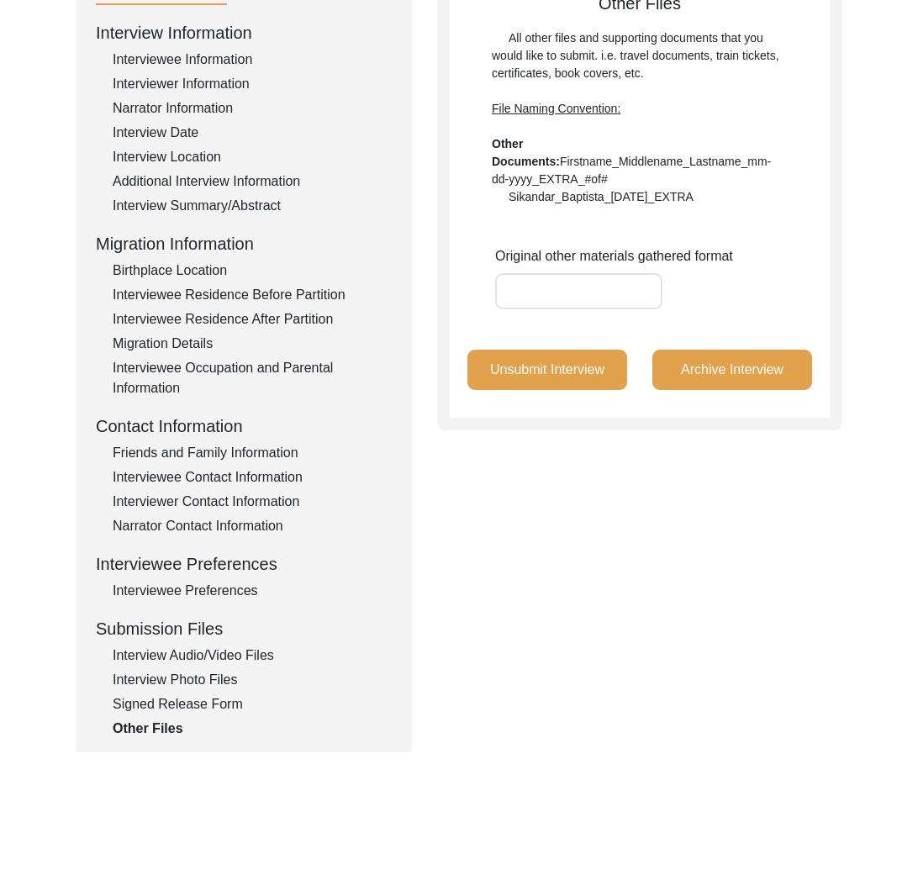
click at [197, 691] on div "Interview Information Interviewee Information Interviewer Information Narrator …" at bounding box center [244, 379] width 296 height 718
click at [198, 708] on div "Signed Release Form" at bounding box center [252, 704] width 279 height 20
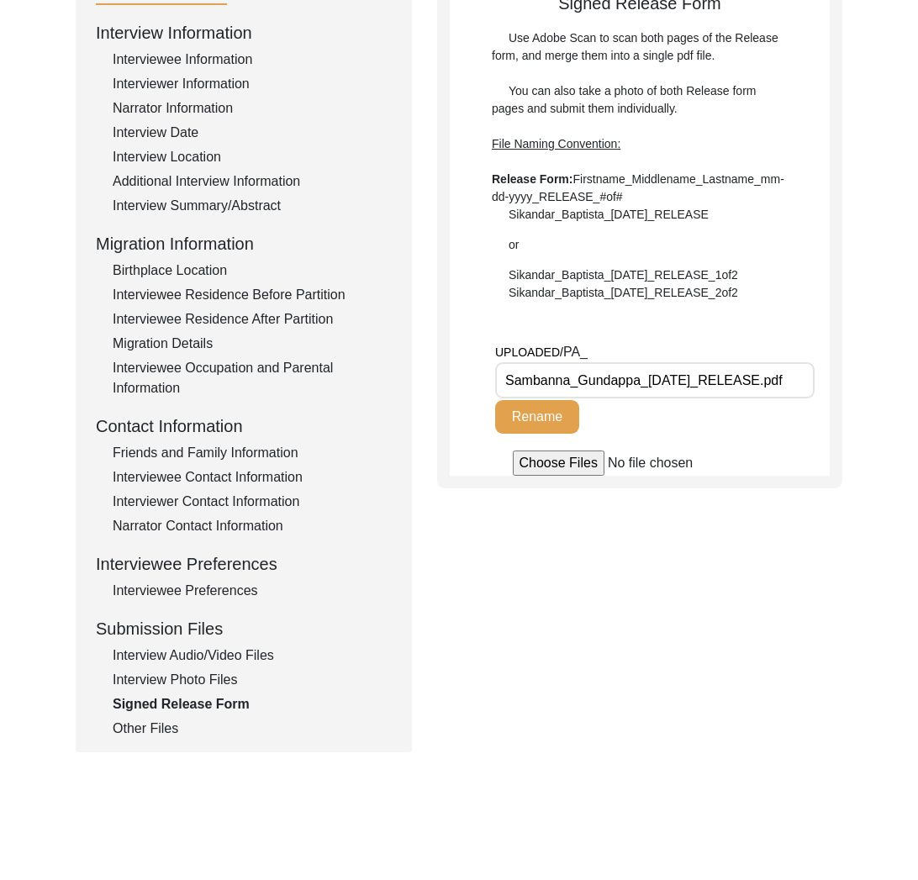
click at [154, 736] on div "Other Files" at bounding box center [252, 728] width 279 height 20
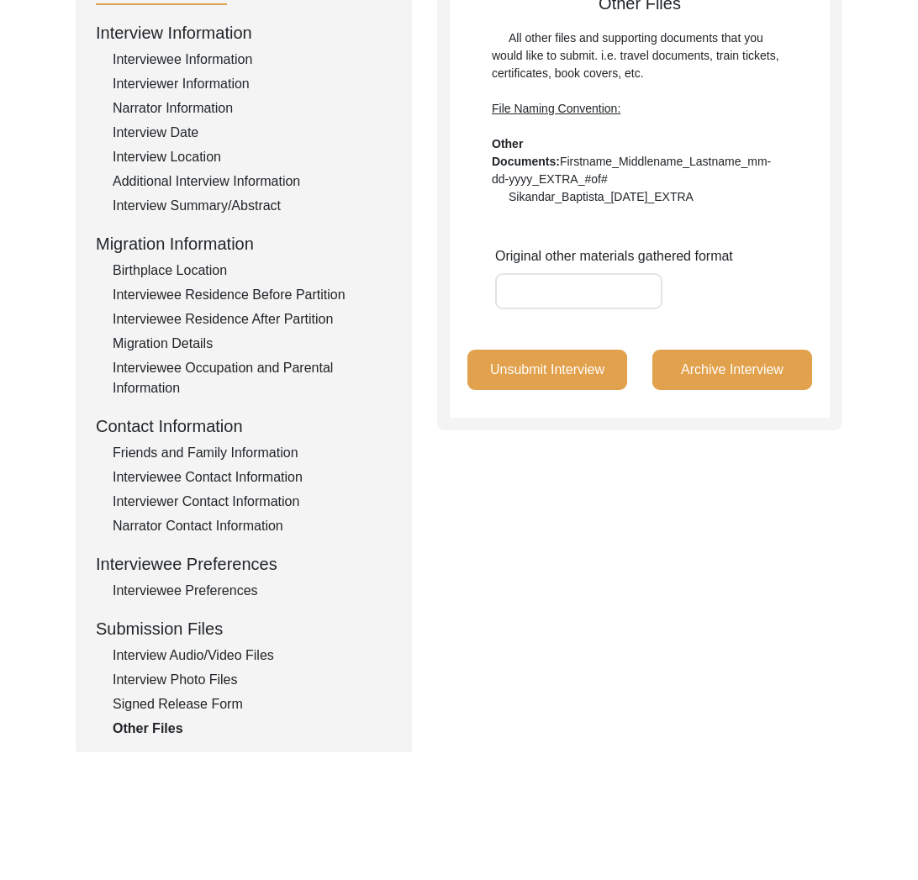
click at [716, 381] on button "Archive Interview" at bounding box center [732, 370] width 160 height 40
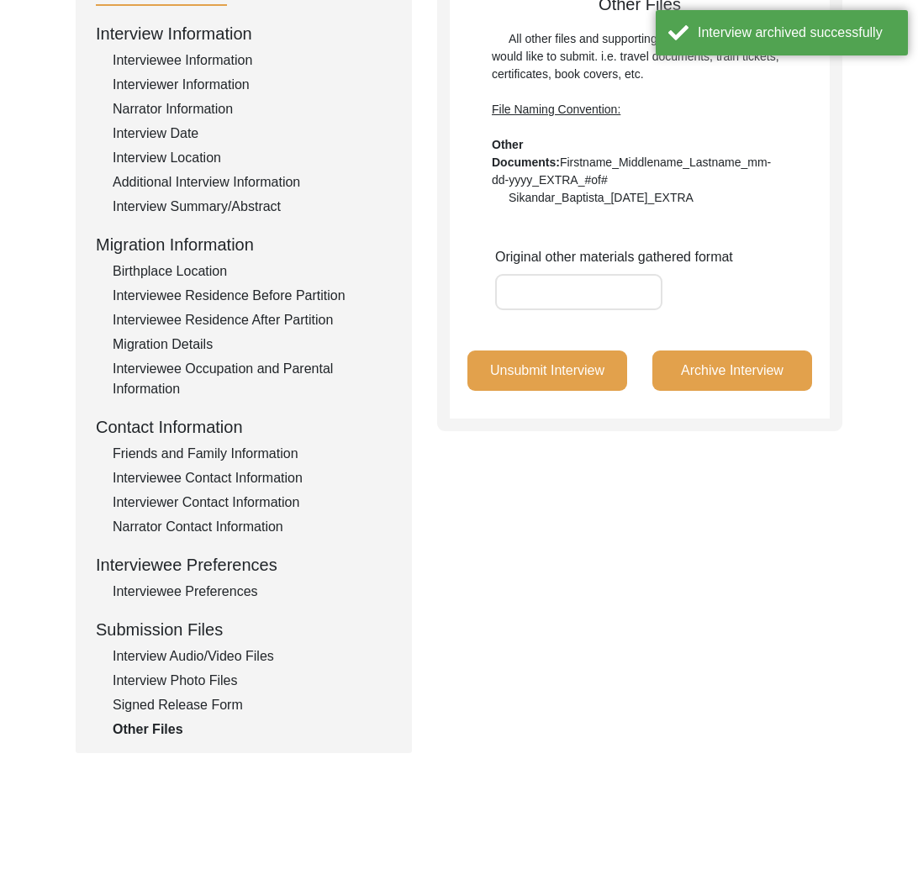
scroll to position [0, 0]
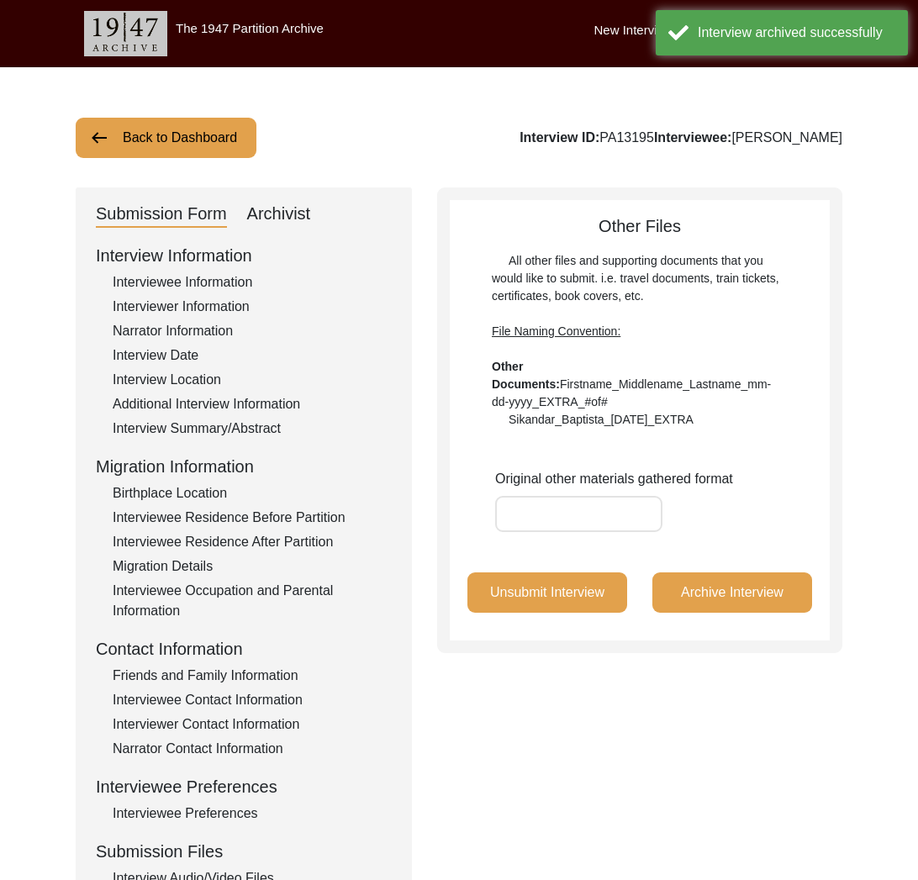
click at [204, 144] on button "Back to Dashboard" at bounding box center [166, 138] width 181 height 40
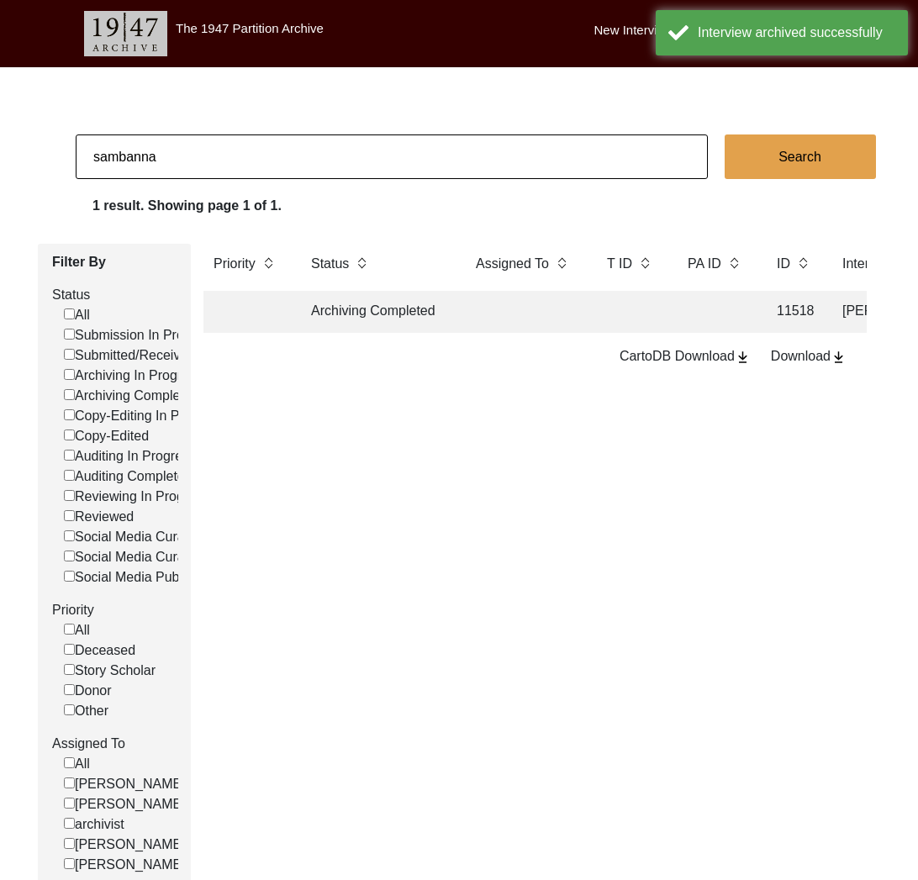
click at [416, 318] on td "Archiving Completed" at bounding box center [376, 312] width 151 height 42
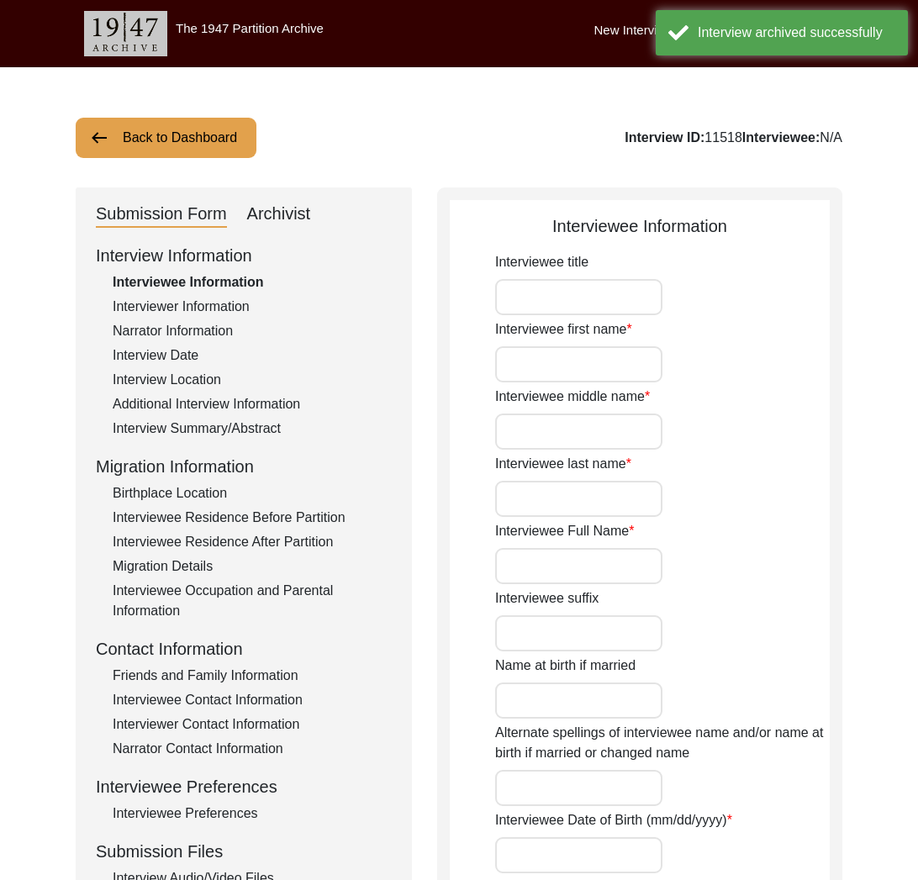
type input "Sambanna"
type input "-"
type input "Gundappa"
type input "[PERSON_NAME]"
type input "[DATE]"
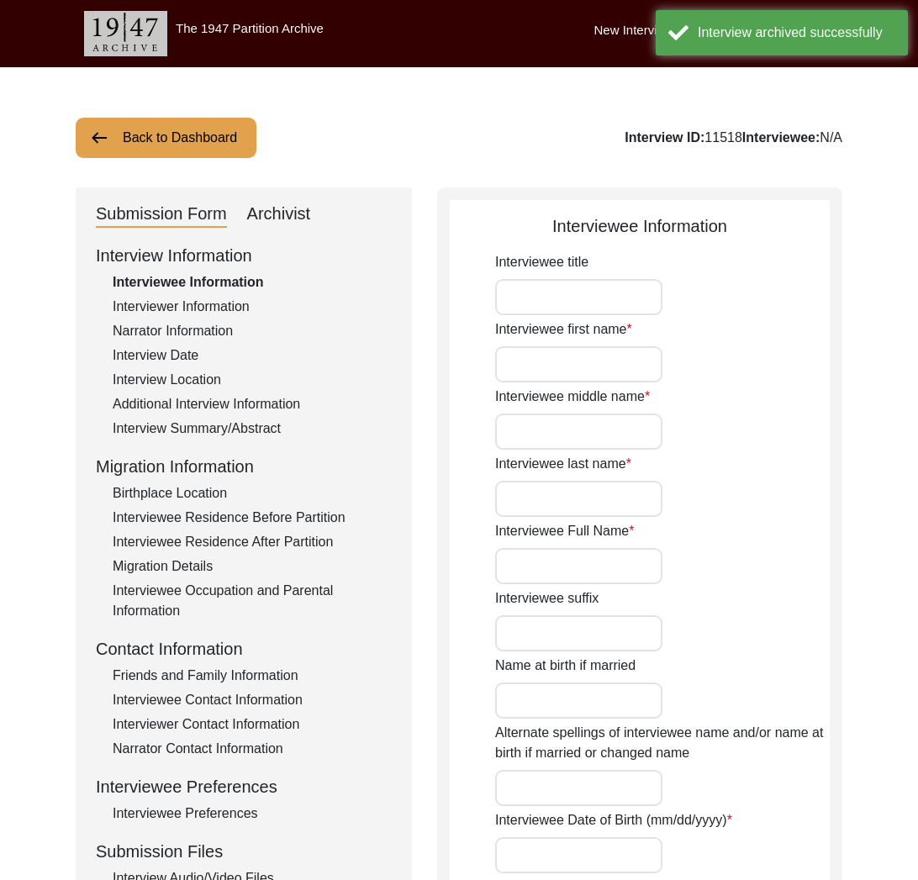
type input "84"
type input "[DEMOGRAPHIC_DATA]"
click at [615, 140] on div "Interview ID: 11518 Interviewee: [PERSON_NAME]" at bounding box center [689, 138] width 306 height 20
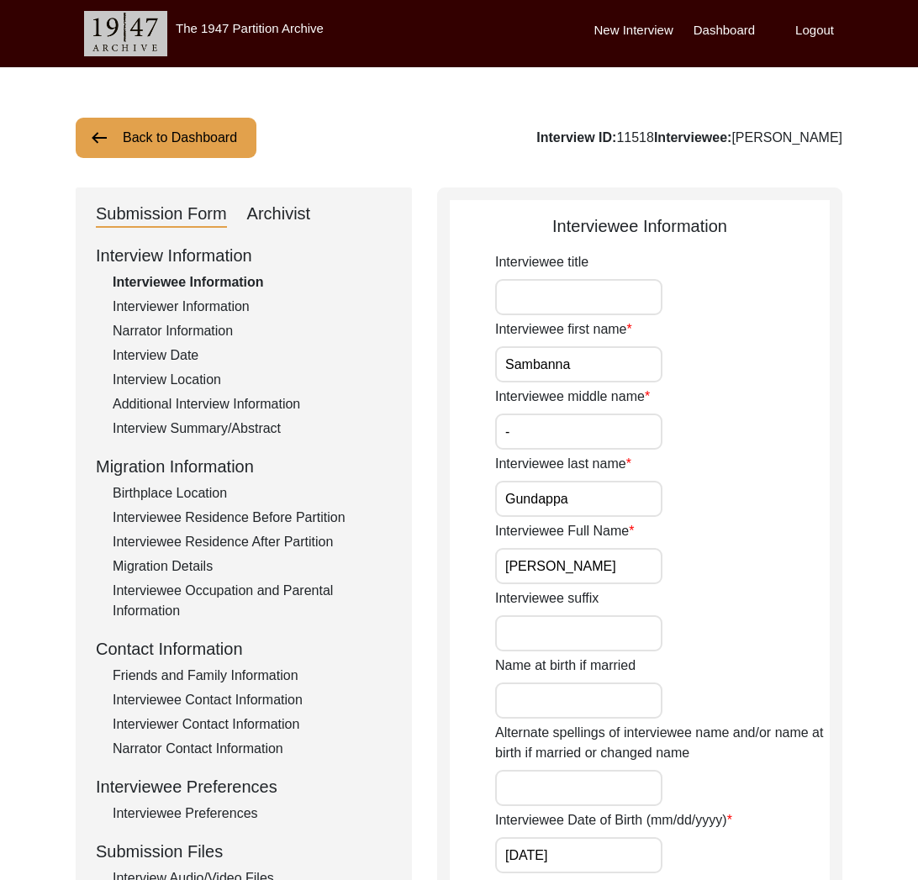
copy div "11518"
click at [147, 146] on button "Back to Dashboard" at bounding box center [166, 138] width 181 height 40
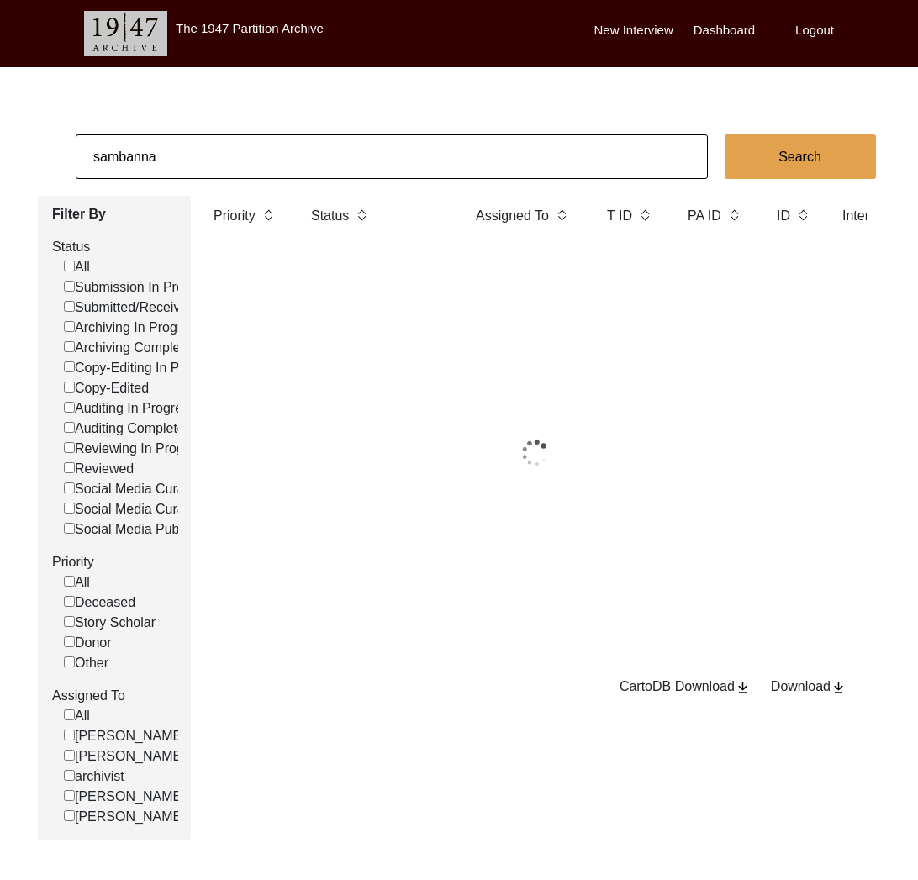
click at [136, 145] on input "sambanna" at bounding box center [392, 156] width 632 height 45
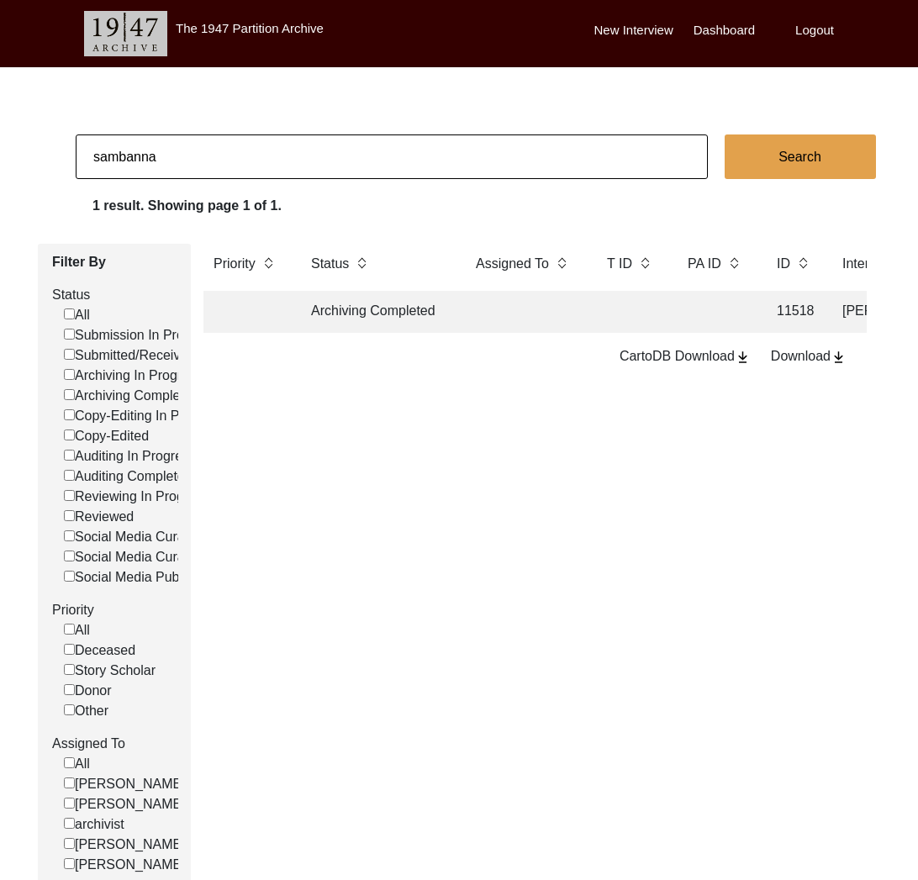
click at [136, 145] on input "sambanna" at bounding box center [392, 156] width 632 height 45
type input "11517"
checkbox input "false"
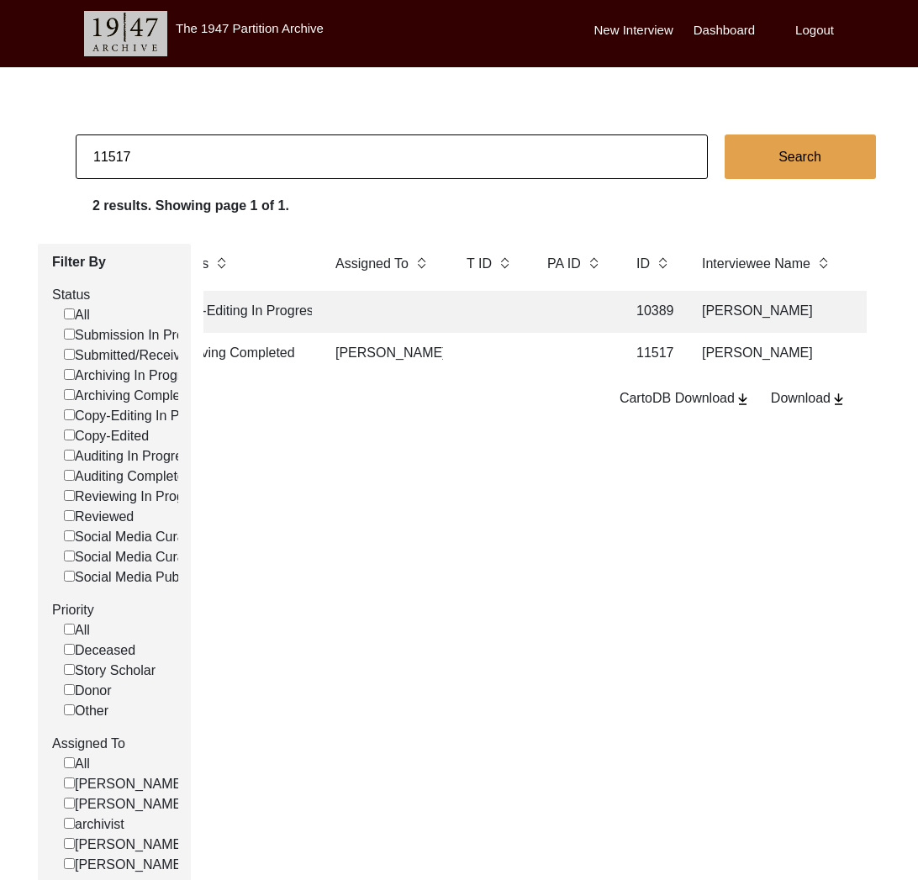
scroll to position [0, 364]
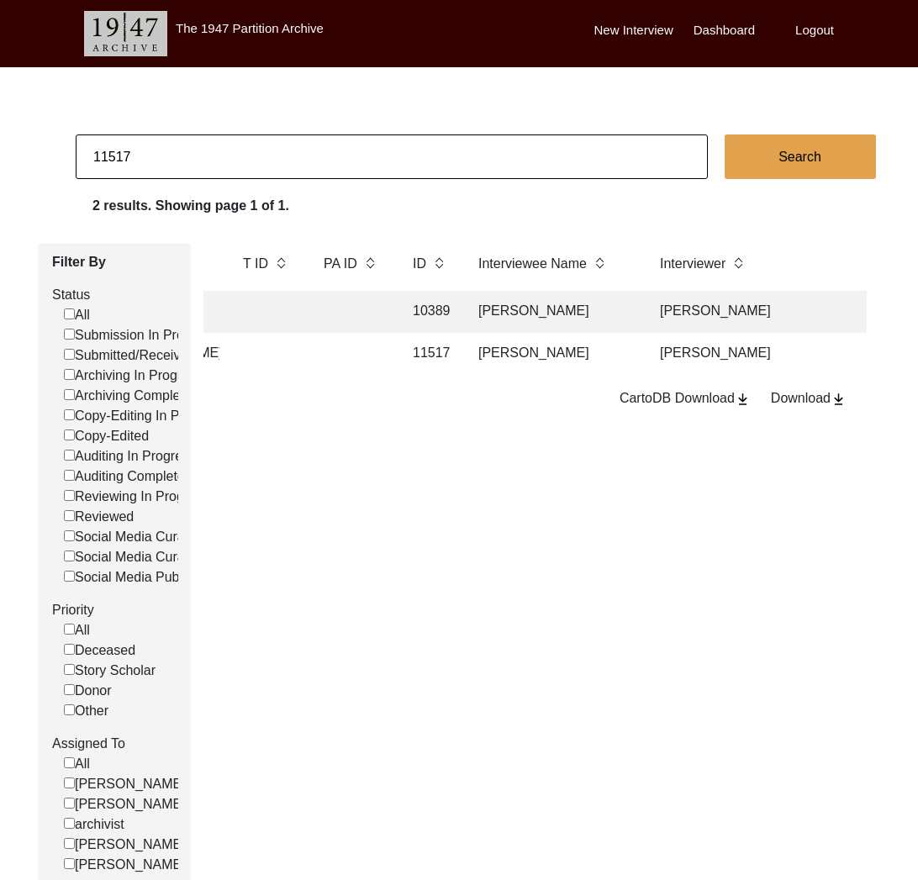
click at [506, 357] on td "[PERSON_NAME]" at bounding box center [552, 354] width 168 height 42
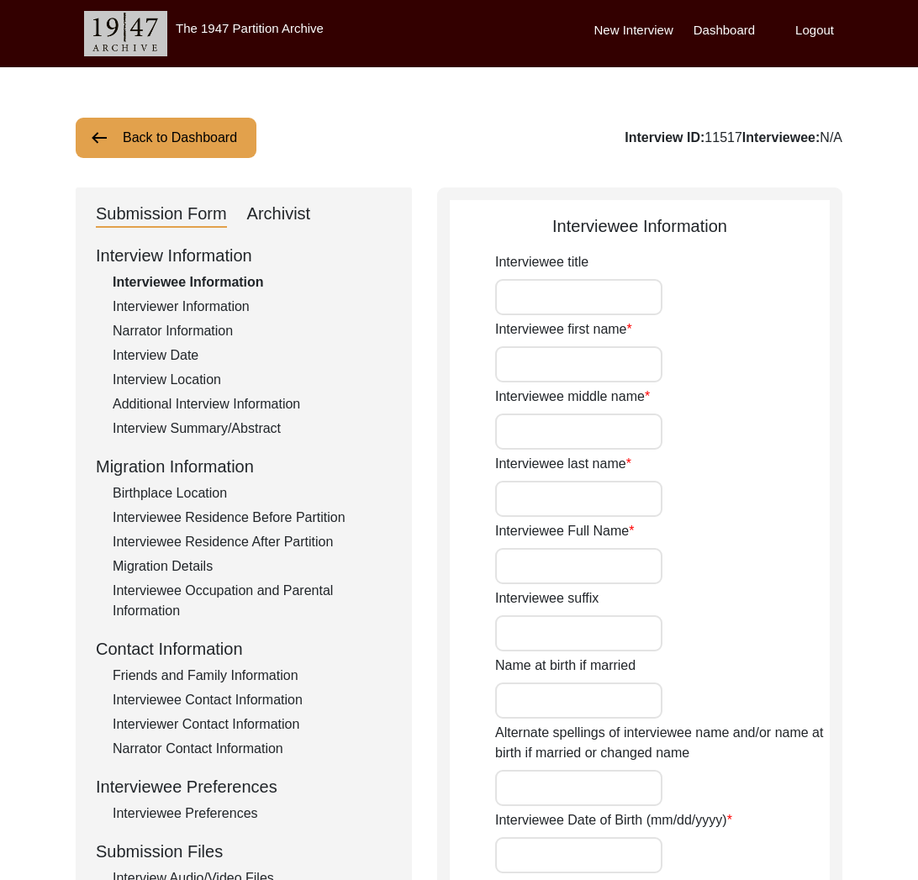
type input "Dr."
type input "[PERSON_NAME]"
type input "N/A"
type input "Chattopadhyay"
type input "[PERSON_NAME]"
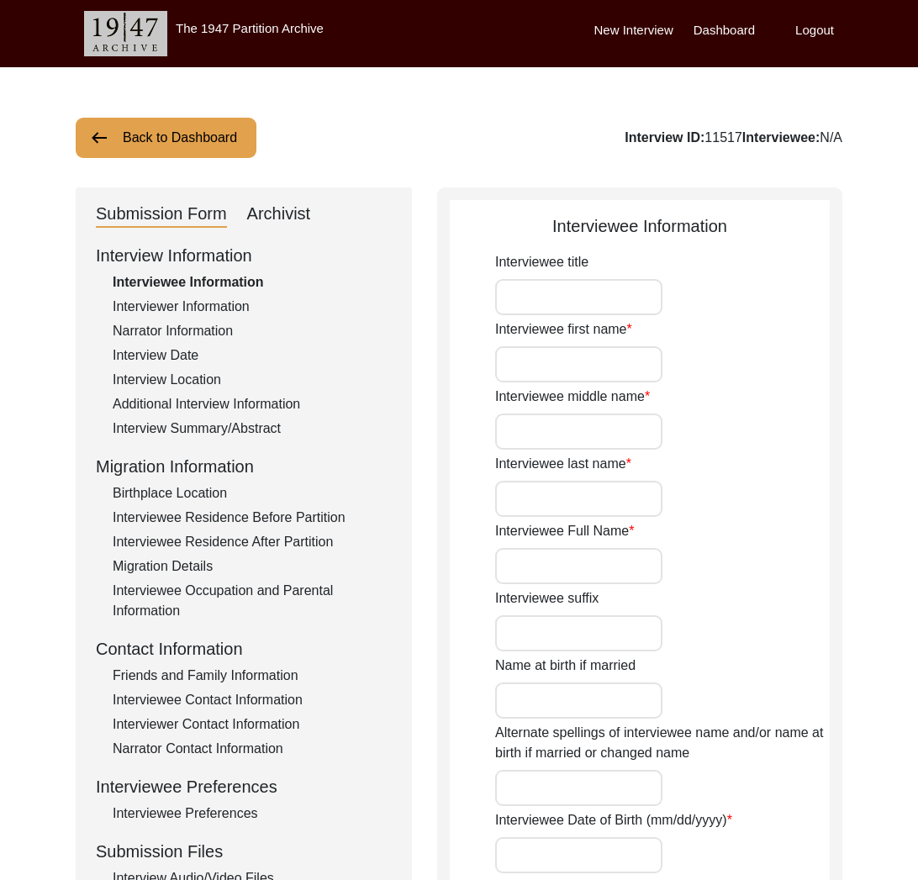
type input "[DATE]"
type input "79"
type input "[DEMOGRAPHIC_DATA]"
type input "Bengali"
type input "[DEMOGRAPHIC_DATA]"
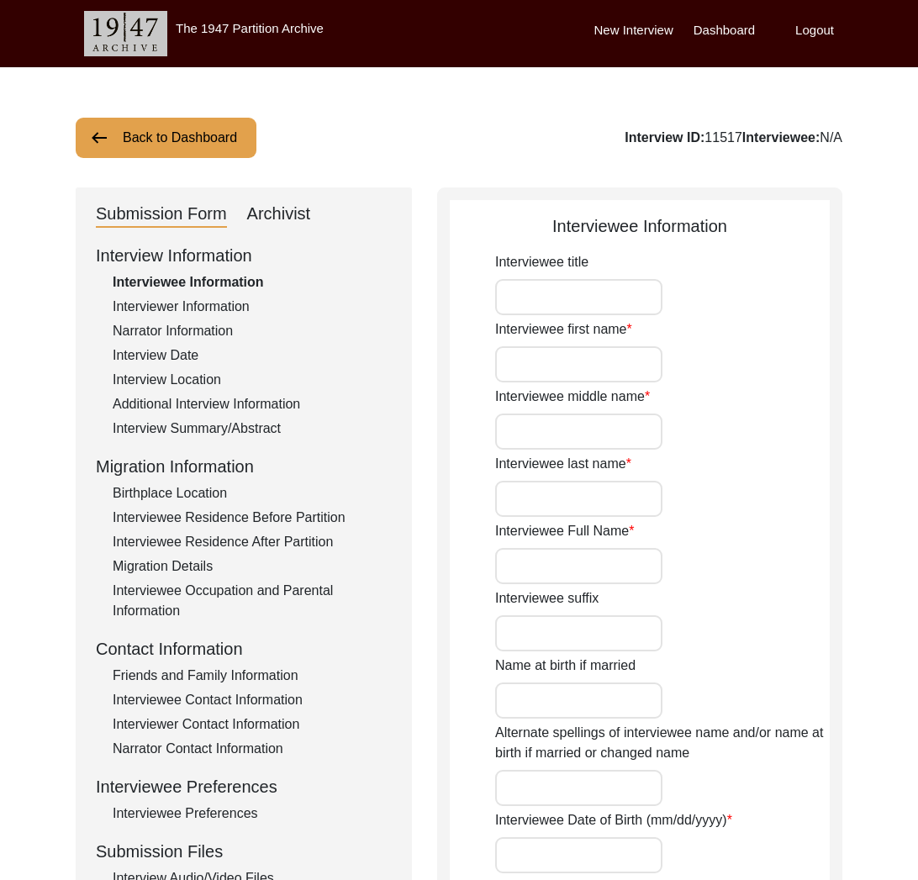
type input "[DEMOGRAPHIC_DATA]"
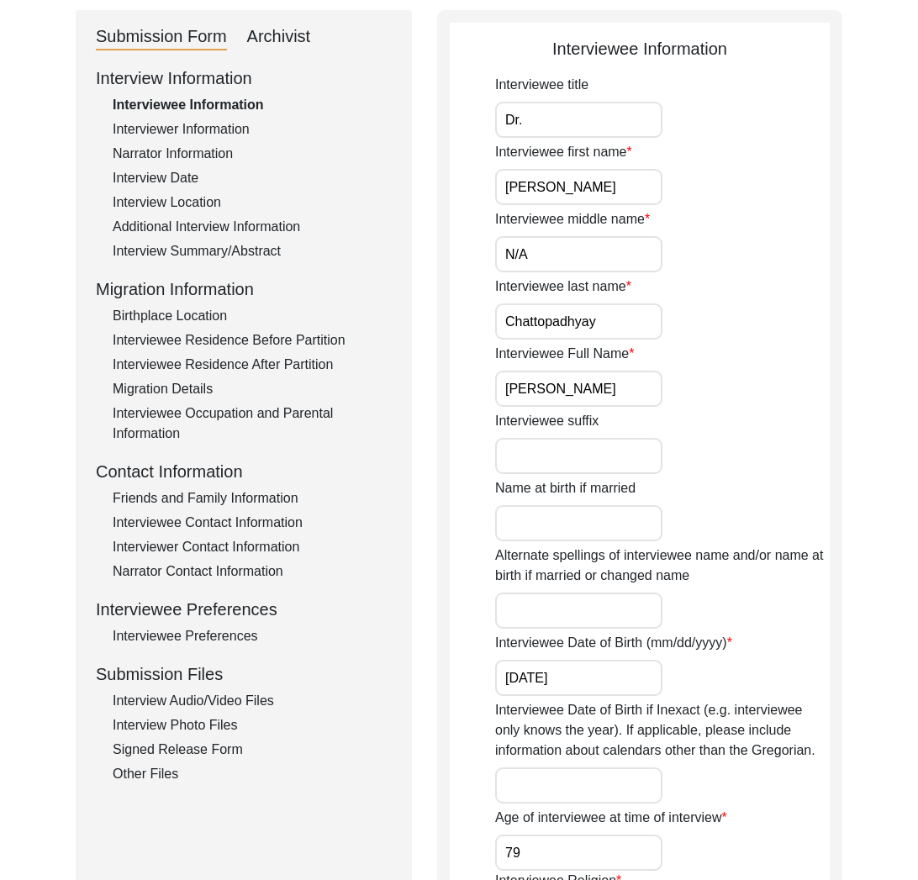
scroll to position [301, 0]
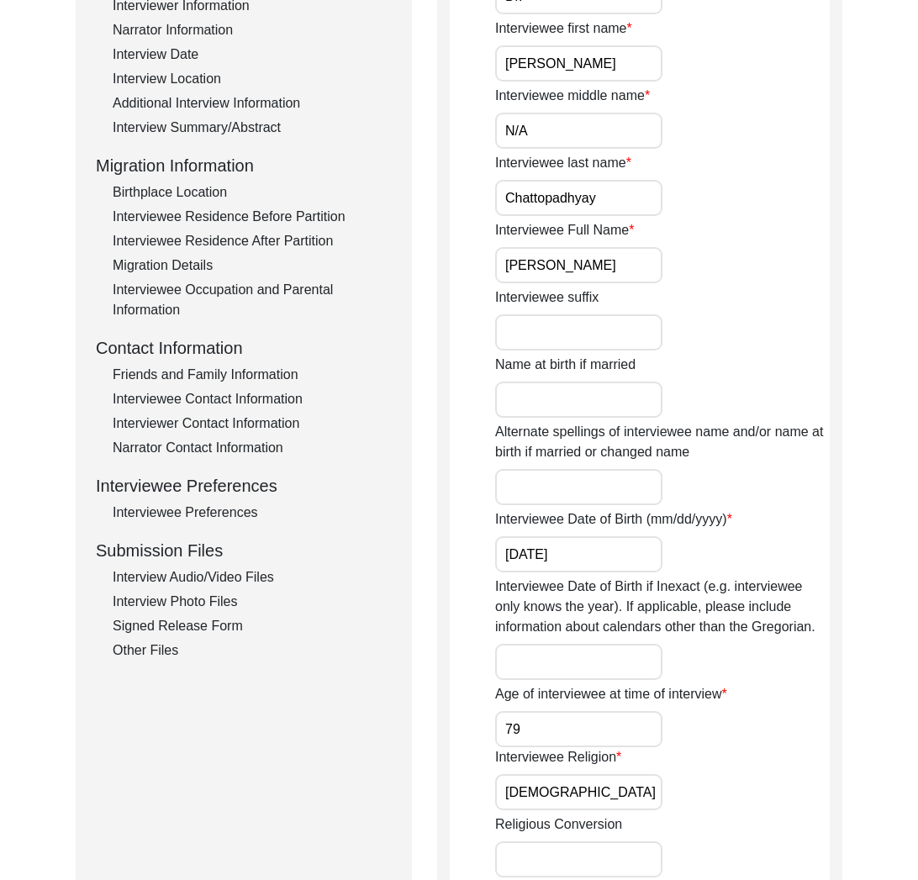
click at [190, 587] on div "Interview Audio/Video Files" at bounding box center [252, 577] width 279 height 20
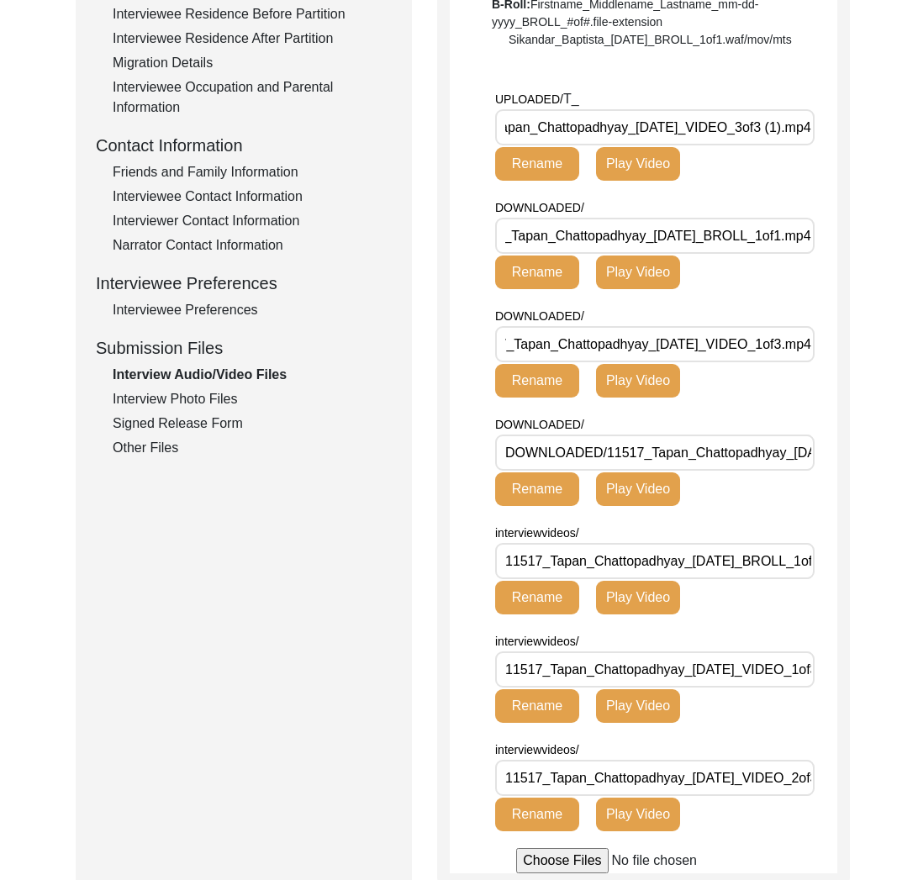
scroll to position [0, 163]
click at [830, 586] on div "Interview Audio/Video Files File Naming Convention: Video files: Firstname_Midd…" at bounding box center [643, 285] width 413 height 1202
click at [264, 402] on div "Interview Photo Files" at bounding box center [252, 399] width 279 height 20
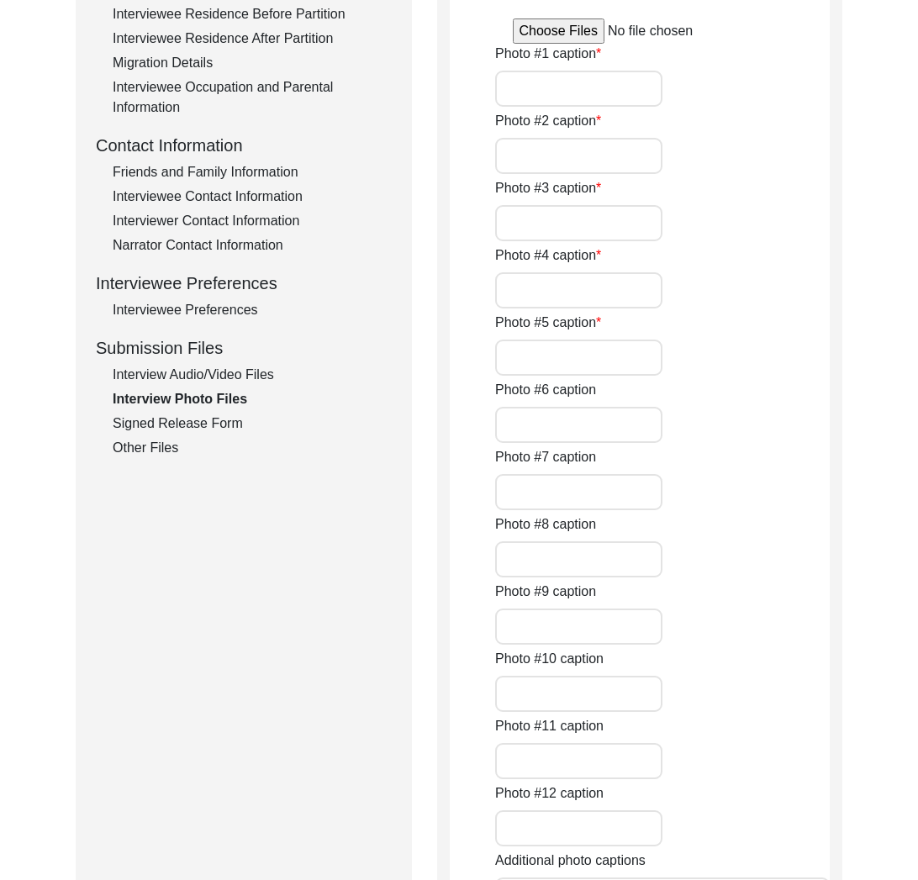
type input "[PERSON_NAME] sitting at his desk"
type input "[PERSON_NAME] signing a copy of his book"
type input "An old photo of [PERSON_NAME] with his wife"
type input "A picture of [PERSON_NAME] grandparents"
type input "[PERSON_NAME] personal library and professional achievements"
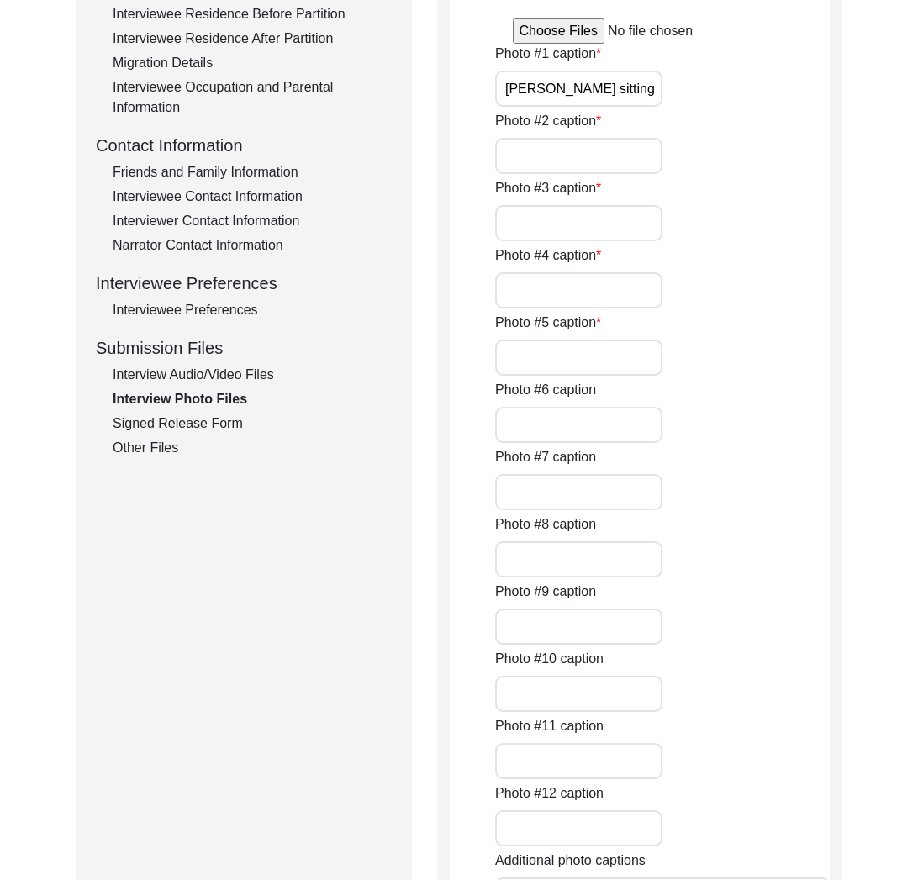
type input "A letter from a fellow academic"
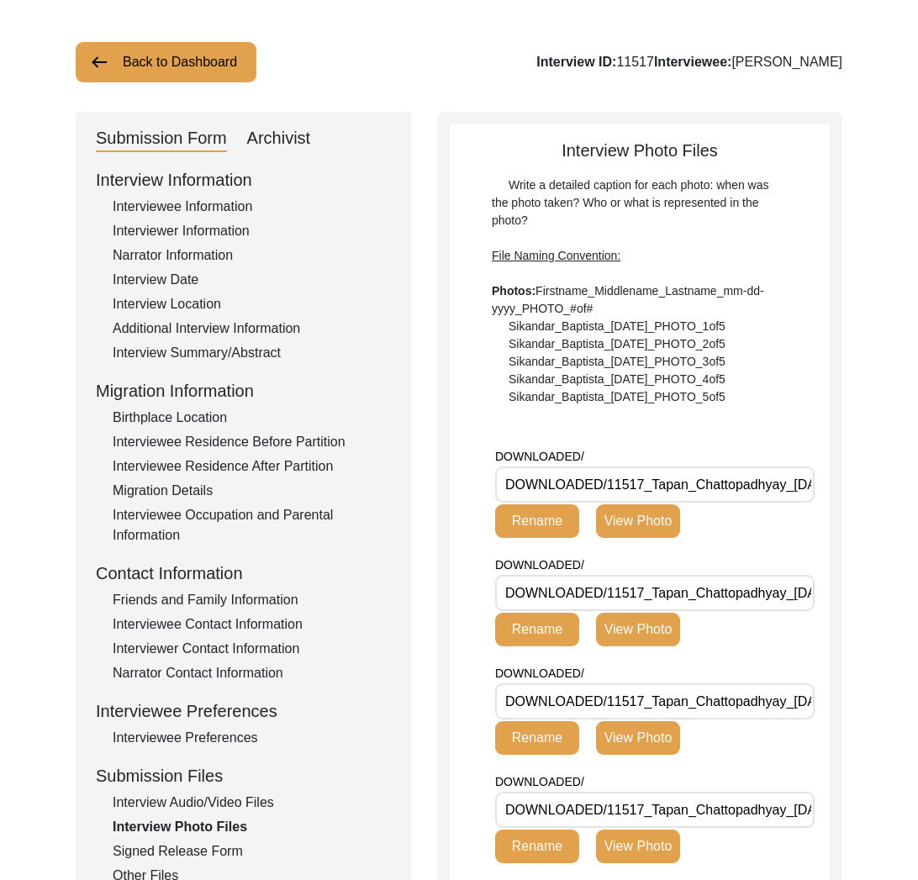
scroll to position [0, 0]
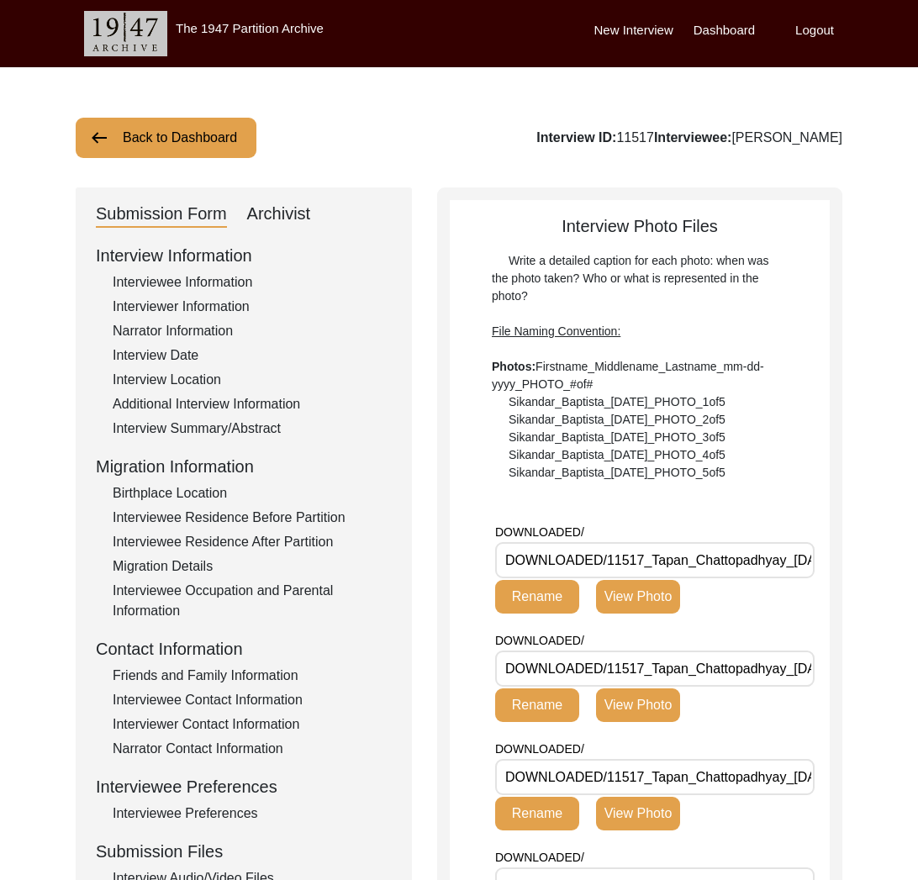
click at [281, 215] on div "Archivist" at bounding box center [279, 214] width 64 height 27
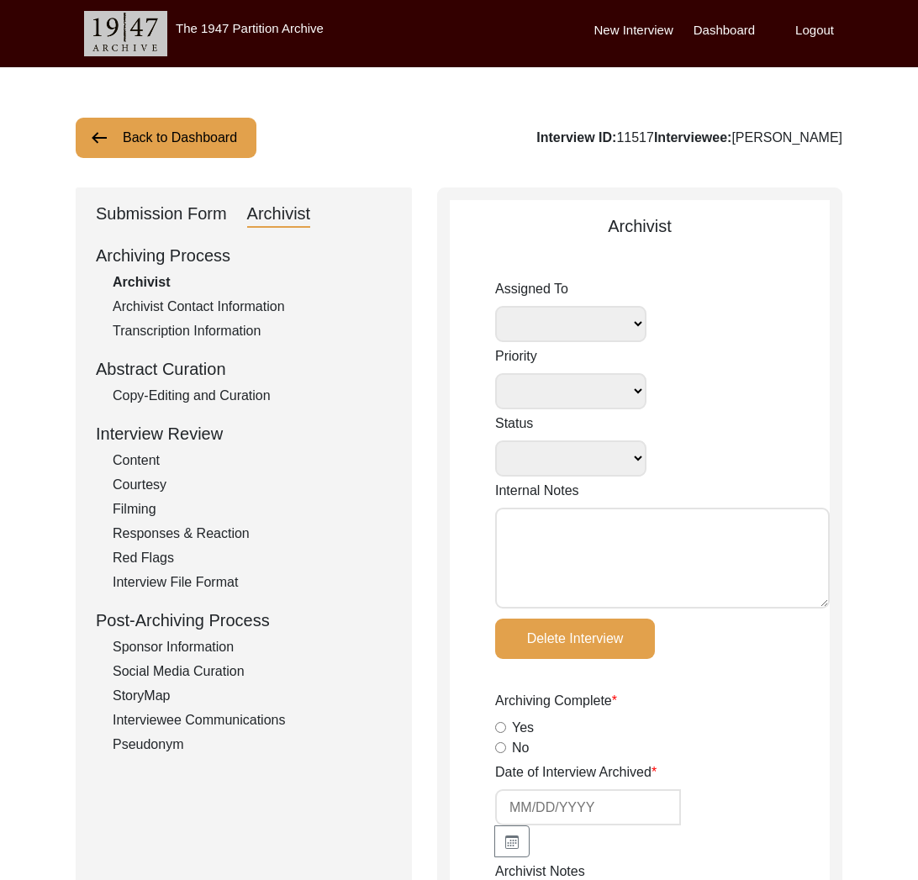
select select
select select "Archiving Completed"
type textarea "[DATE] Victoria: [PERSON_NAME] finished archiving this, but it needs to be pres…"
radio input "true"
type input "[DATE]"
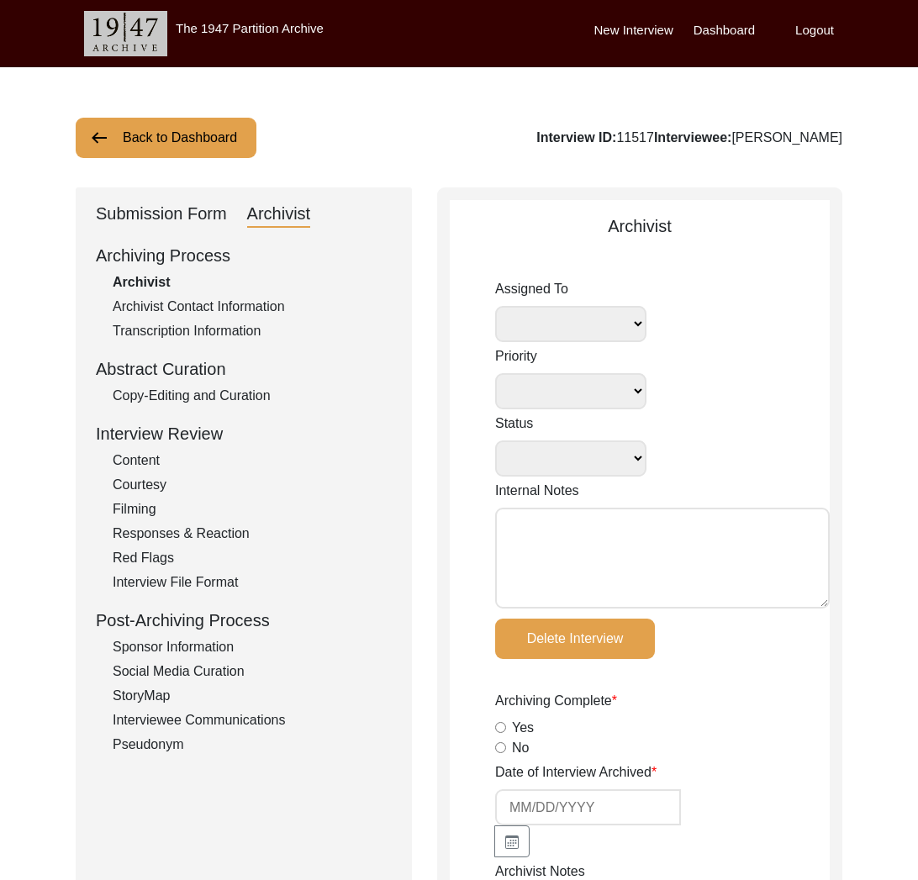
type textarea "Lore 05, 2284 Ipsumdo. Sitametc. Adipiscinge's doeiu temp incid ut la etdolor. …"
radio input "true"
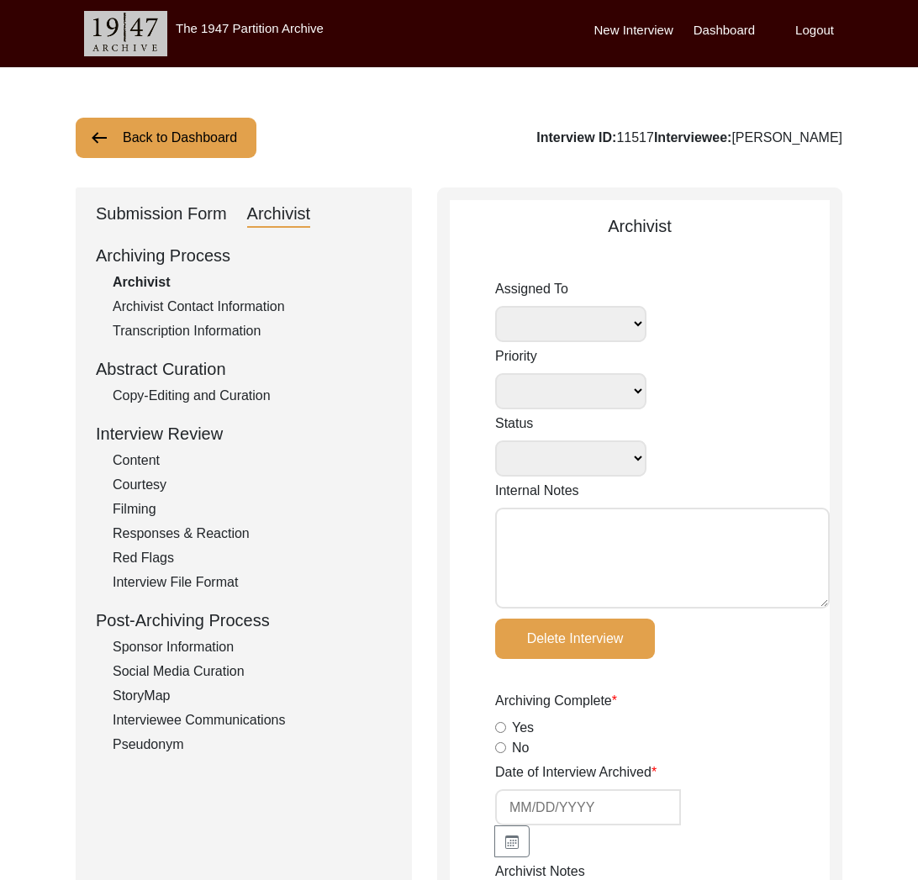
radio input "true"
type input "1:47:57"
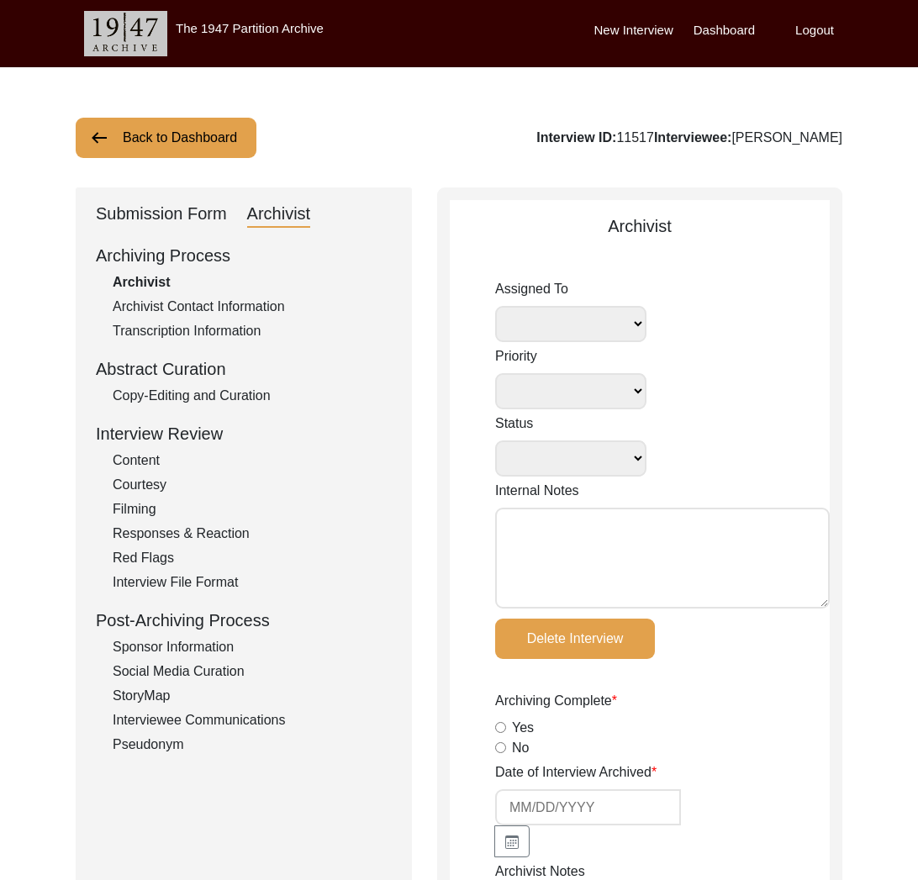
radio input "true"
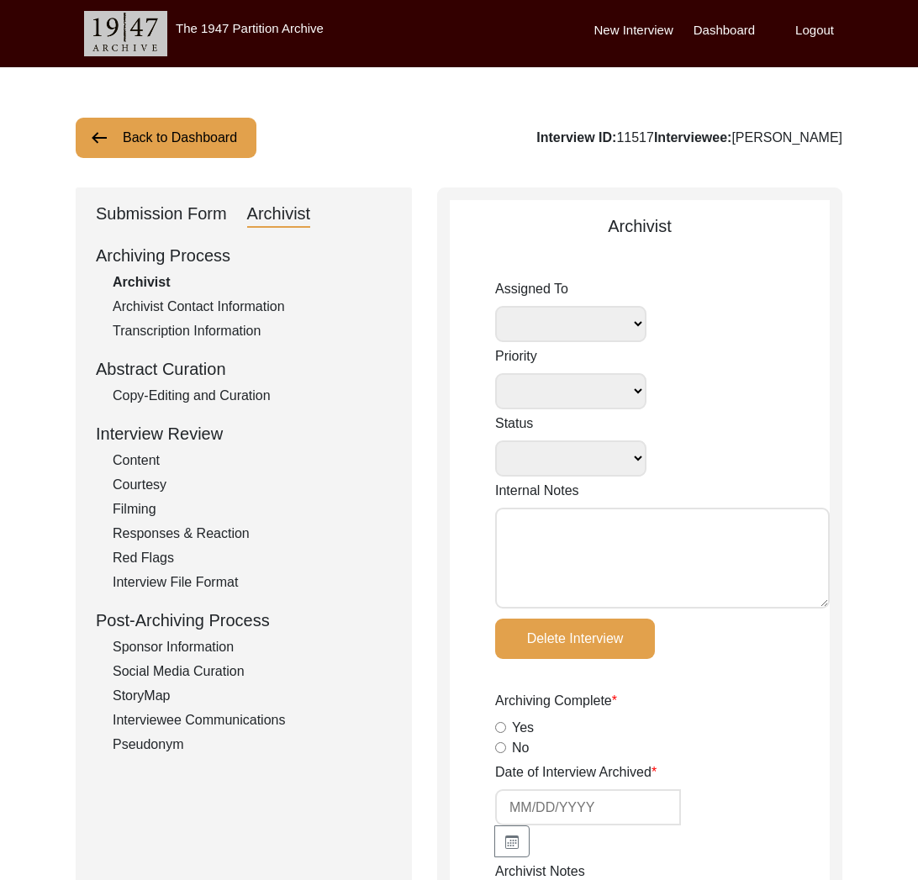
radio input "true"
type textarea "B-roll length: 0:06:20"
type input "mp4"
type input "14.19 GB"
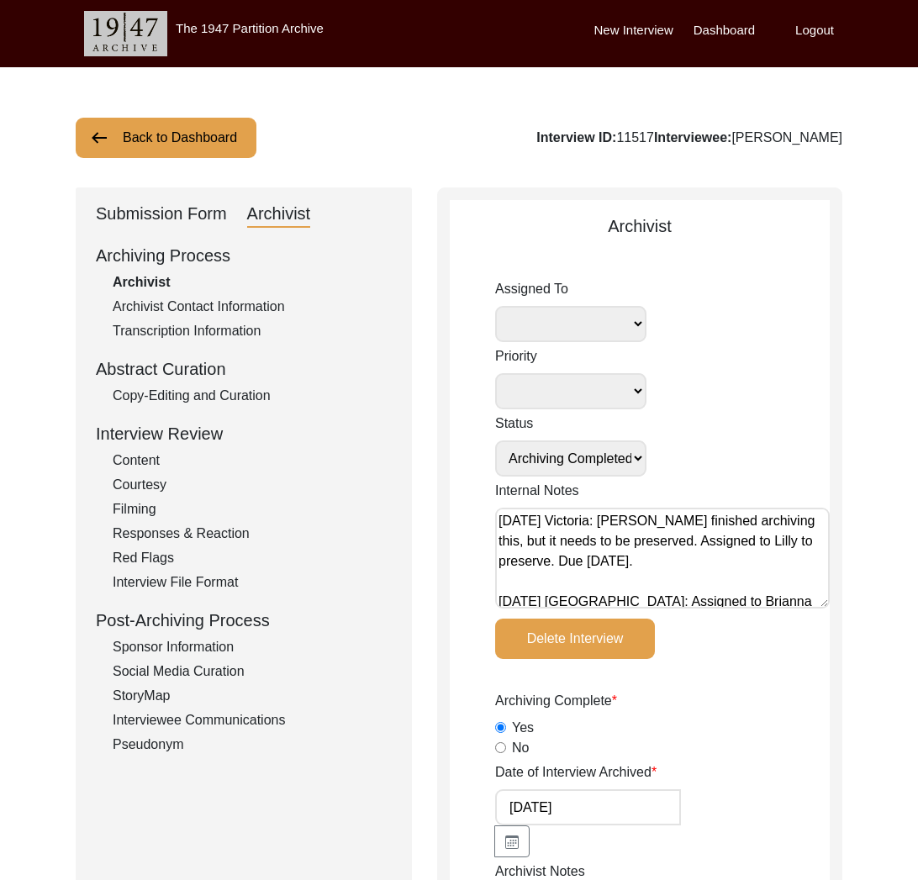
select select "507"
click at [215, 213] on div "Submission Form" at bounding box center [161, 214] width 131 height 27
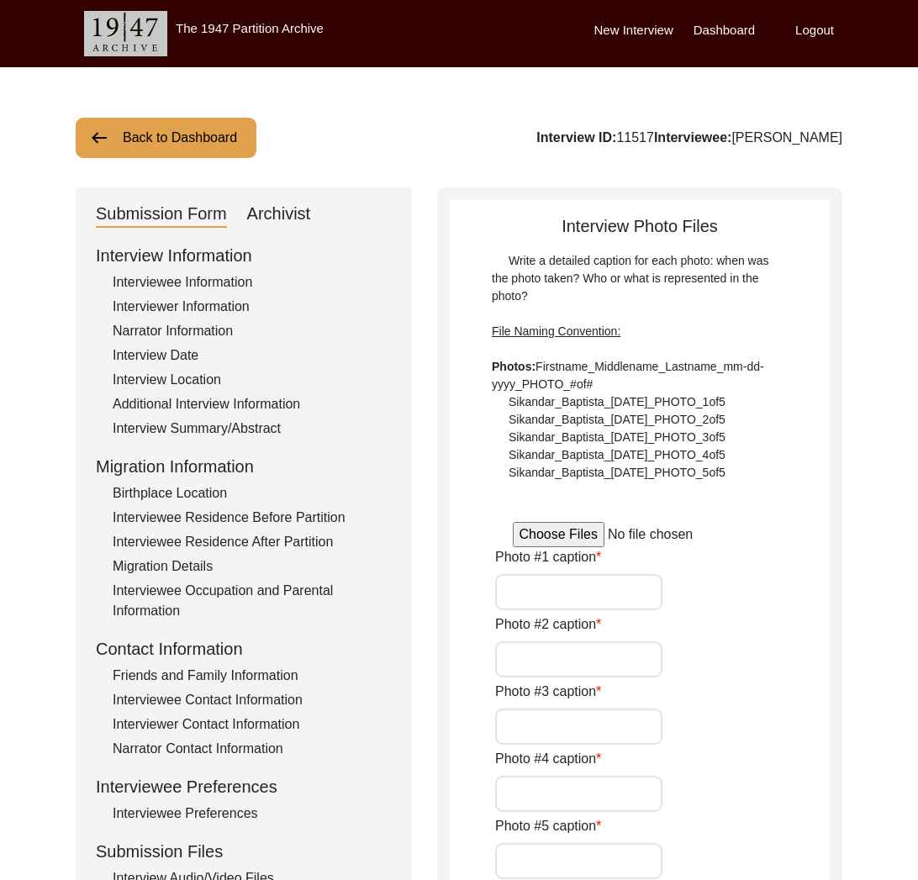
type input "[PERSON_NAME] sitting at his desk"
type input "[PERSON_NAME] signing a copy of his book"
type input "An old photo of [PERSON_NAME] with his wife"
type input "A picture of [PERSON_NAME] grandparents"
type input "[PERSON_NAME] personal library and professional achievements"
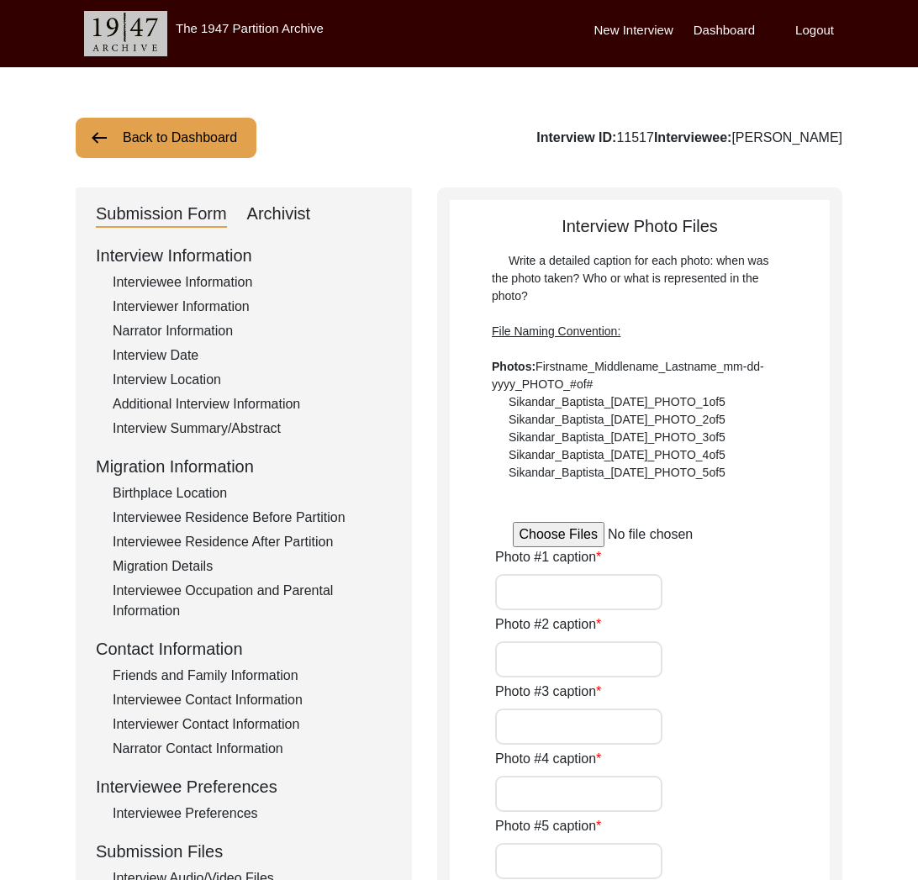
type input "A letter from a fellow academic"
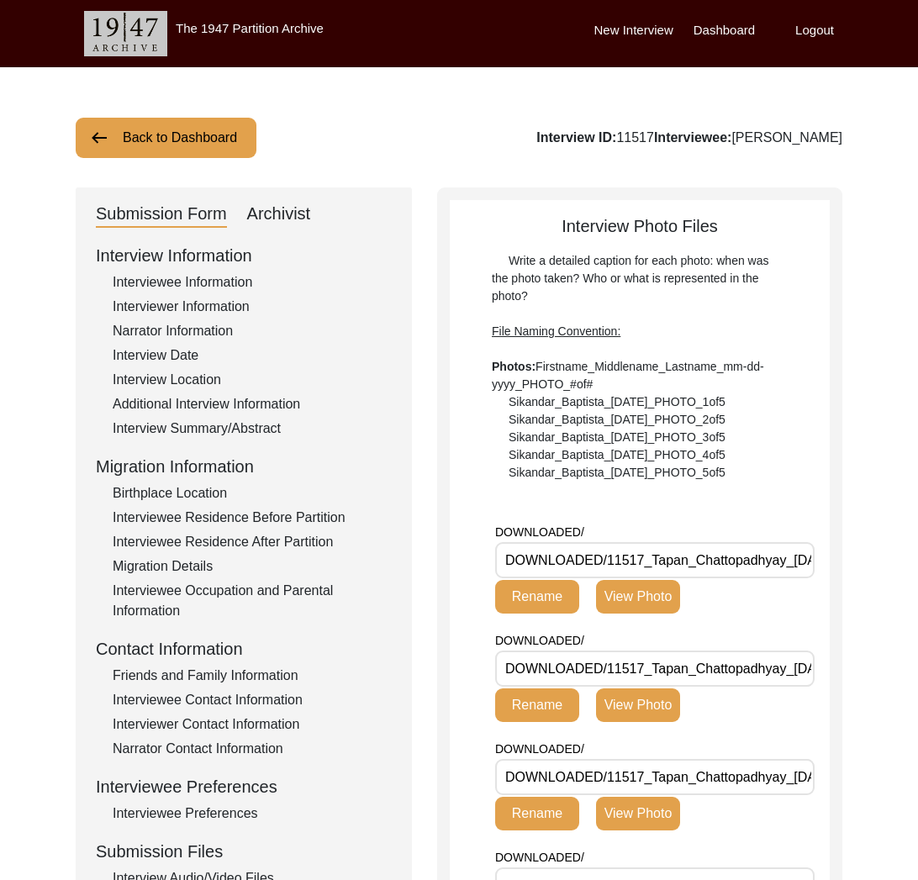
click at [171, 150] on button "Back to Dashboard" at bounding box center [166, 138] width 181 height 40
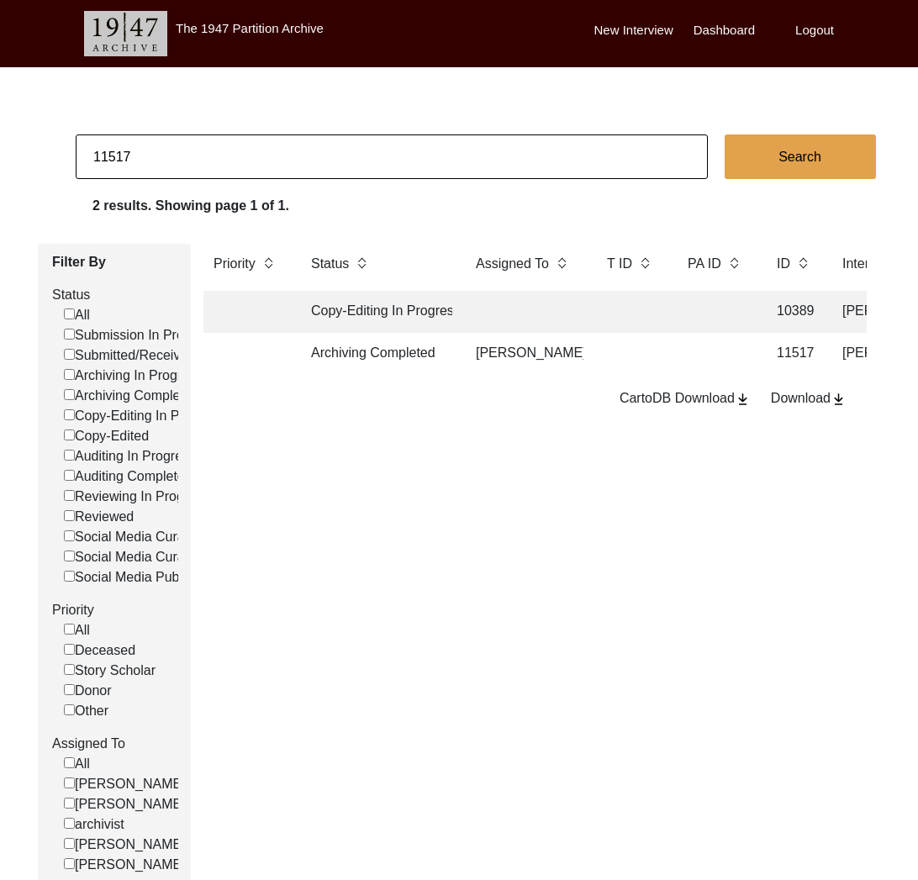
drag, startPoint x: 125, startPoint y: 152, endPoint x: 168, endPoint y: 155, distance: 42.9
click at [168, 155] on input "11517" at bounding box center [392, 156] width 632 height 45
type input "11518"
checkbox input "false"
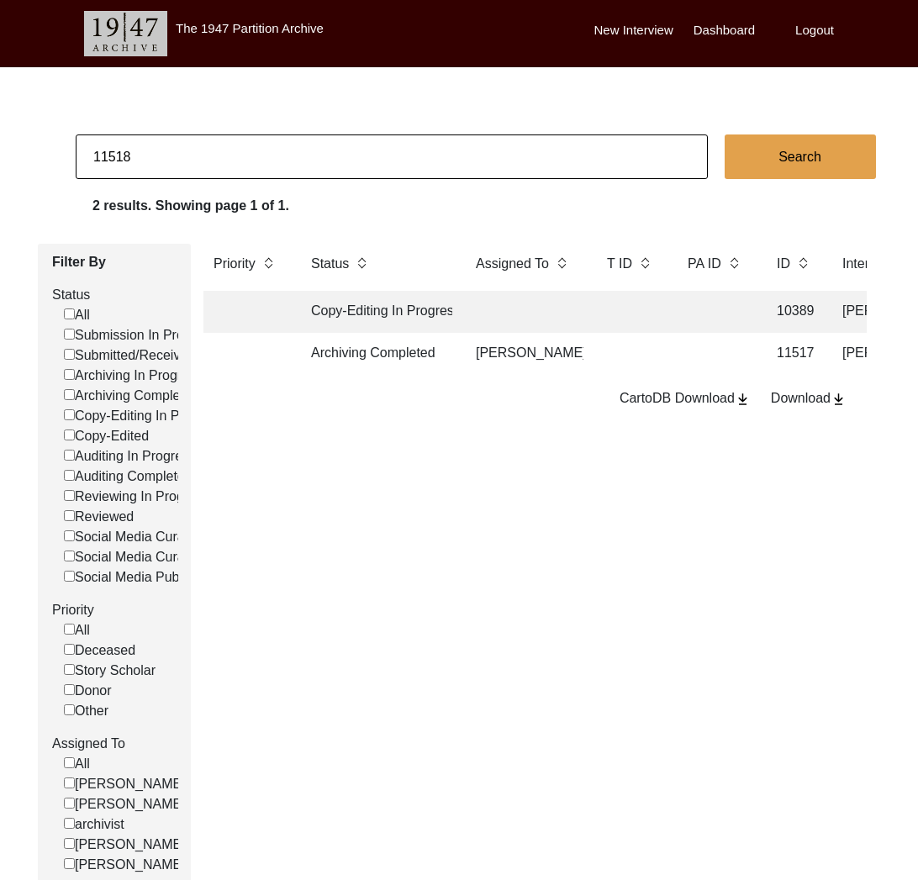
checkbox input "false"
click at [365, 360] on td "Archiving Completed" at bounding box center [376, 354] width 151 height 42
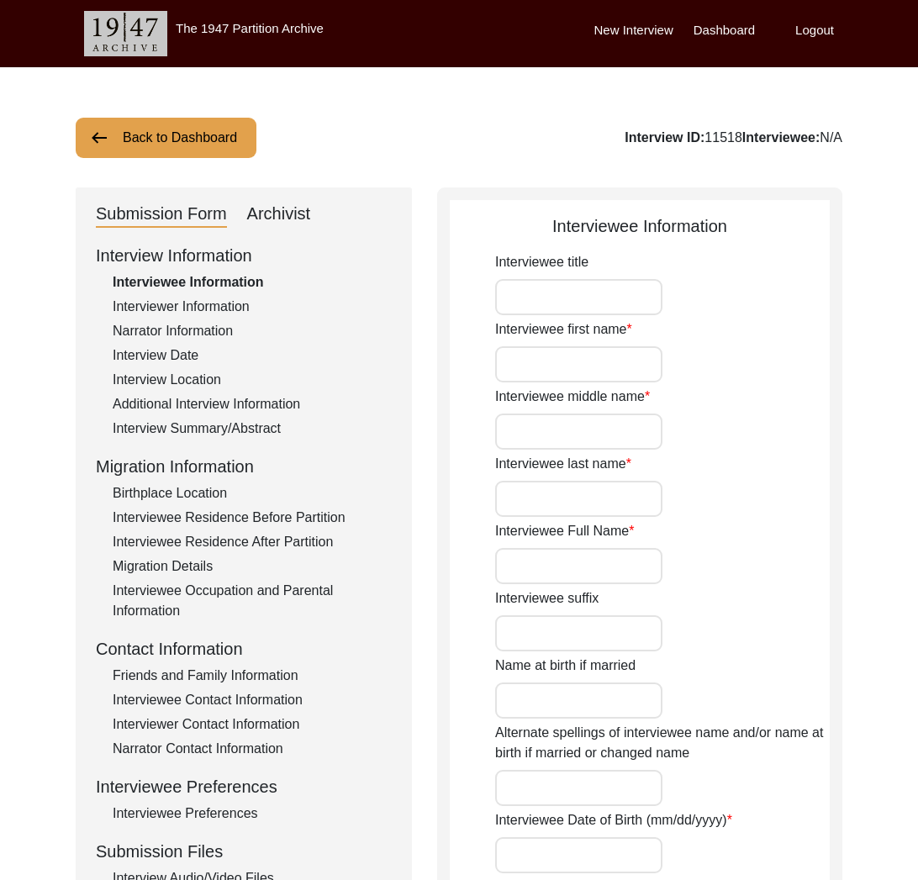
type input "Sambanna"
type input "-"
type input "Gundappa"
type input "[PERSON_NAME]"
type input "[DATE]"
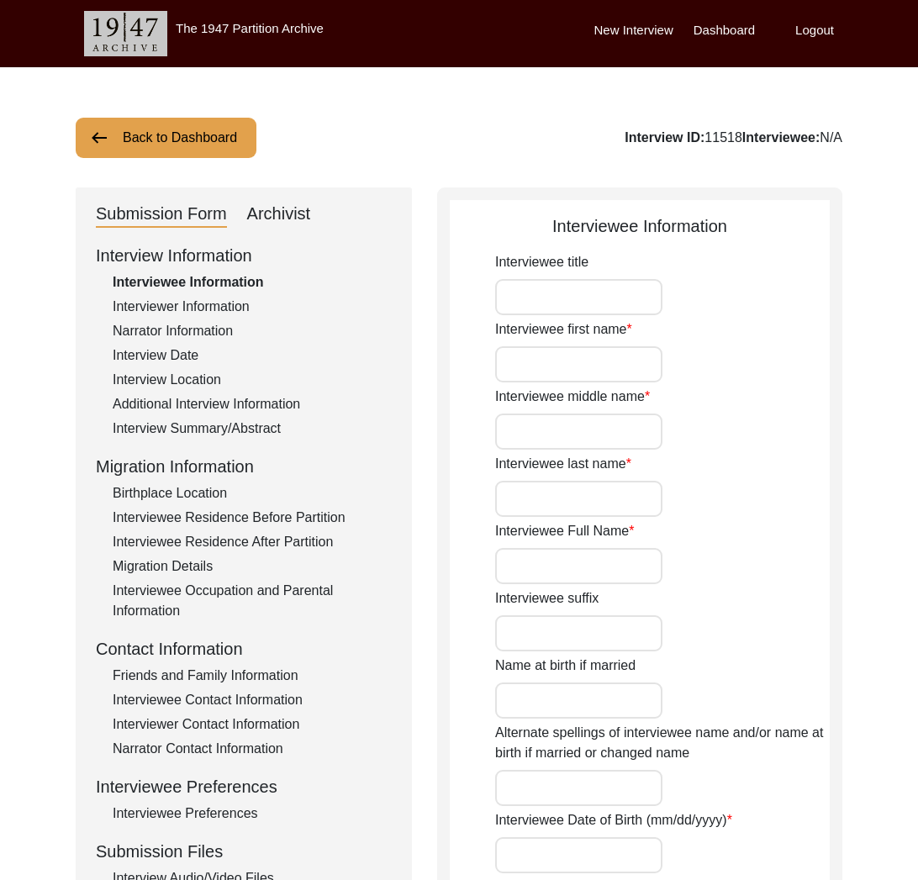
type input "84"
type input "[DEMOGRAPHIC_DATA]"
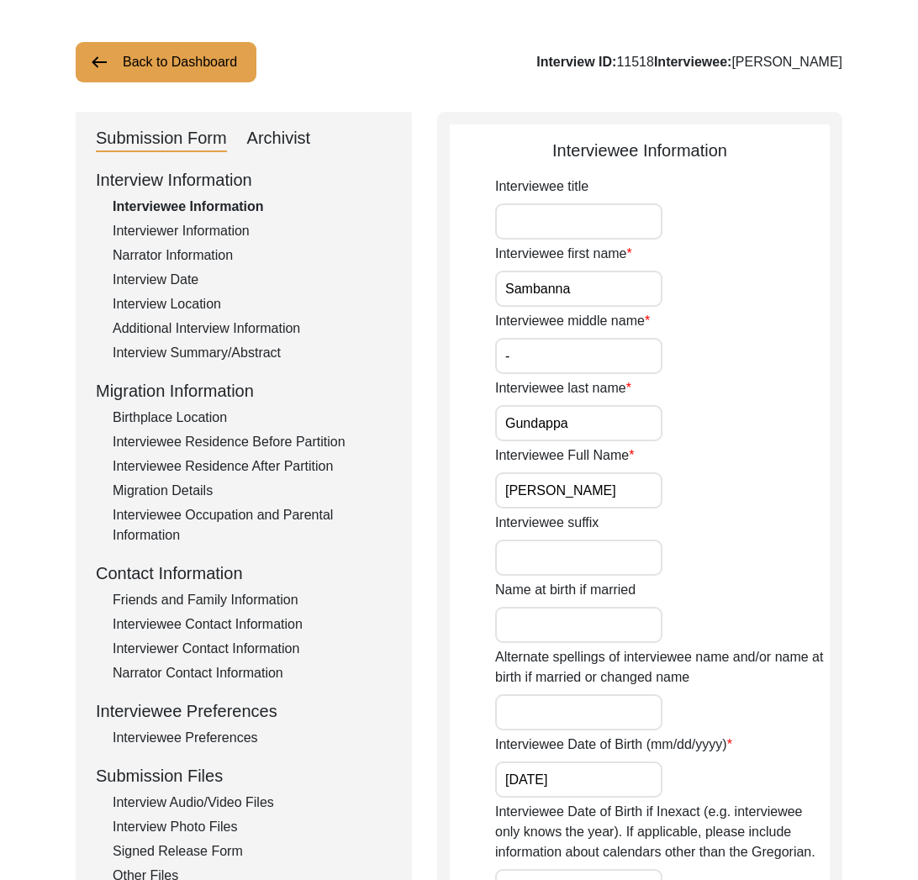
scroll to position [194, 0]
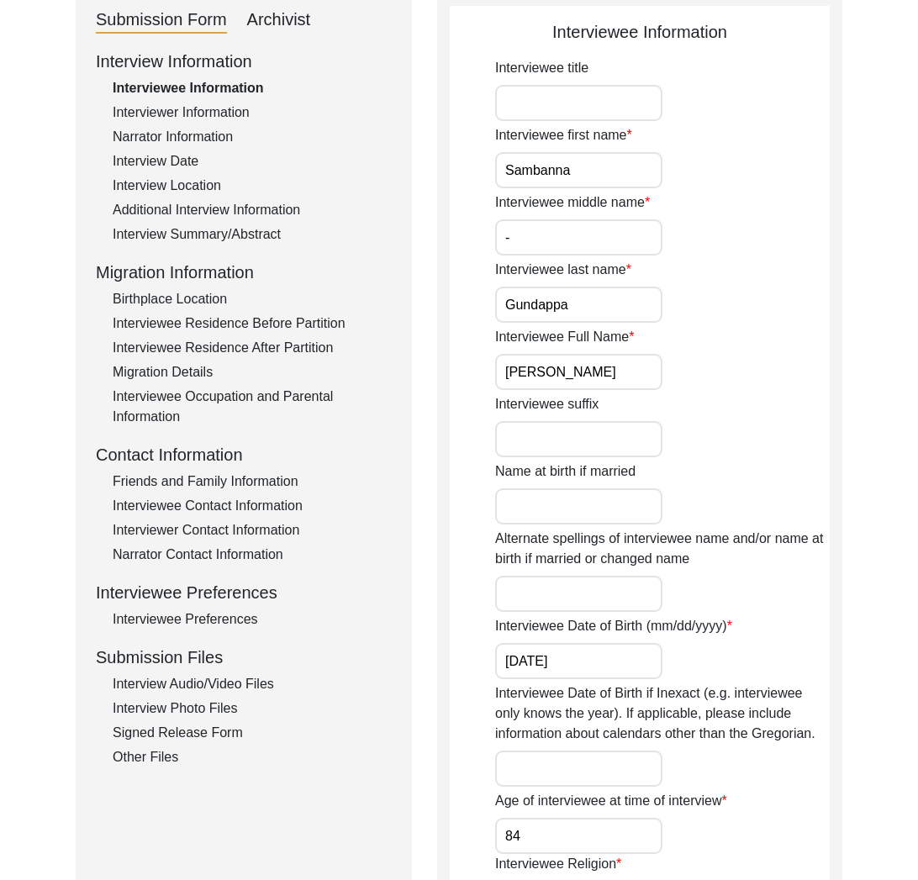
click at [228, 674] on div "Interview Audio/Video Files" at bounding box center [252, 684] width 279 height 20
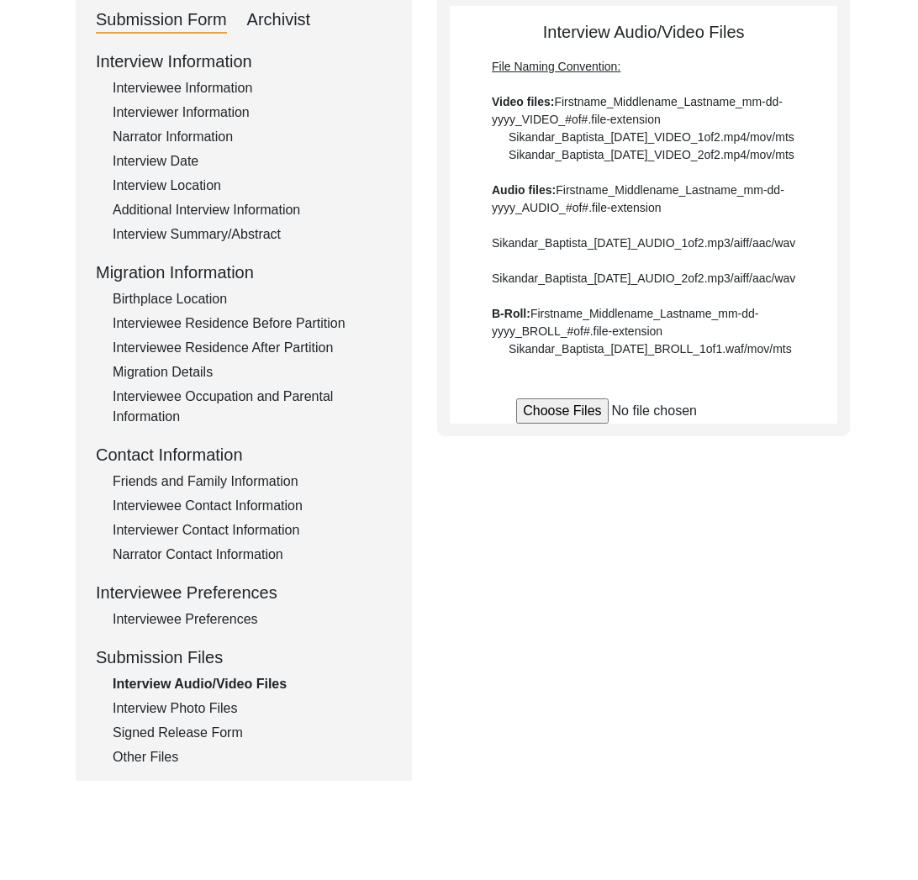
scroll to position [0, 0]
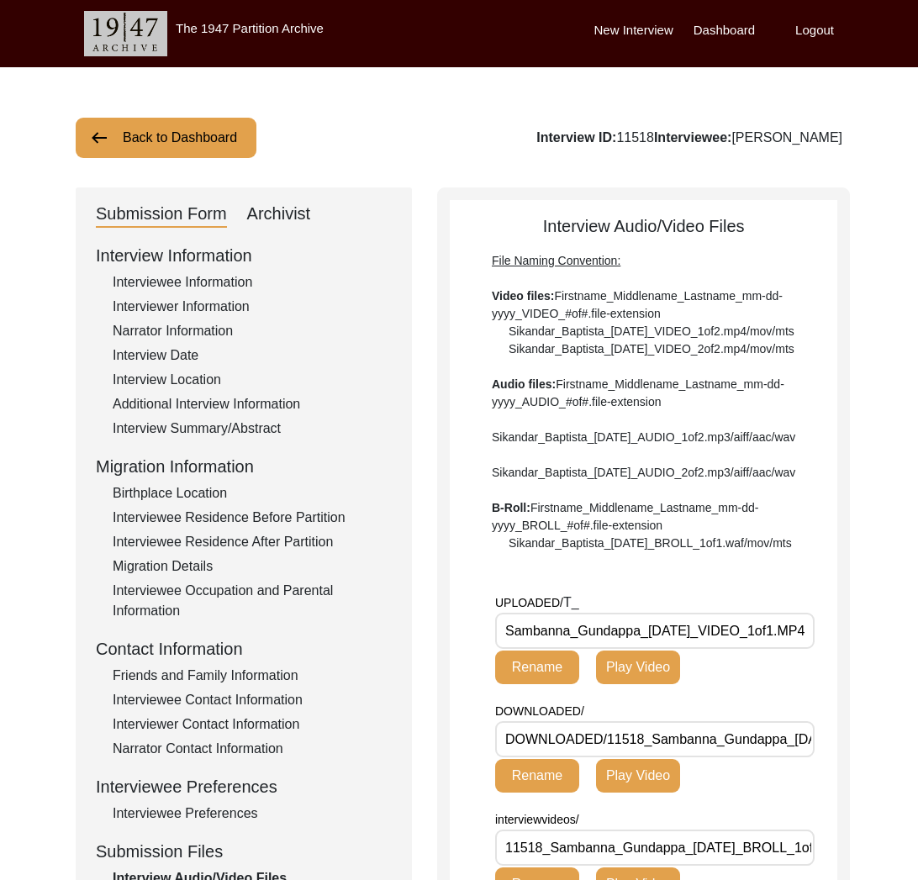
click at [294, 207] on div "Archivist" at bounding box center [279, 214] width 64 height 27
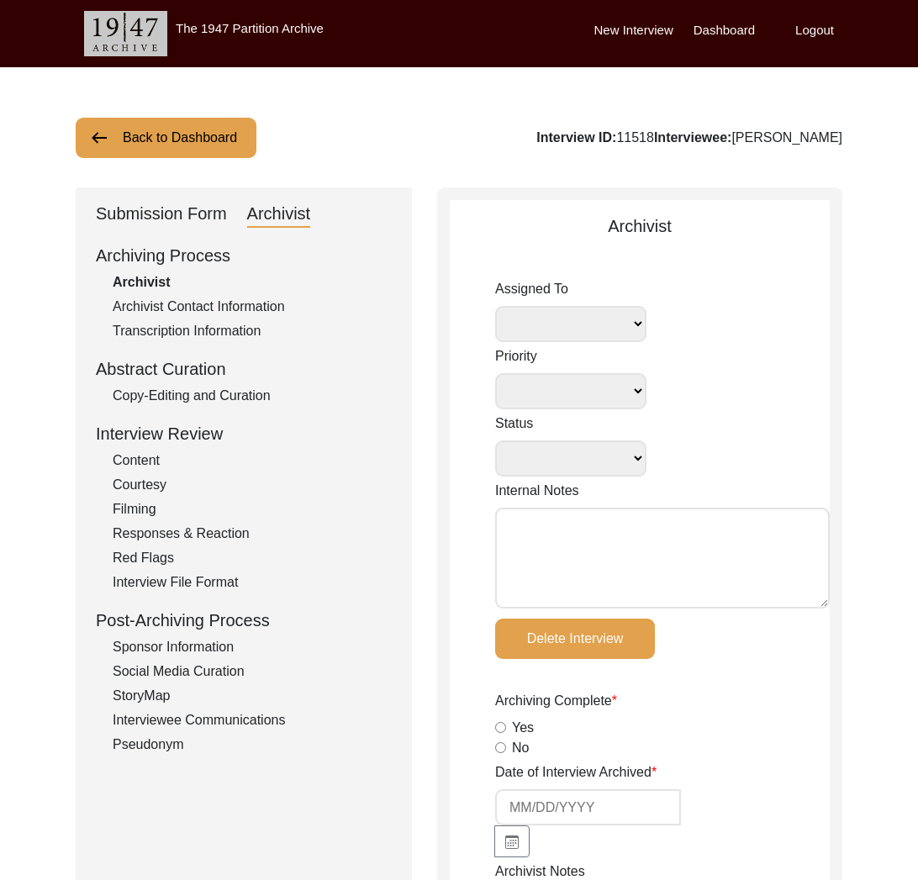
select select
select select "Archiving Completed"
type textarea "[PERSON_NAME] [DATE]: self assigned to archive. Note from [PERSON_NAME]'s track…"
type input "[DATE]"
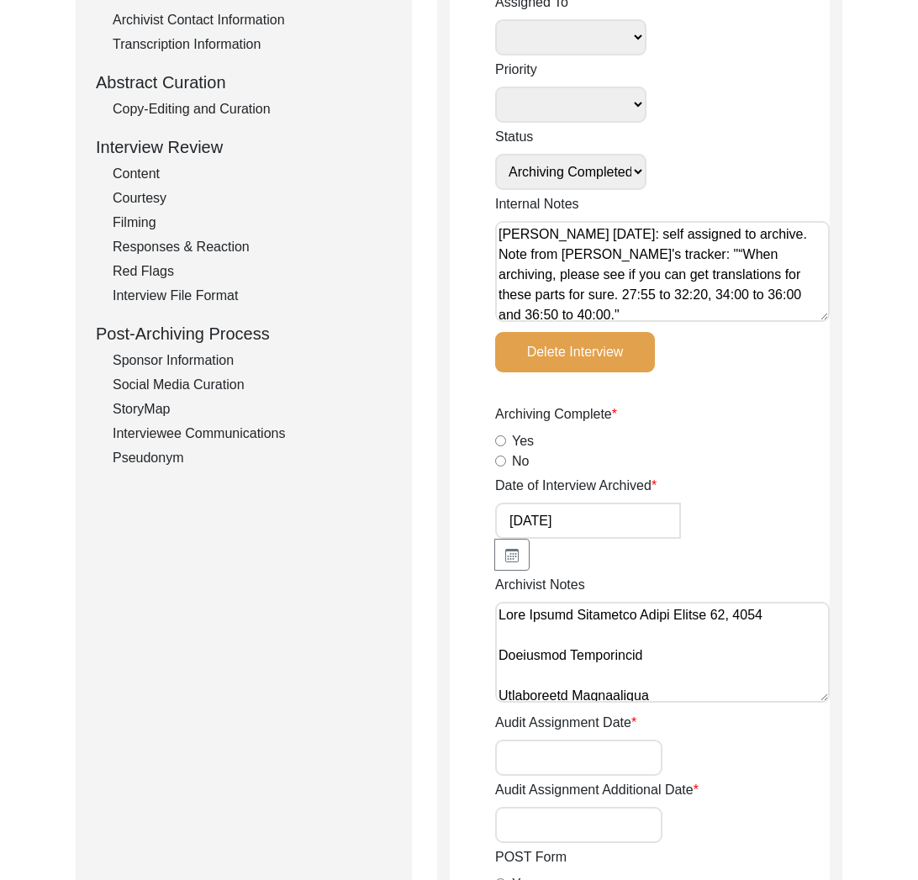
scroll to position [402, 0]
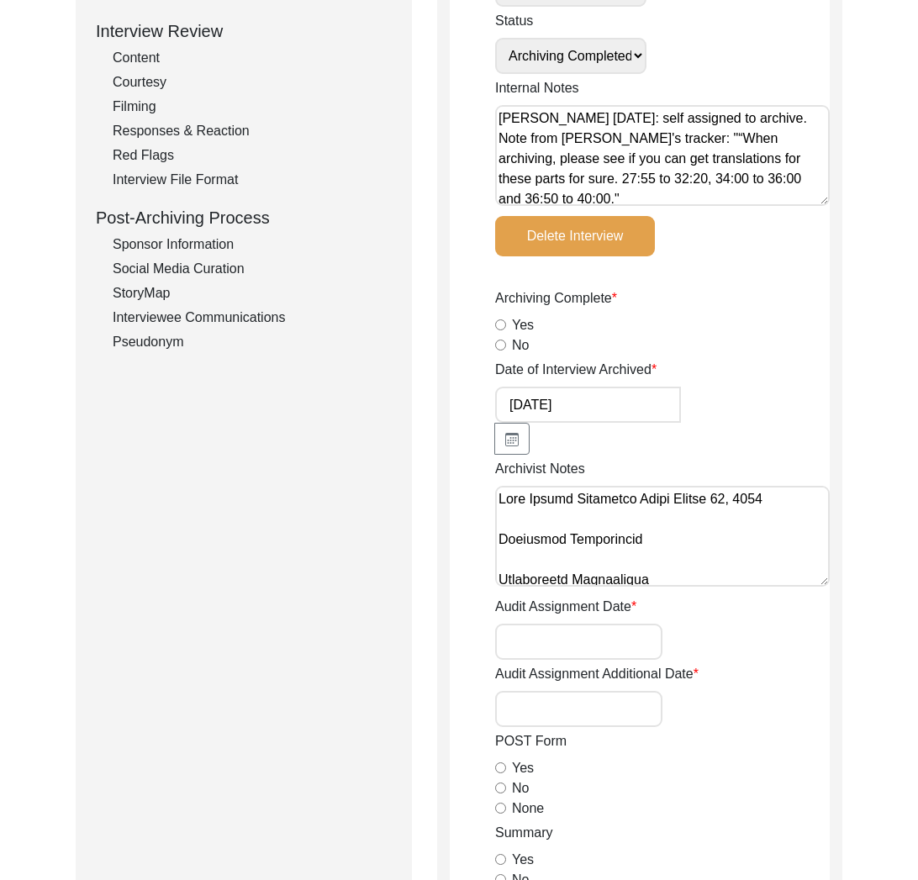
click at [514, 322] on label "Yes" at bounding box center [523, 325] width 22 height 20
click at [506, 322] on input "Yes" at bounding box center [500, 324] width 11 height 11
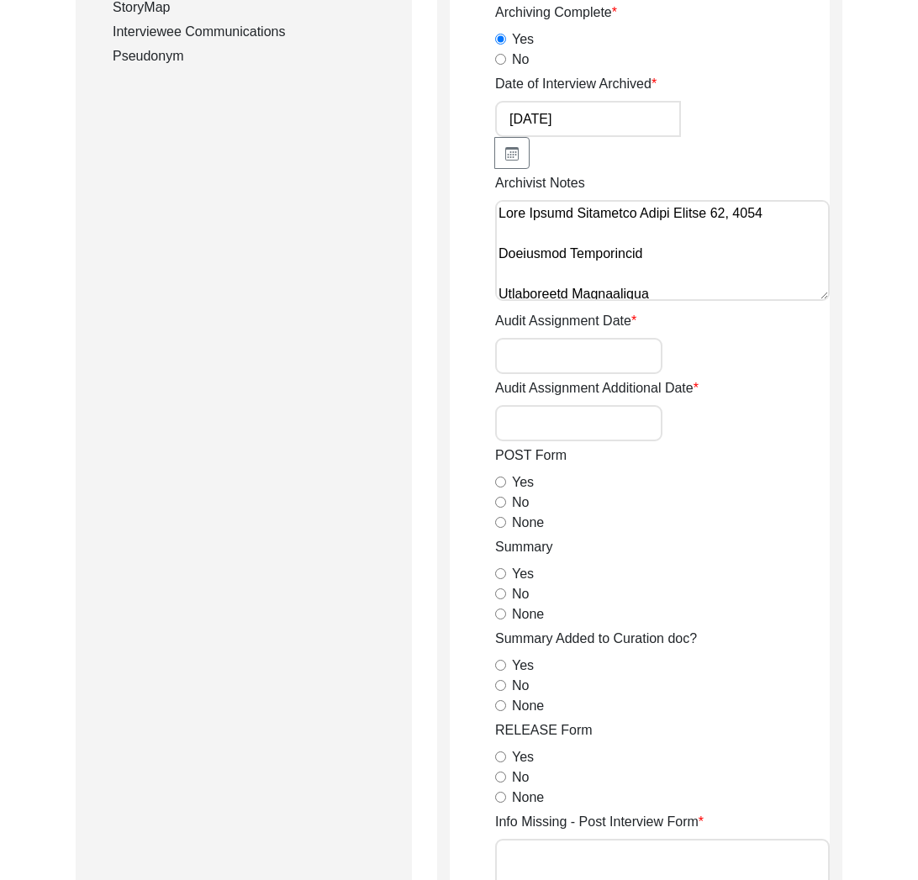
scroll to position [707, 0]
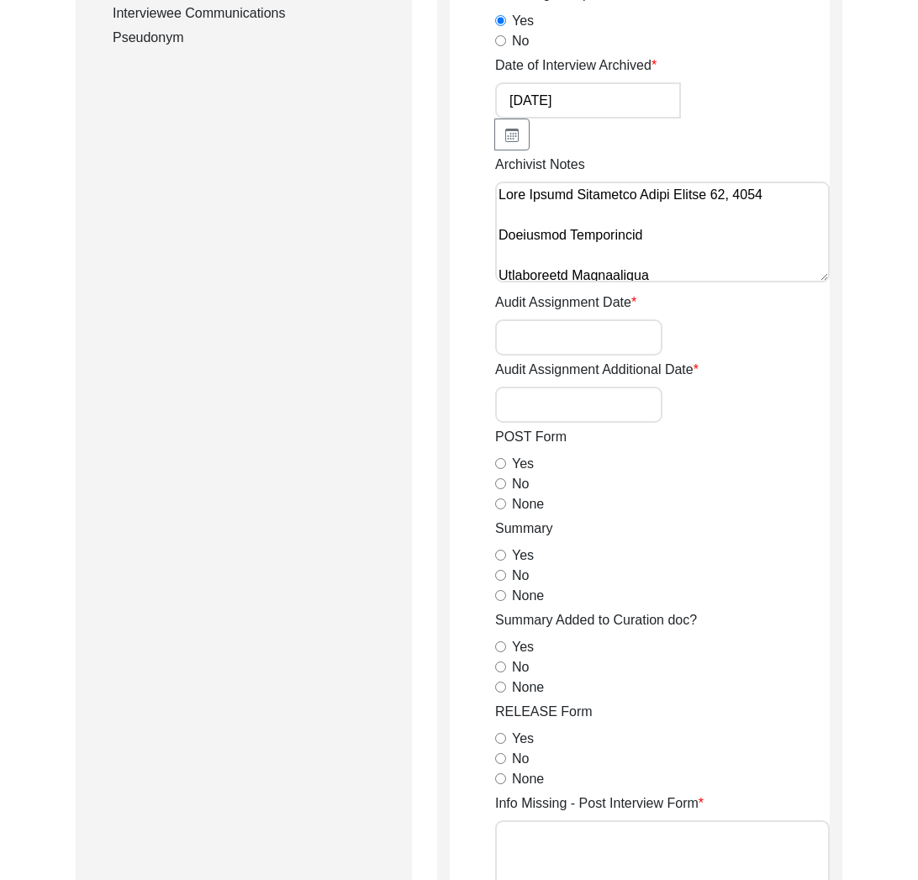
drag, startPoint x: 523, startPoint y: 499, endPoint x: 540, endPoint y: 566, distance: 69.5
click at [523, 499] on label "None" at bounding box center [528, 504] width 32 height 20
click at [506, 499] on input "None" at bounding box center [500, 503] width 11 height 11
click at [519, 550] on label "Yes" at bounding box center [523, 555] width 22 height 20
click at [506, 550] on input "Yes" at bounding box center [500, 555] width 11 height 11
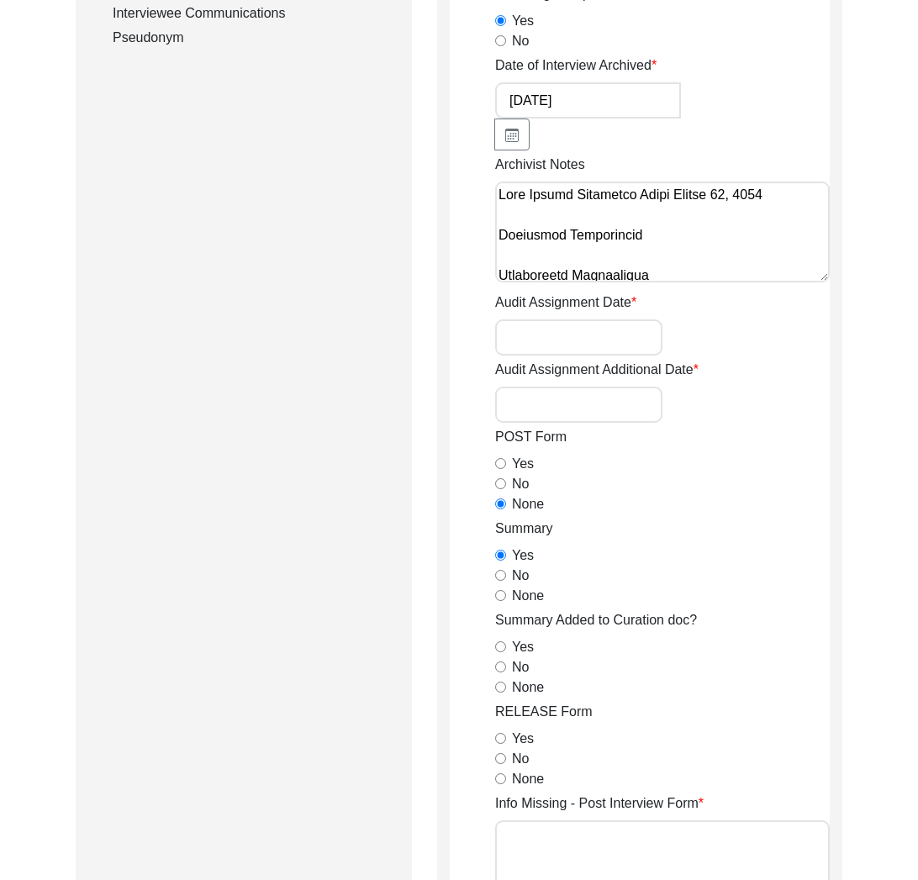
click at [520, 663] on label "No" at bounding box center [520, 667] width 17 height 20
click at [506, 663] on input "No" at bounding box center [500, 666] width 11 height 11
drag, startPoint x: 532, startPoint y: 687, endPoint x: 548, endPoint y: 692, distance: 16.7
click at [532, 687] on label "None" at bounding box center [528, 687] width 32 height 20
click at [506, 687] on input "None" at bounding box center [500, 686] width 11 height 11
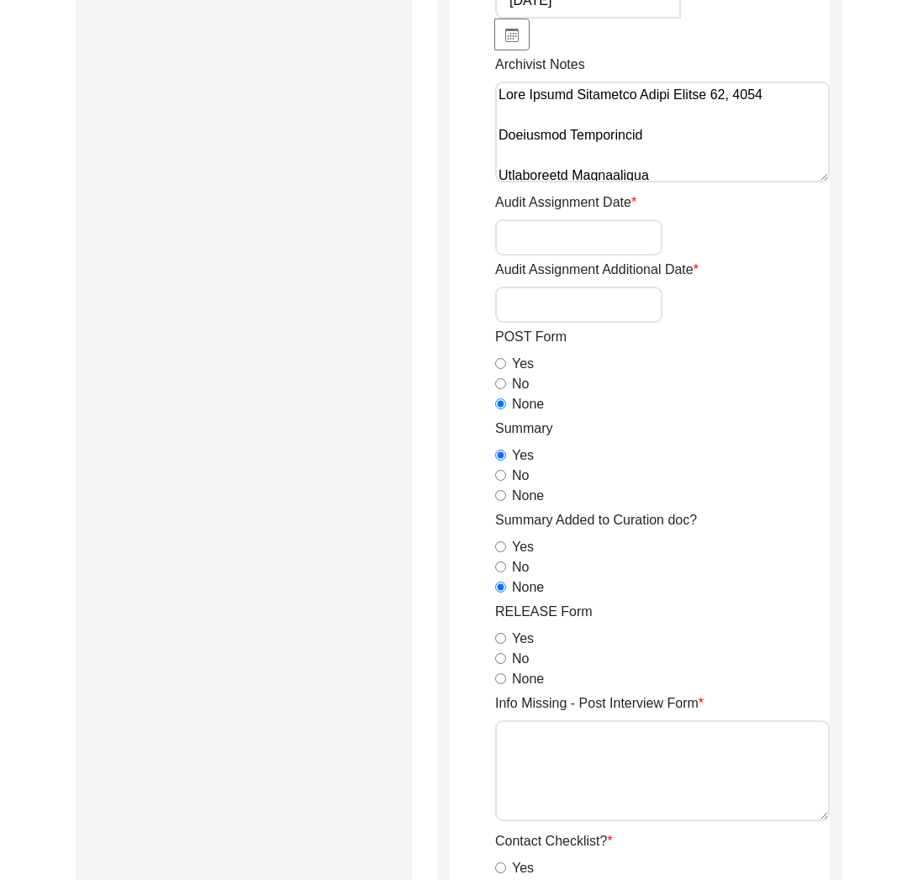
scroll to position [865, 0]
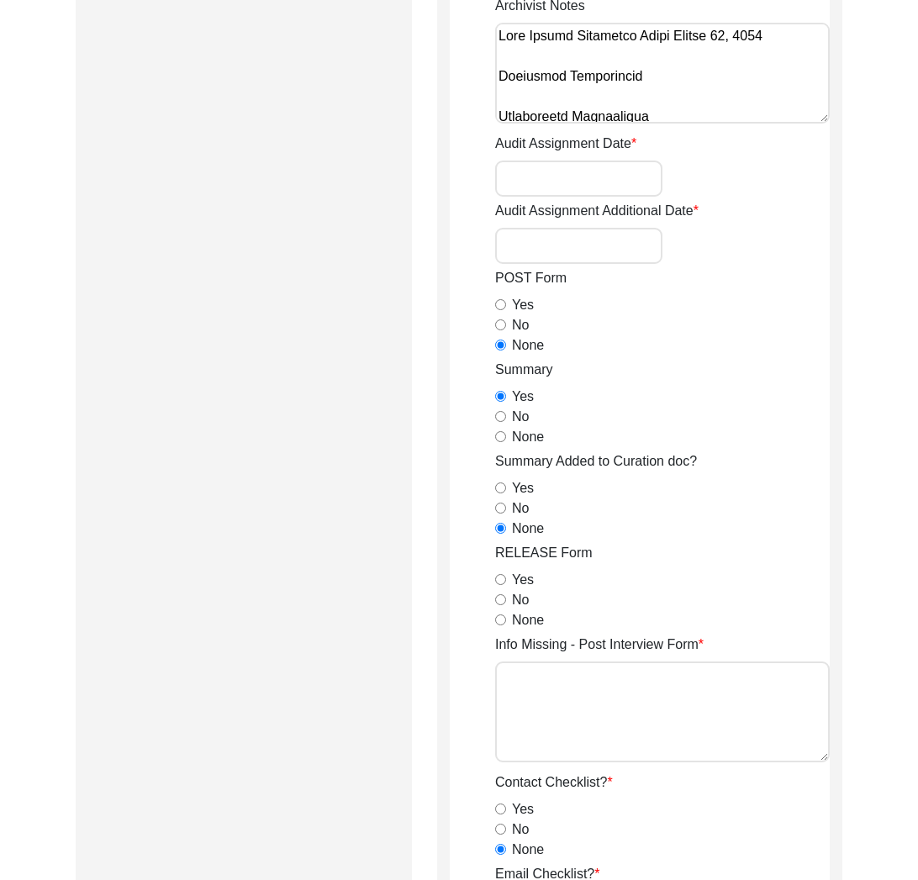
click at [526, 577] on label "Yes" at bounding box center [523, 580] width 22 height 20
click at [506, 577] on input "Yes" at bounding box center [500, 579] width 11 height 11
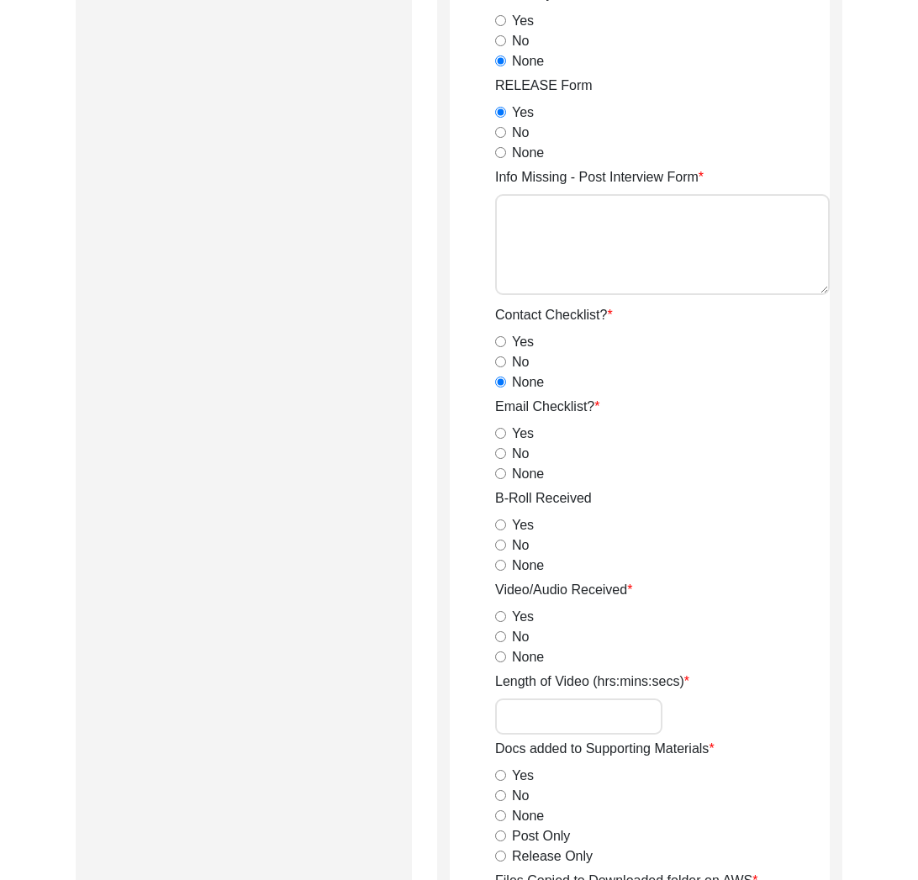
scroll to position [1358, 0]
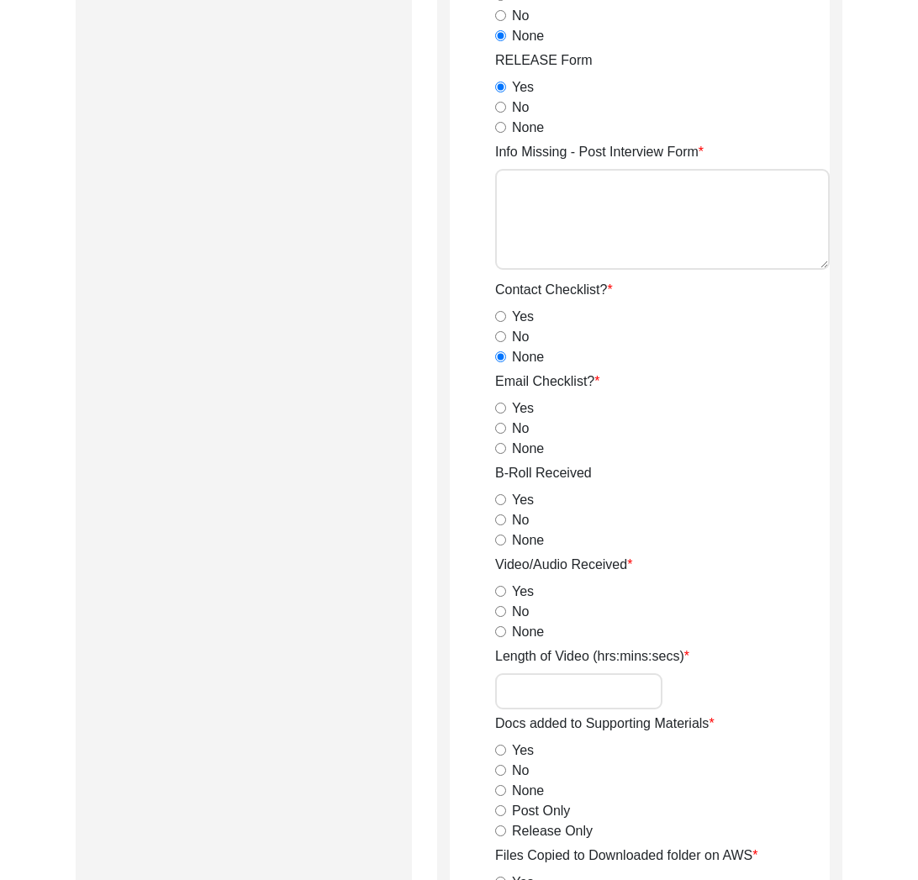
click at [530, 452] on label "None" at bounding box center [528, 449] width 32 height 20
click at [506, 452] on input "None" at bounding box center [500, 448] width 11 height 11
click at [527, 504] on label "Yes" at bounding box center [523, 500] width 22 height 20
click at [506, 504] on input "Yes" at bounding box center [500, 499] width 11 height 11
click at [518, 591] on label "Yes" at bounding box center [523, 591] width 22 height 20
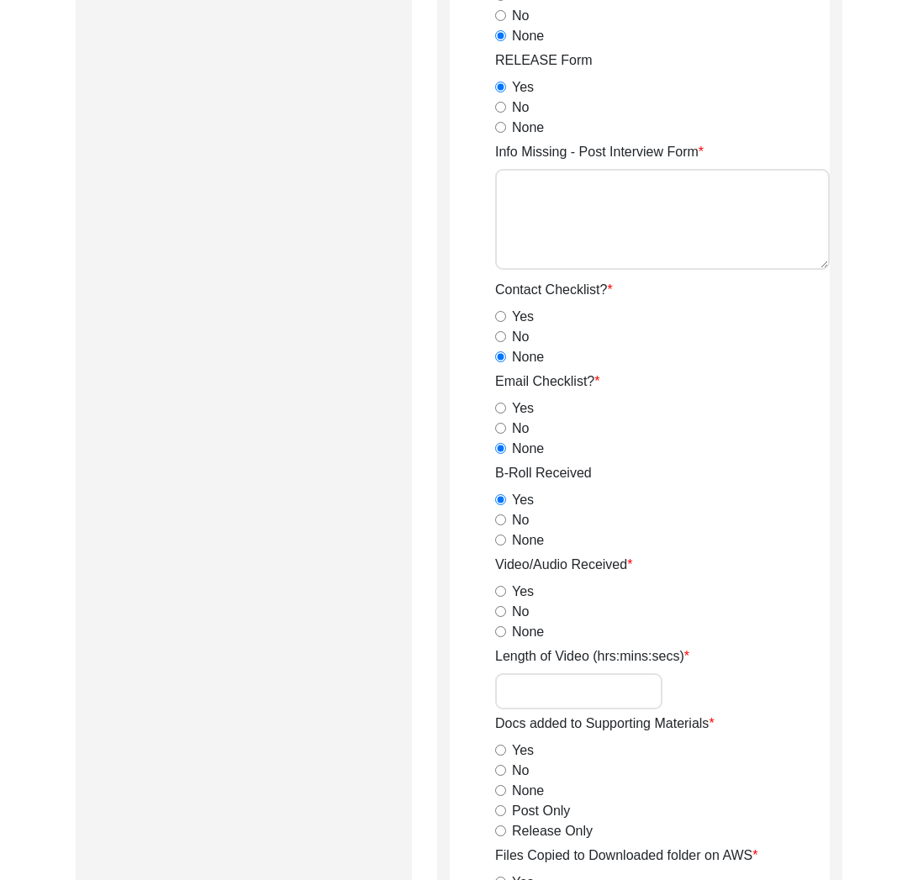
click at [506, 591] on input "Yes" at bounding box center [500, 591] width 11 height 11
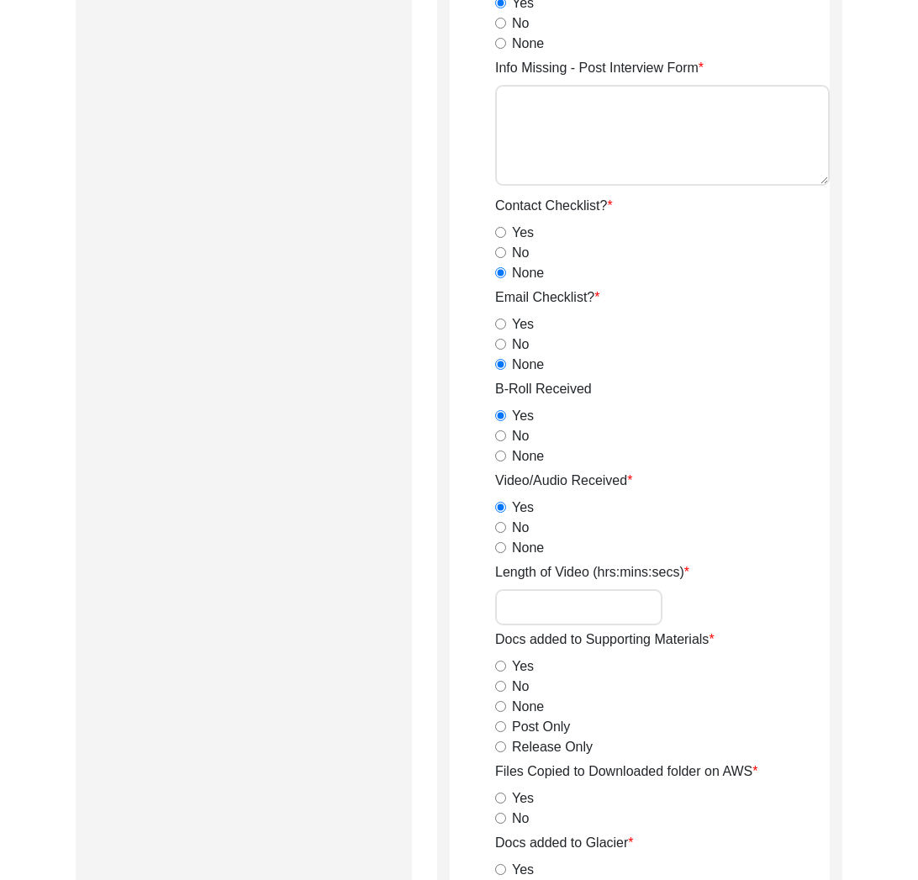
scroll to position [1533, 0]
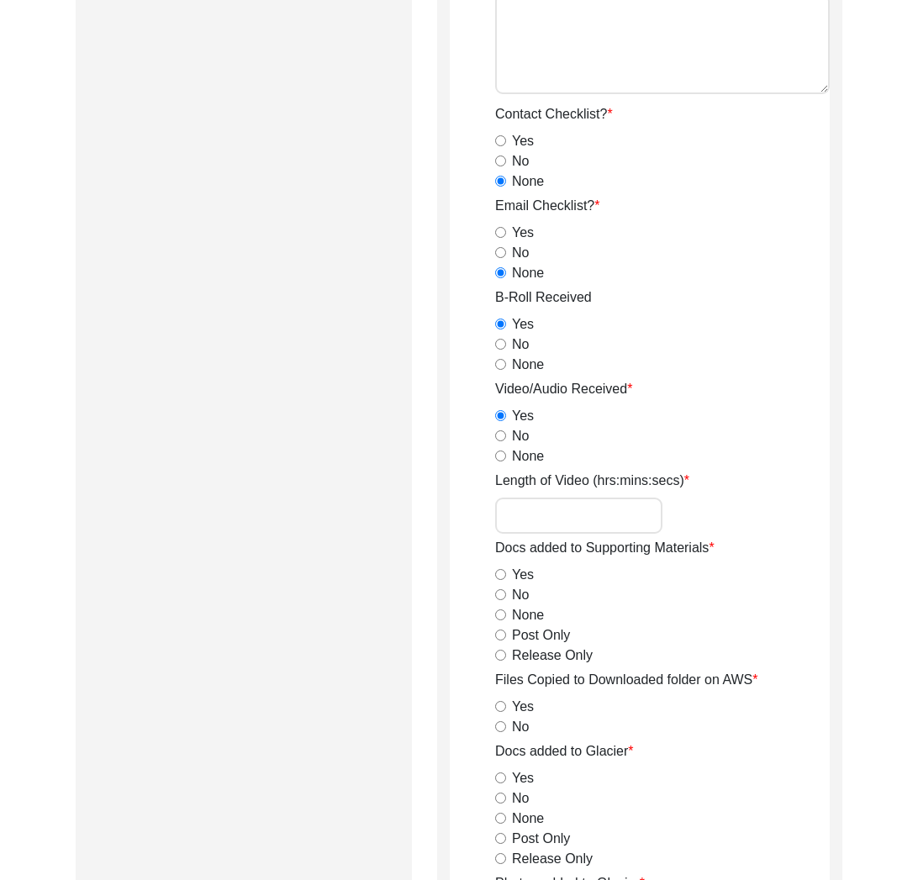
click at [548, 655] on label "Release Only" at bounding box center [552, 655] width 81 height 20
click at [506, 655] on input "Release Only" at bounding box center [500, 655] width 11 height 11
click at [530, 704] on label "Yes" at bounding box center [523, 707] width 22 height 20
click at [506, 704] on input "Yes" at bounding box center [500, 706] width 11 height 11
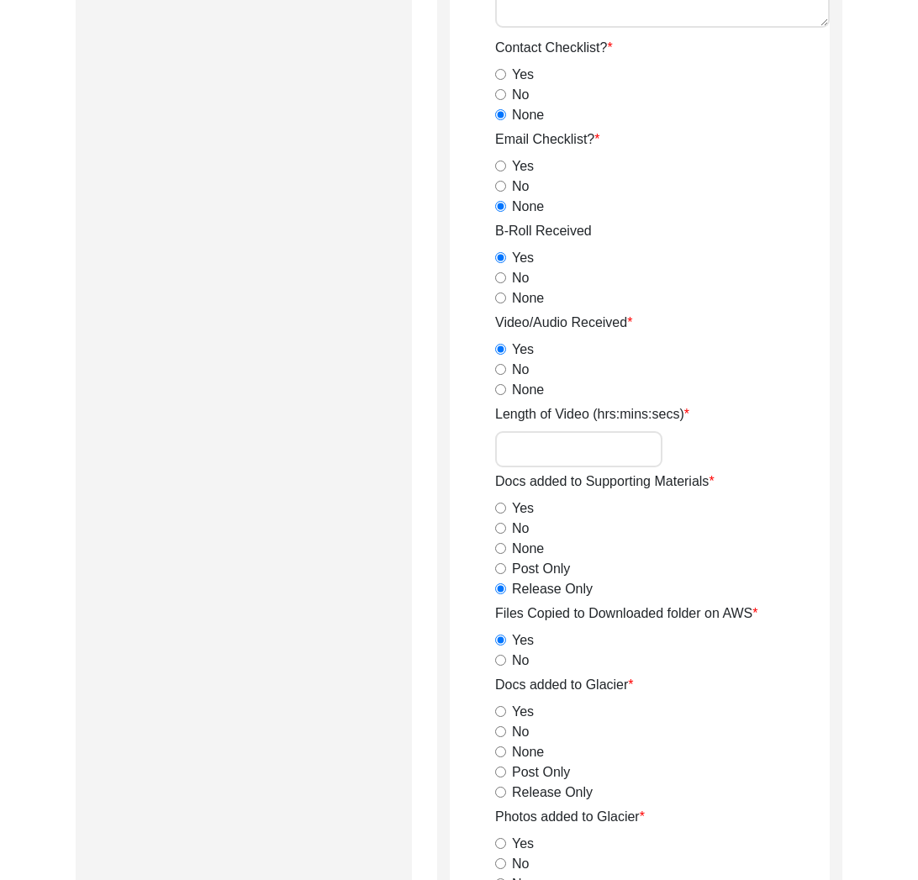
scroll to position [1626, 0]
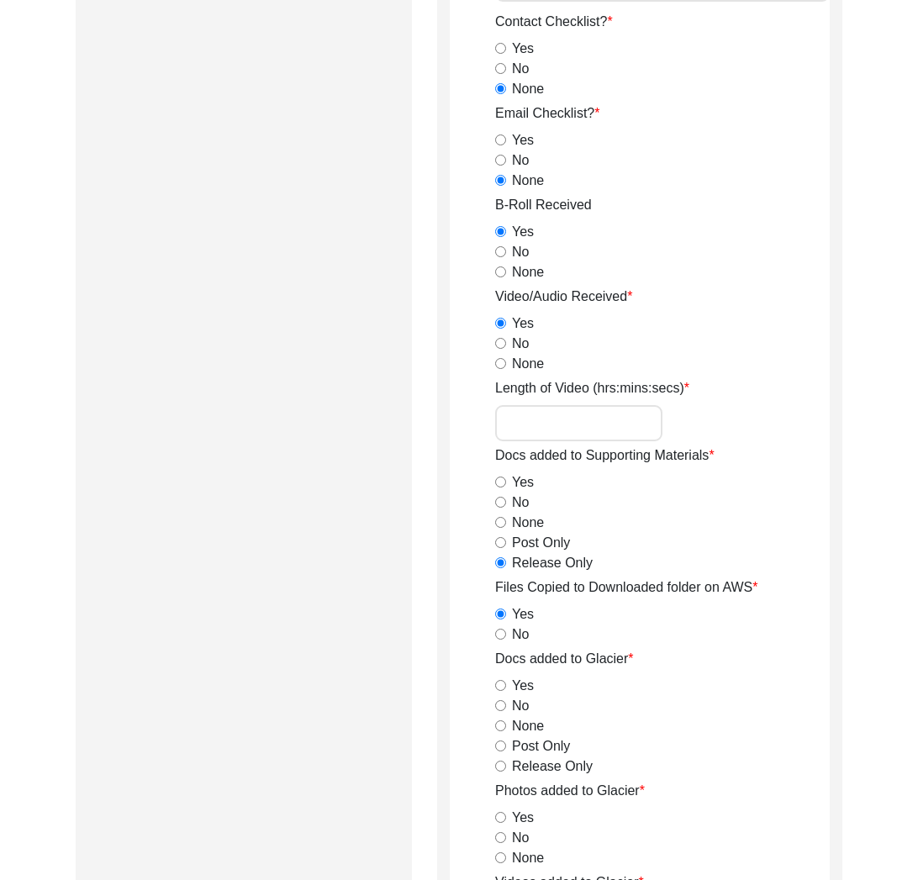
click at [520, 765] on label "Release Only" at bounding box center [552, 766] width 81 height 20
click at [506, 765] on input "Release Only" at bounding box center [500, 765] width 11 height 11
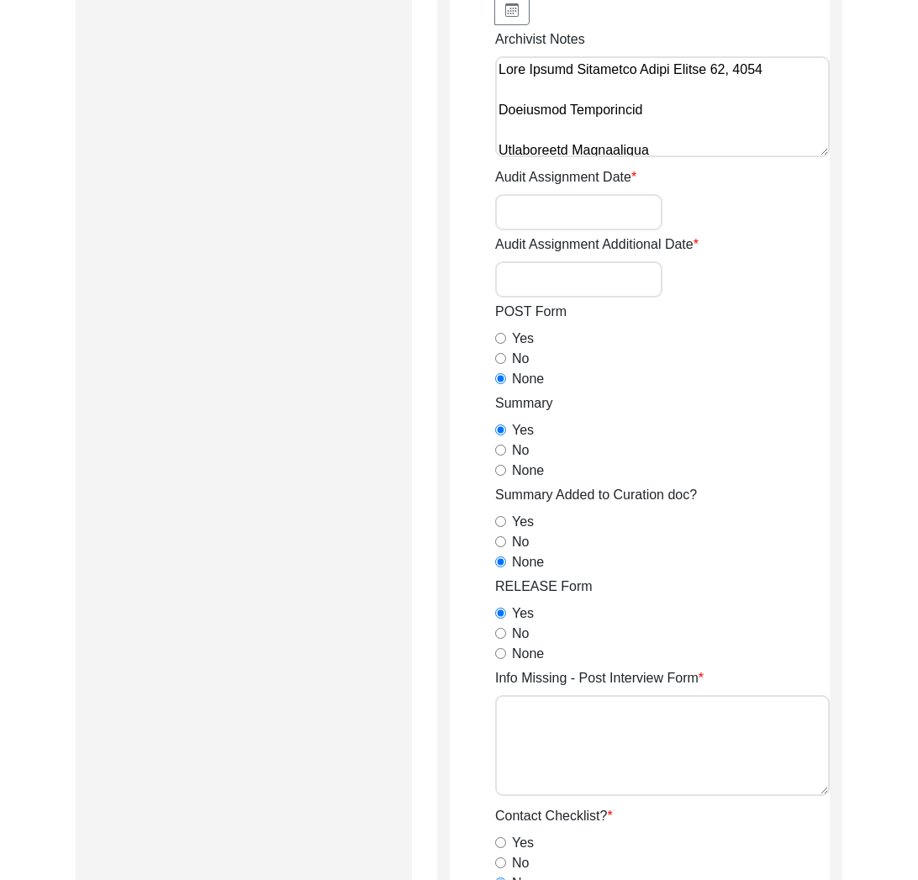
scroll to position [0, 0]
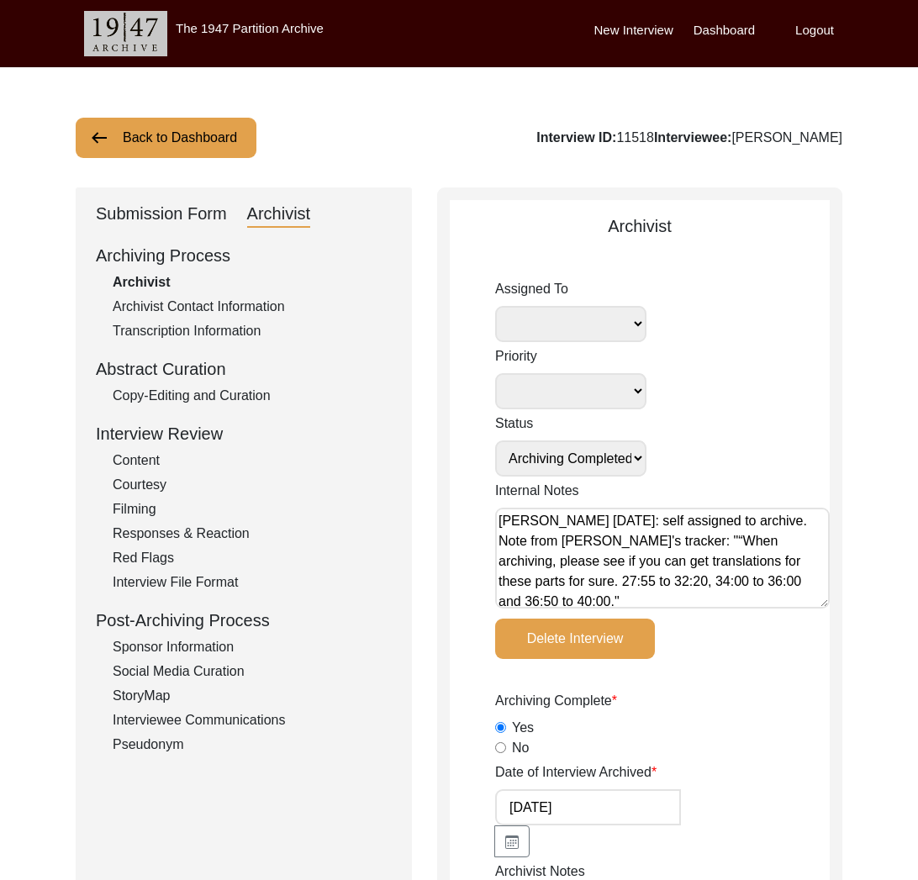
click at [223, 201] on div "Submission Form" at bounding box center [161, 214] width 131 height 27
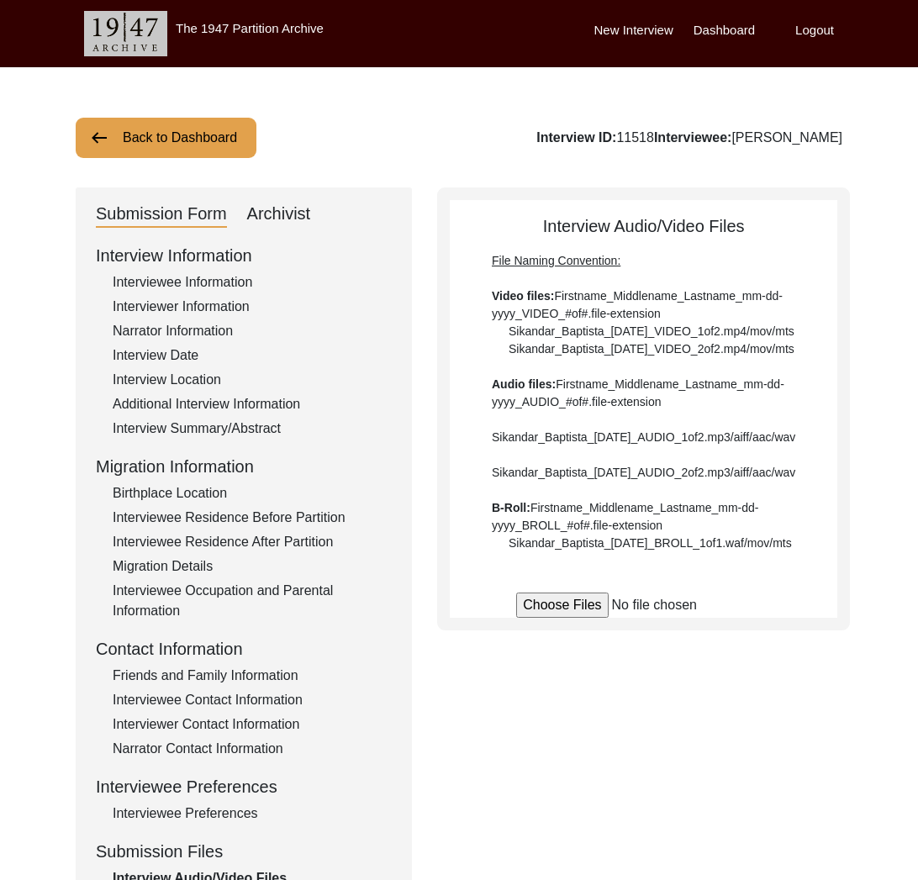
click at [292, 218] on div "Archivist" at bounding box center [279, 214] width 64 height 27
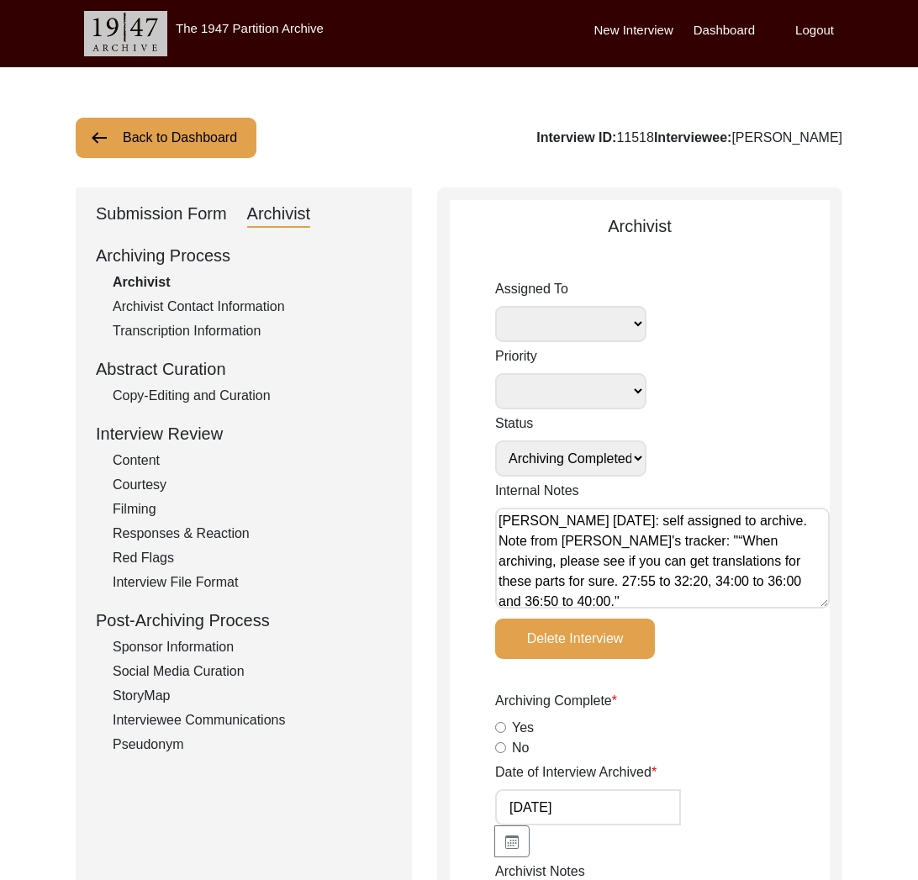
click at [199, 212] on div "Submission Form" at bounding box center [161, 214] width 131 height 27
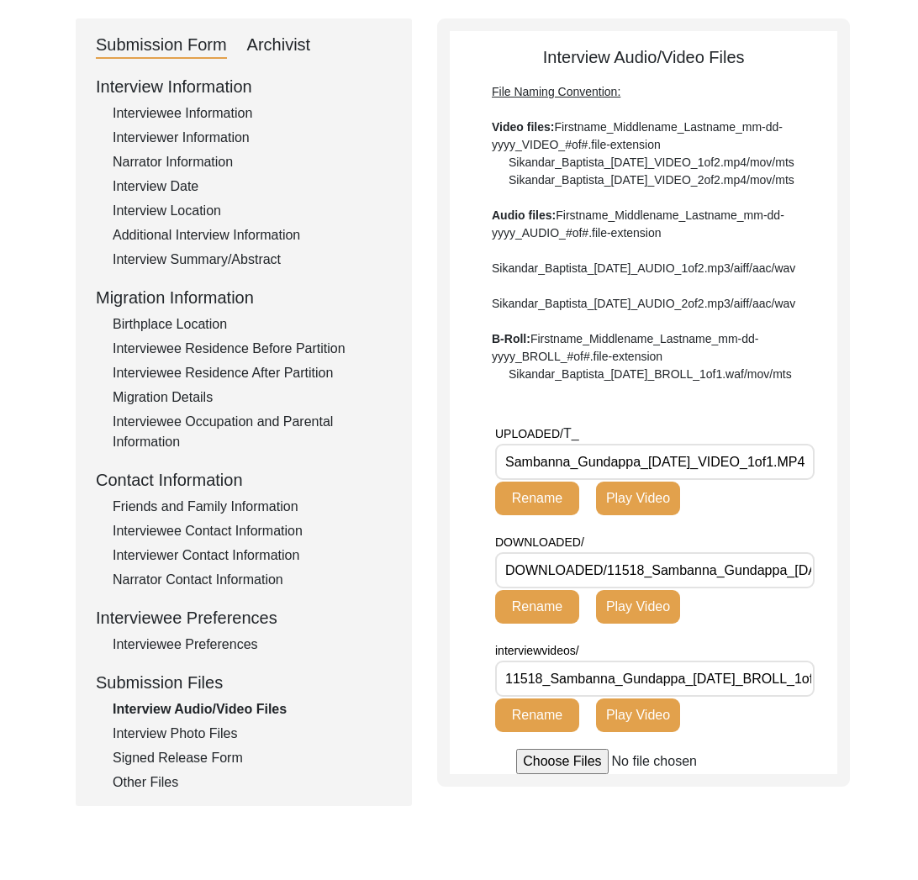
scroll to position [305, 0]
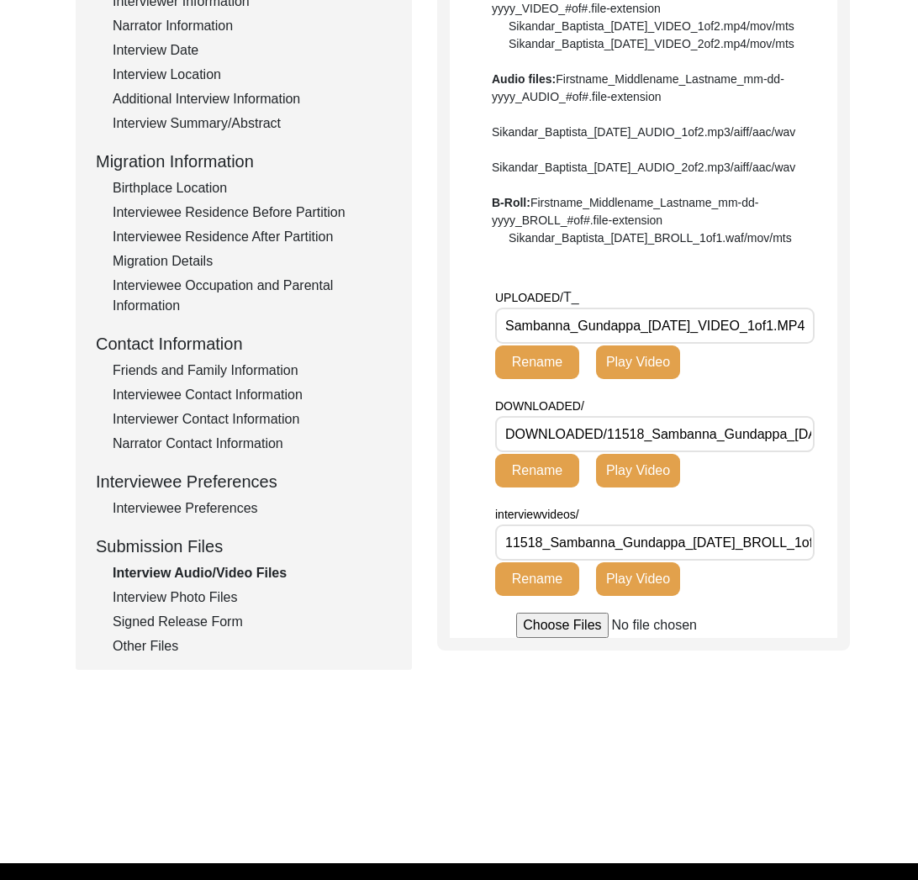
click at [224, 504] on div "Interviewee Preferences" at bounding box center [252, 508] width 279 height 20
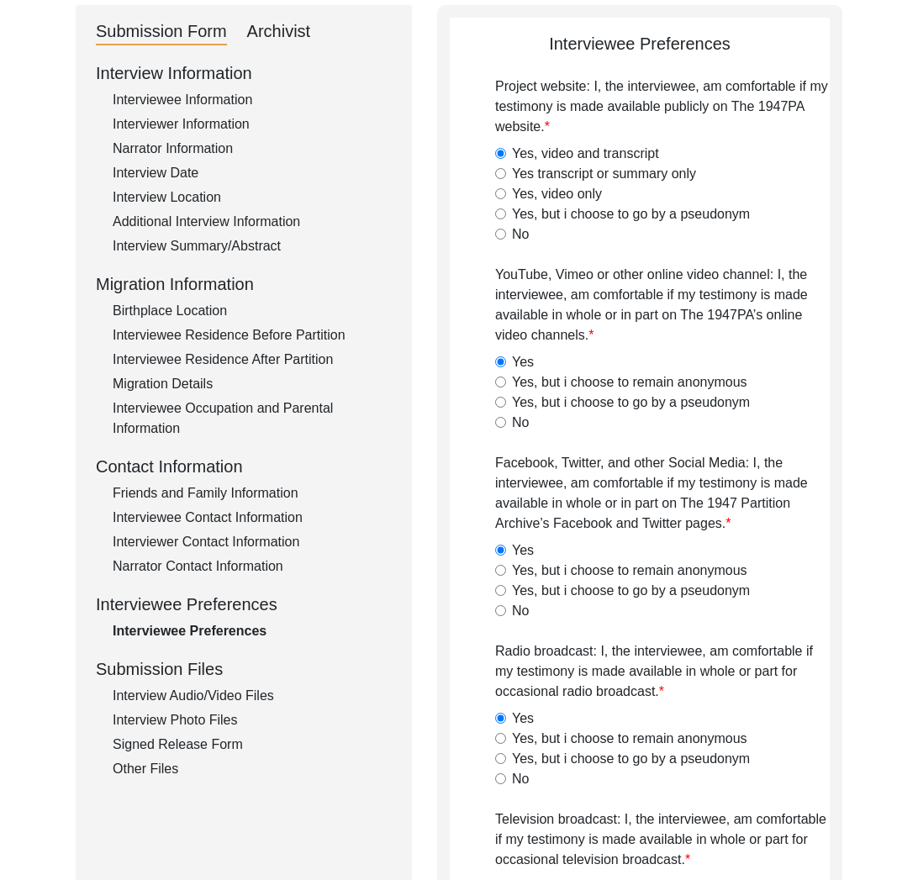
scroll to position [0, 0]
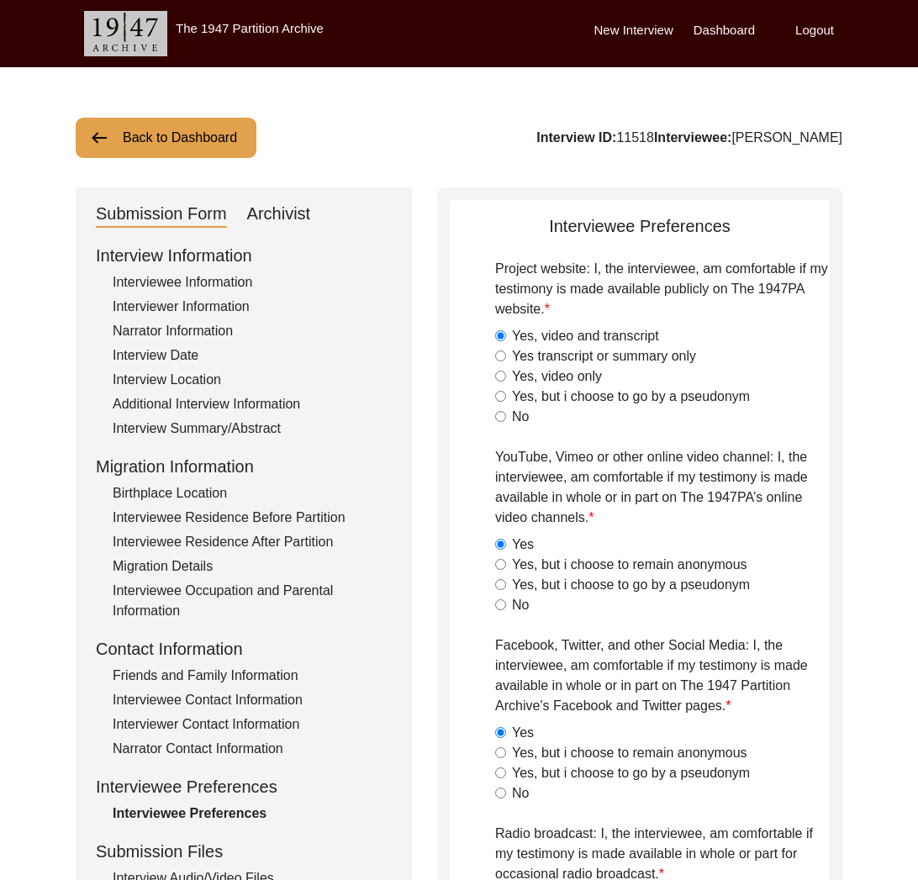
click at [679, 283] on label "Project website: I, the interviewee, am comfortable if my testimony is made ava…" at bounding box center [662, 289] width 334 height 60
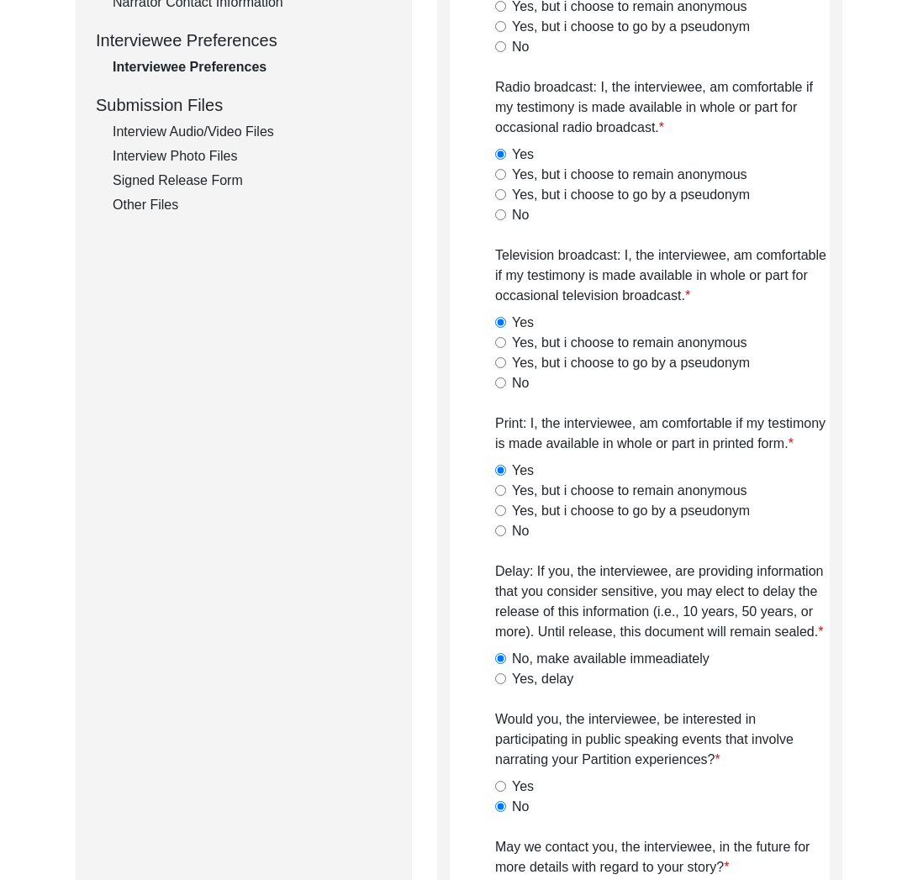
scroll to position [1044, 0]
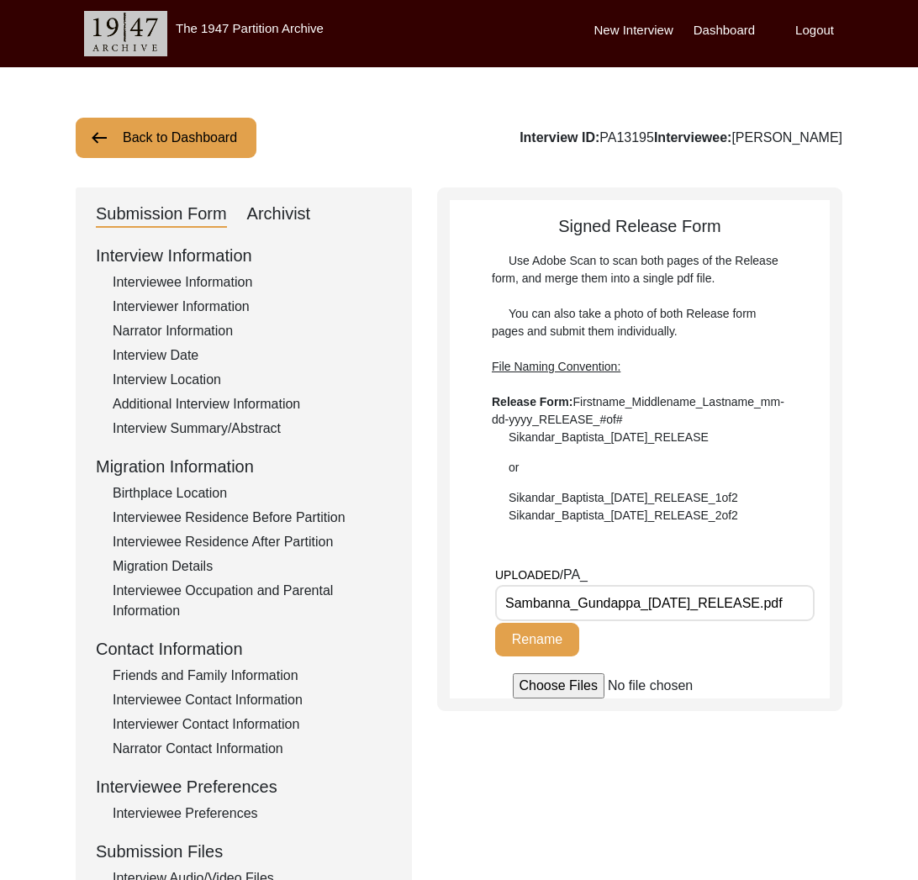
click at [167, 137] on button "Back to Dashboard" at bounding box center [166, 138] width 181 height 40
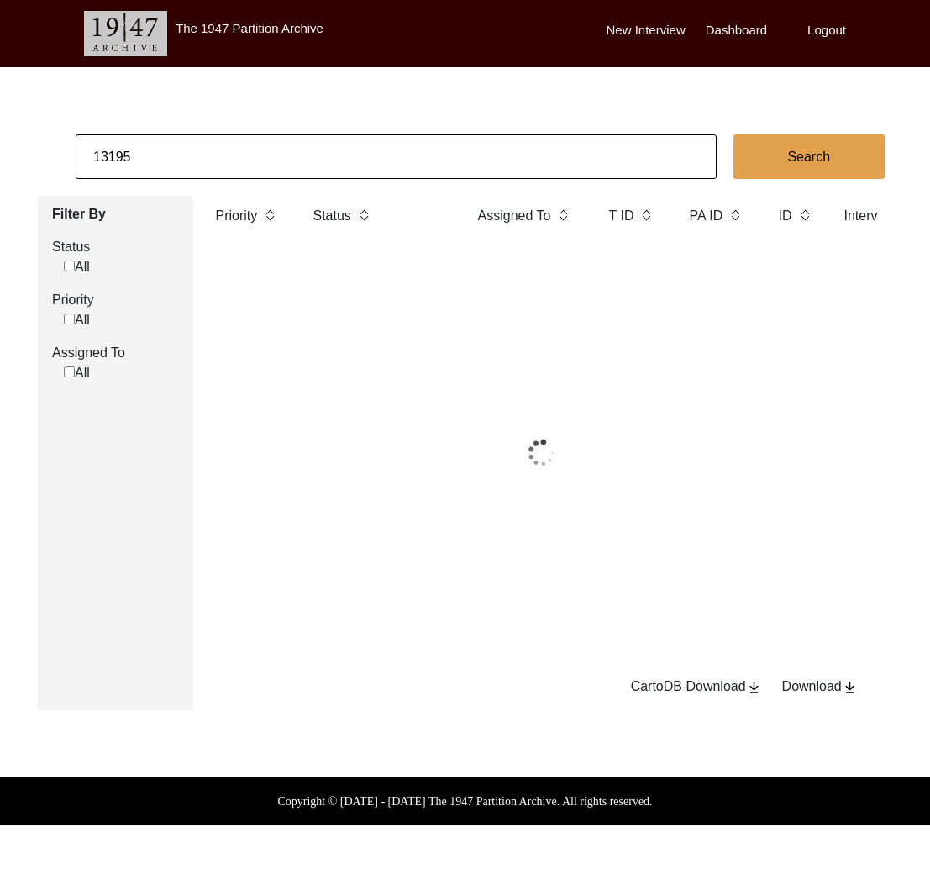
click at [198, 154] on input "13195" at bounding box center [396, 156] width 641 height 45
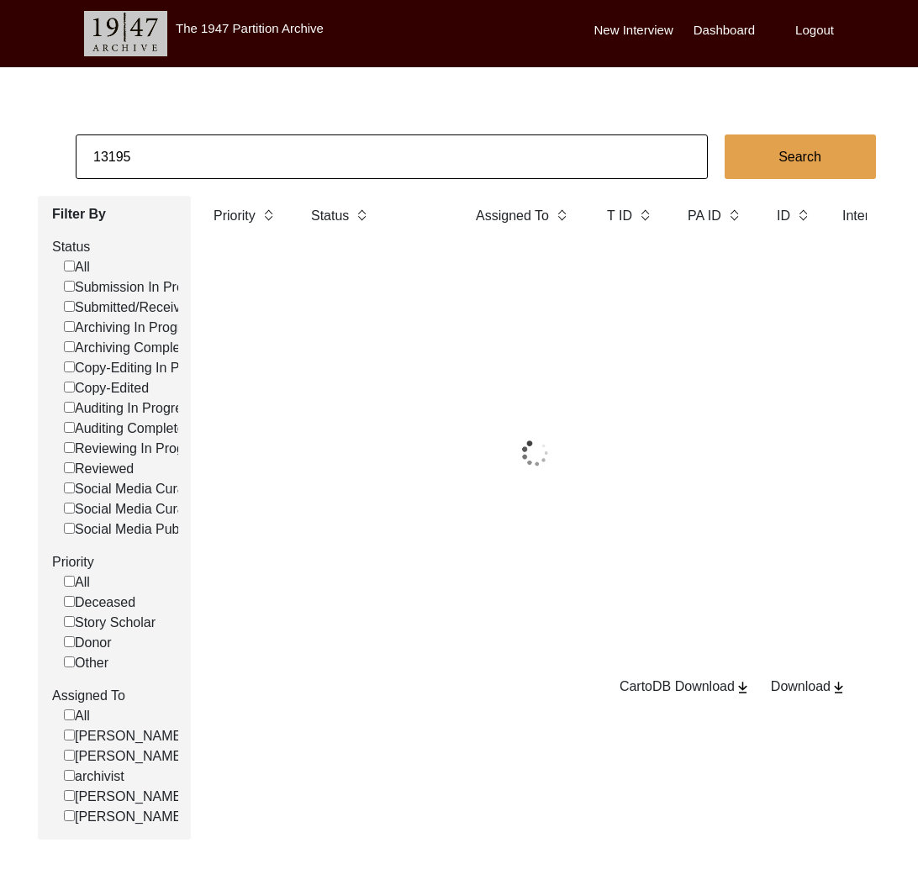
click at [198, 154] on input "13195" at bounding box center [392, 156] width 632 height 45
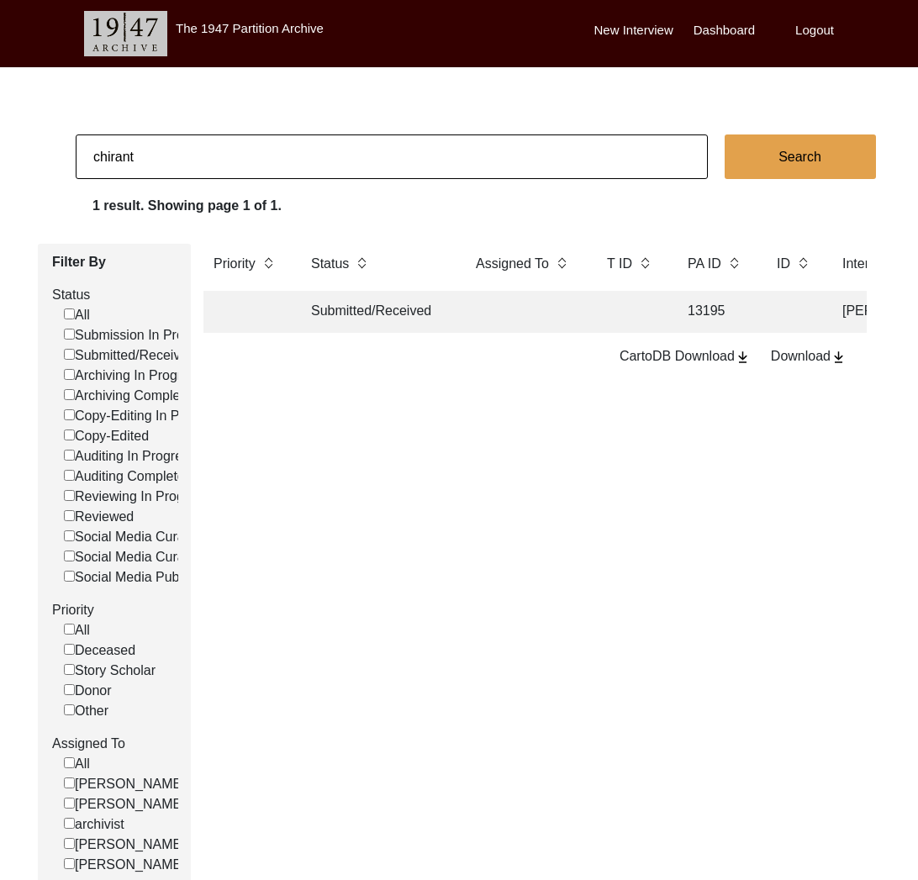
type input "Chirantan Banik"
checkbox input "false"
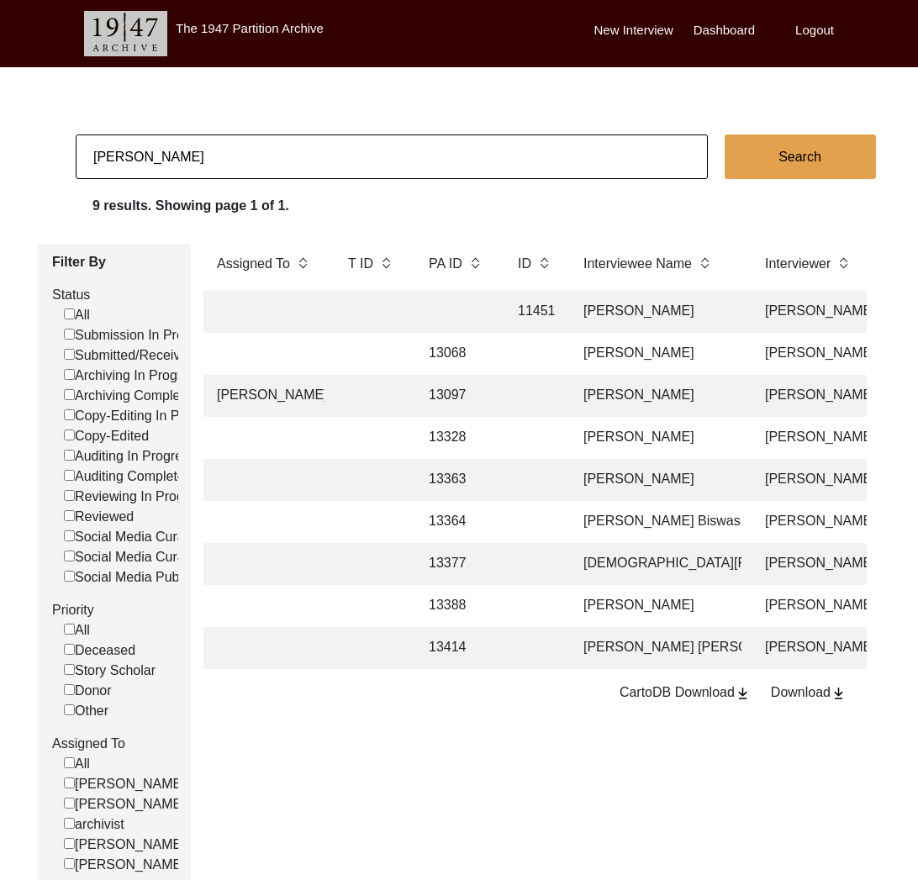
scroll to position [0, 17]
click at [648, 398] on td "Subodh Das" at bounding box center [657, 396] width 168 height 42
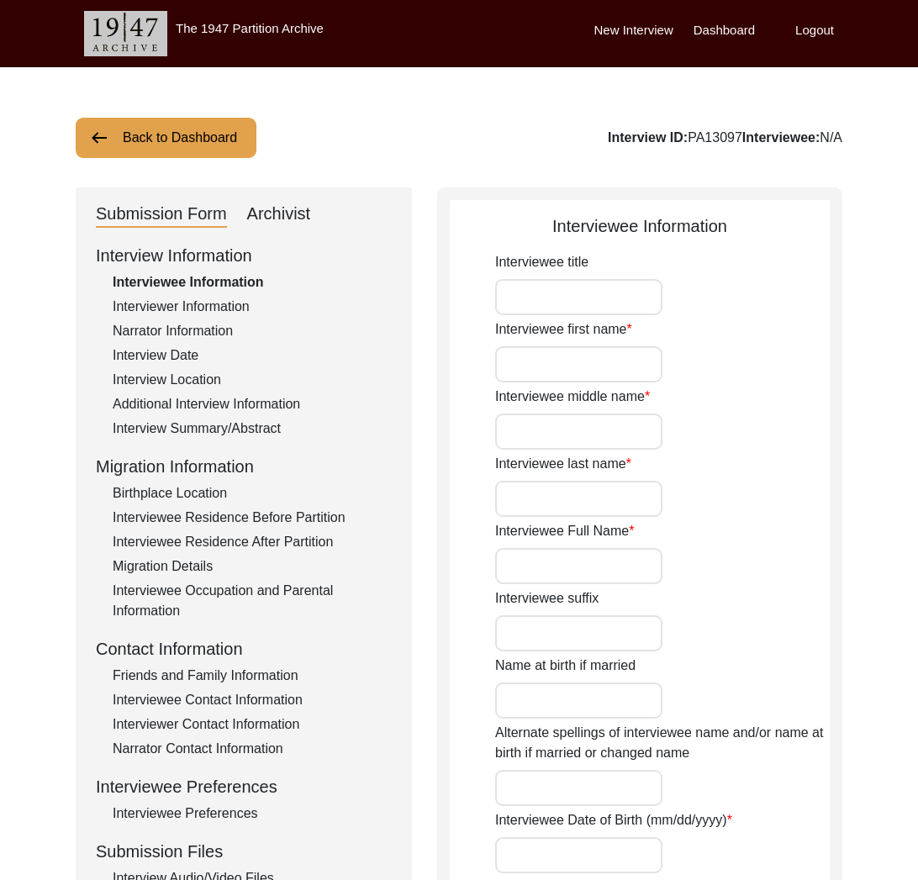
type input "Mr."
type input "Subodh"
type input "Das"
type input "Subodh Das"
type input "Subudh Das"
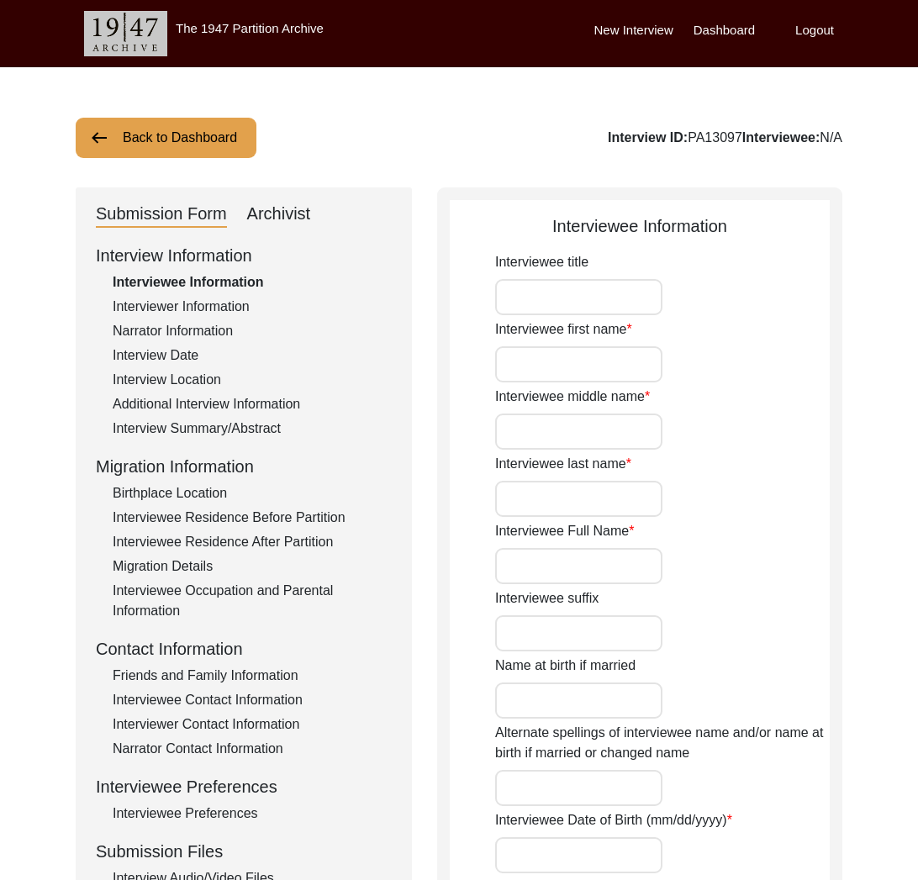
type input "Unknown"
type input "Between 1946 to 1948"
type input "Between 78 to 76"
type input "[DEMOGRAPHIC_DATA]"
type input "Assamese and Bengali"
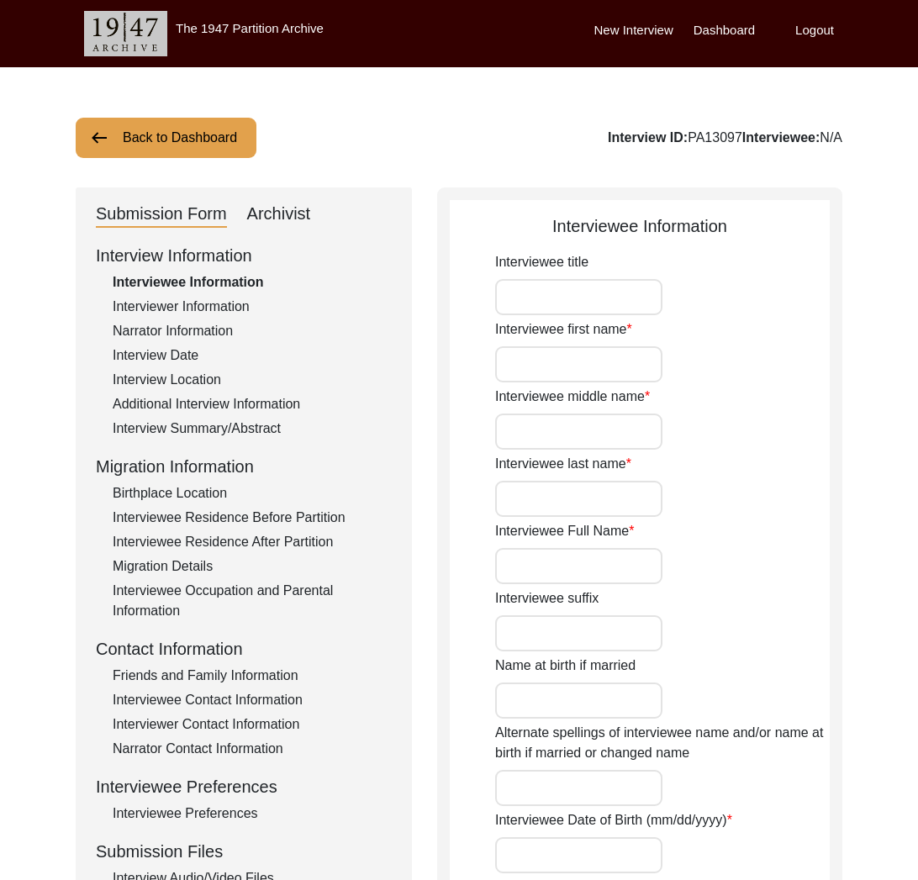
type input "[DEMOGRAPHIC_DATA]"
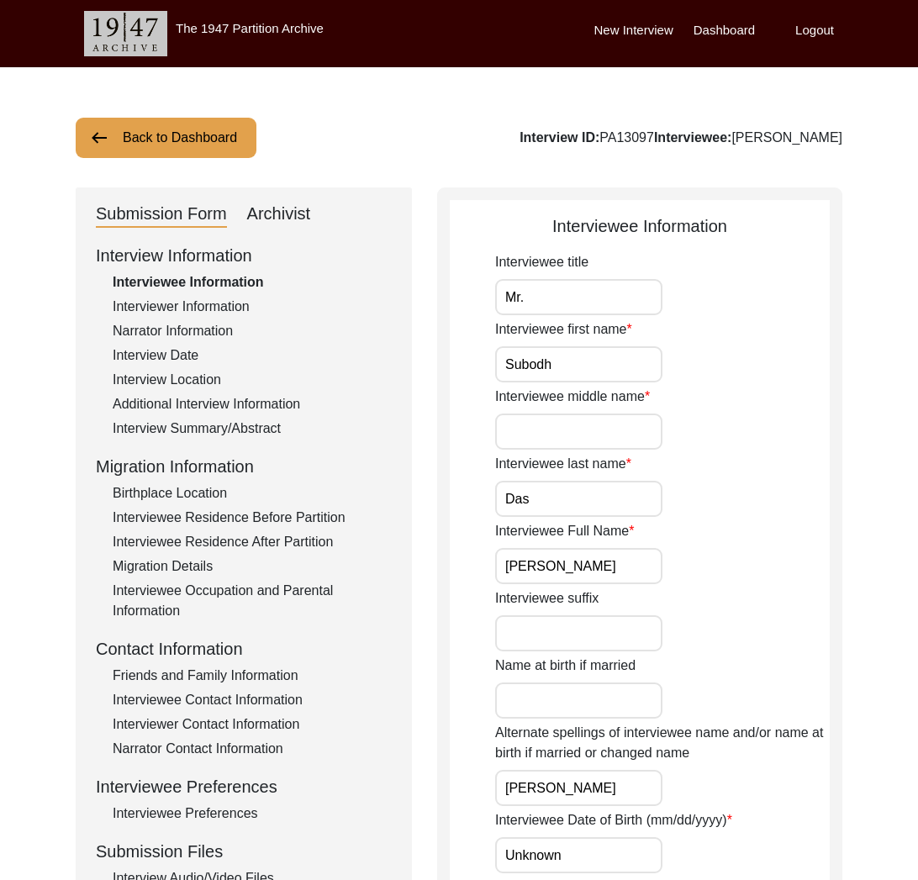
click at [638, 137] on div "Interview ID: PA13097 Interviewee: Subodh Das" at bounding box center [680, 138] width 323 height 20
copy div "PA13097"
drag, startPoint x: 232, startPoint y: 160, endPoint x: 239, endPoint y: 153, distance: 9.5
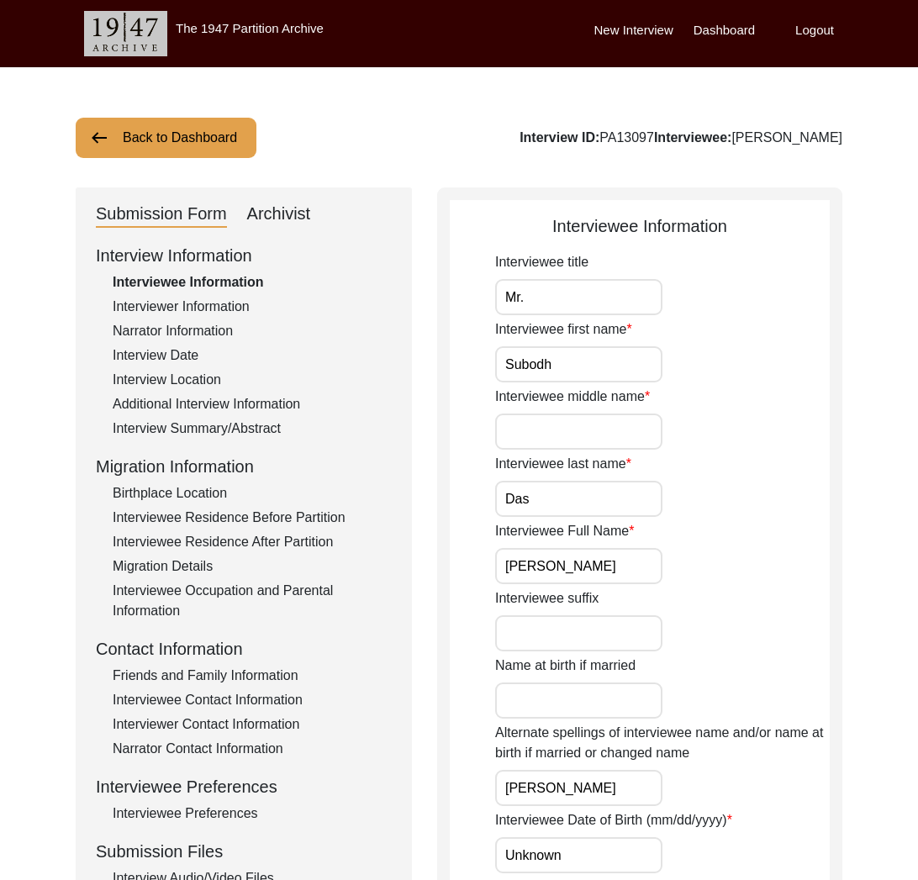
click at [229, 148] on button "Back to Dashboard" at bounding box center [166, 138] width 181 height 40
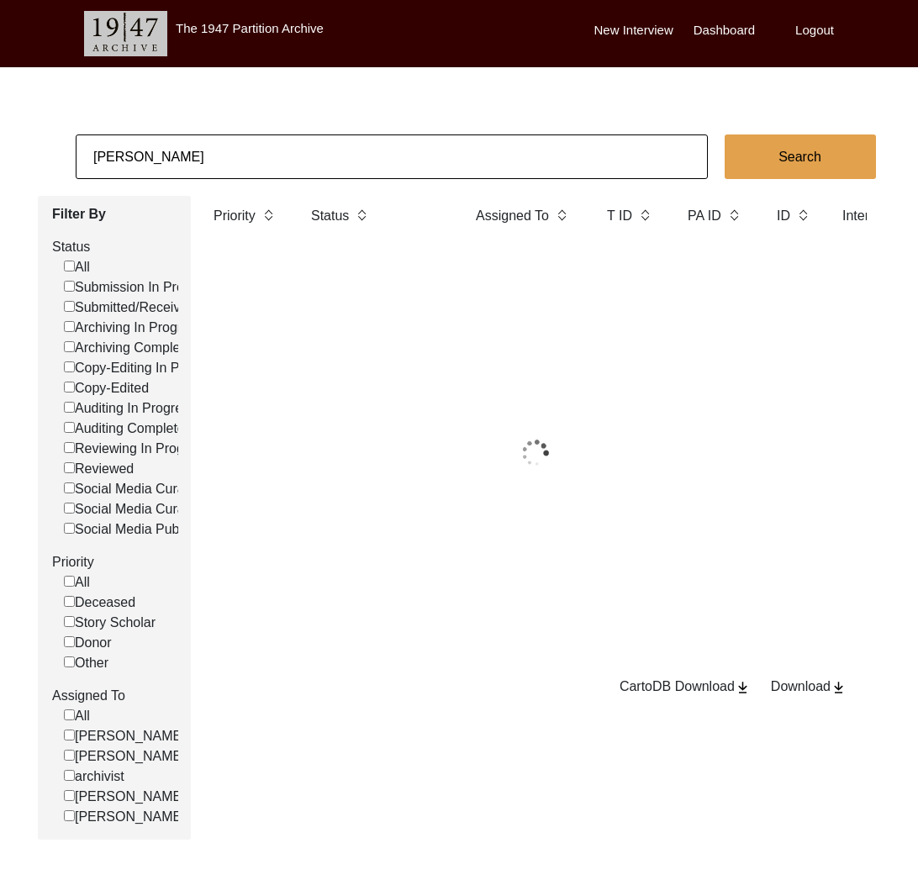
click at [238, 166] on input "Chirantan Banik" at bounding box center [392, 156] width 632 height 45
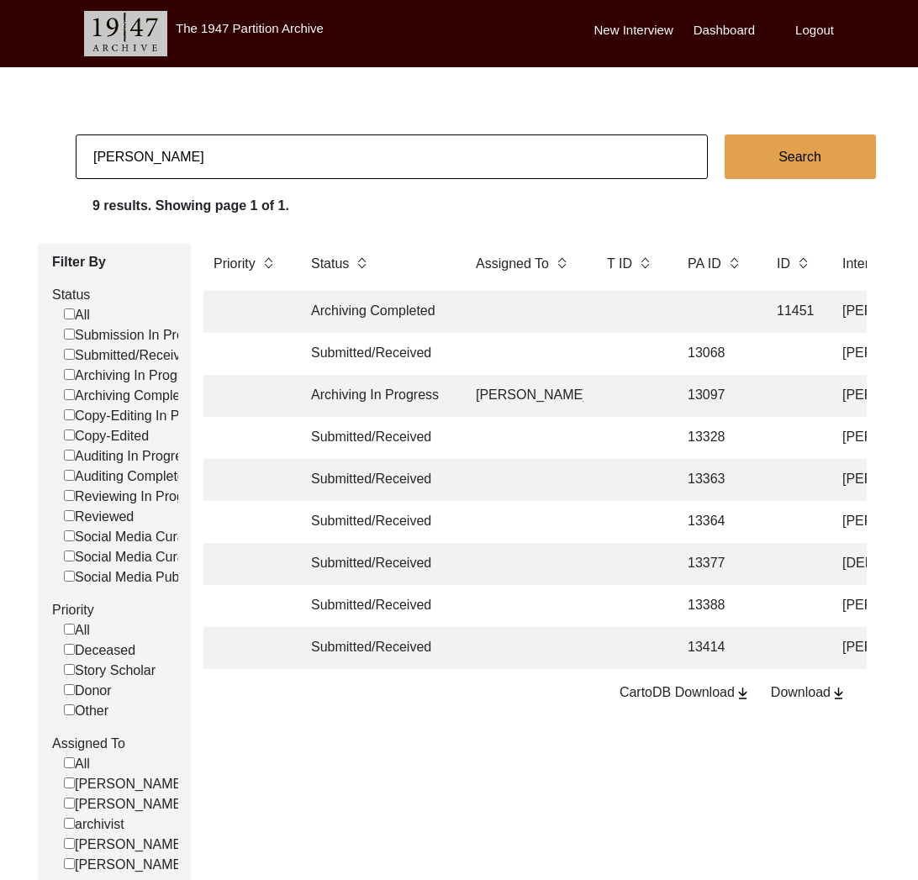
click at [238, 166] on input "Chirantan Banik" at bounding box center [392, 156] width 632 height 45
type input "sa"
click at [830, 38] on label "Logout" at bounding box center [814, 30] width 39 height 19
